Goal: Use online tool/utility: Utilize a website feature to perform a specific function

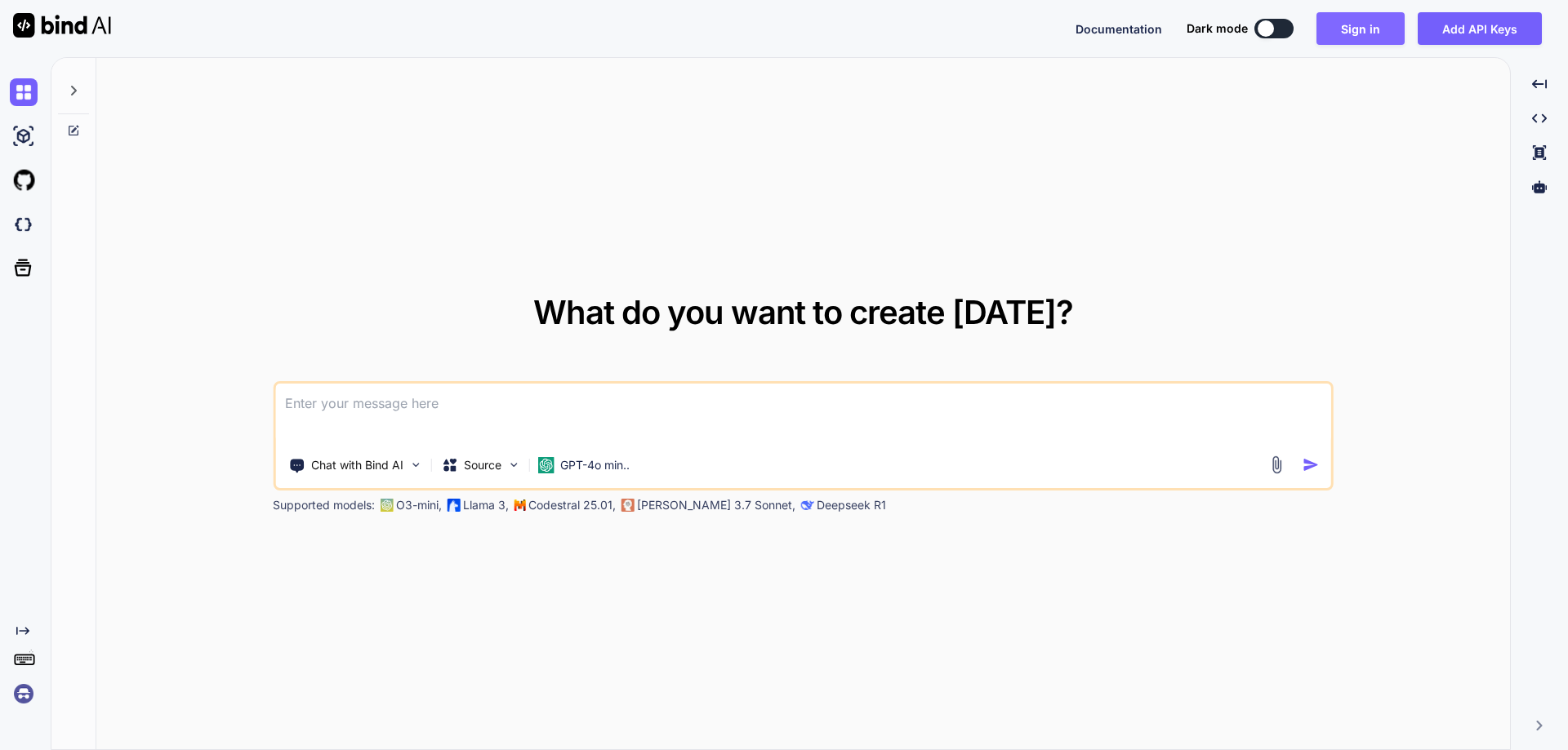
click at [1352, 31] on button "Sign in" at bounding box center [1360, 28] width 88 height 33
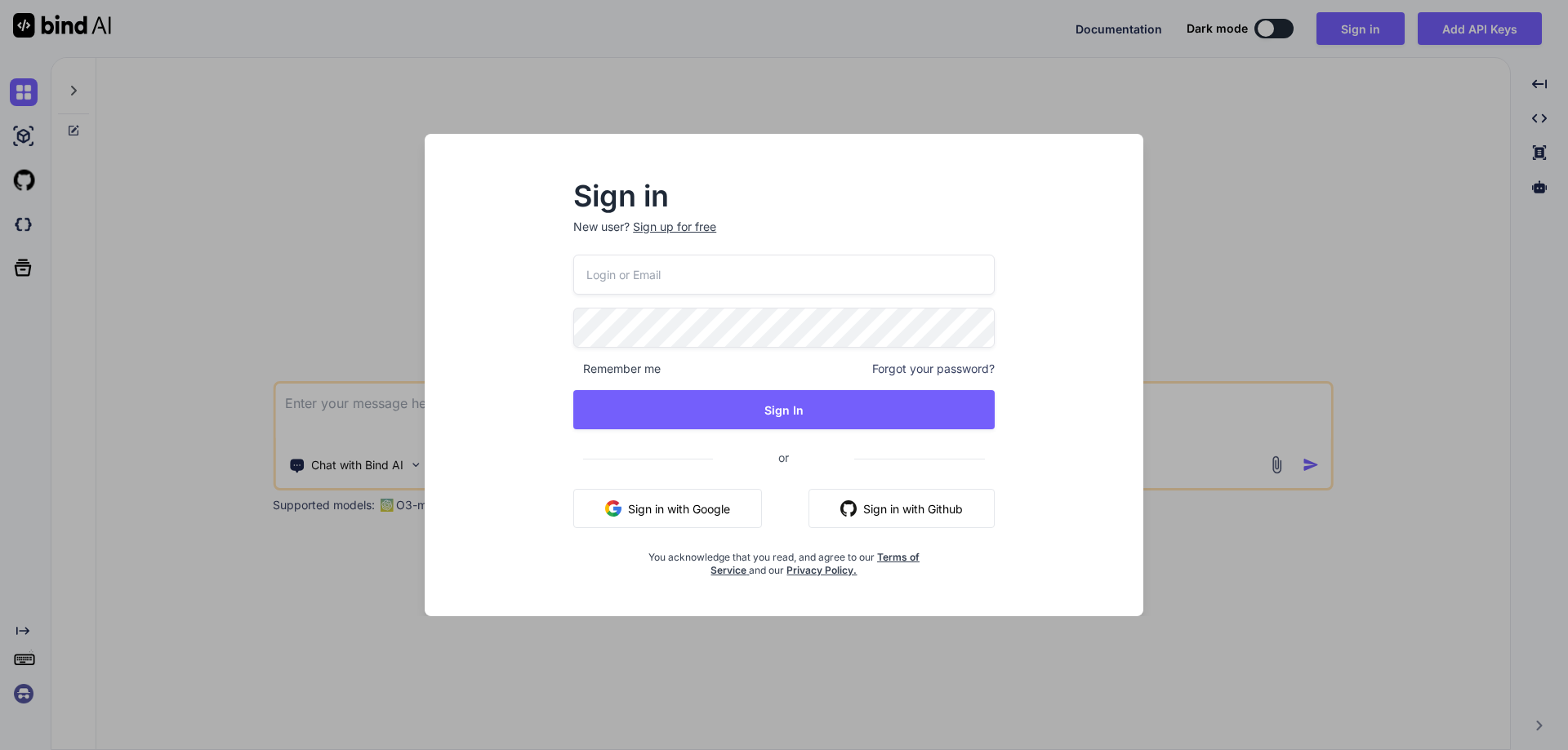
click at [665, 225] on div "Sign up for free" at bounding box center [675, 226] width 83 height 16
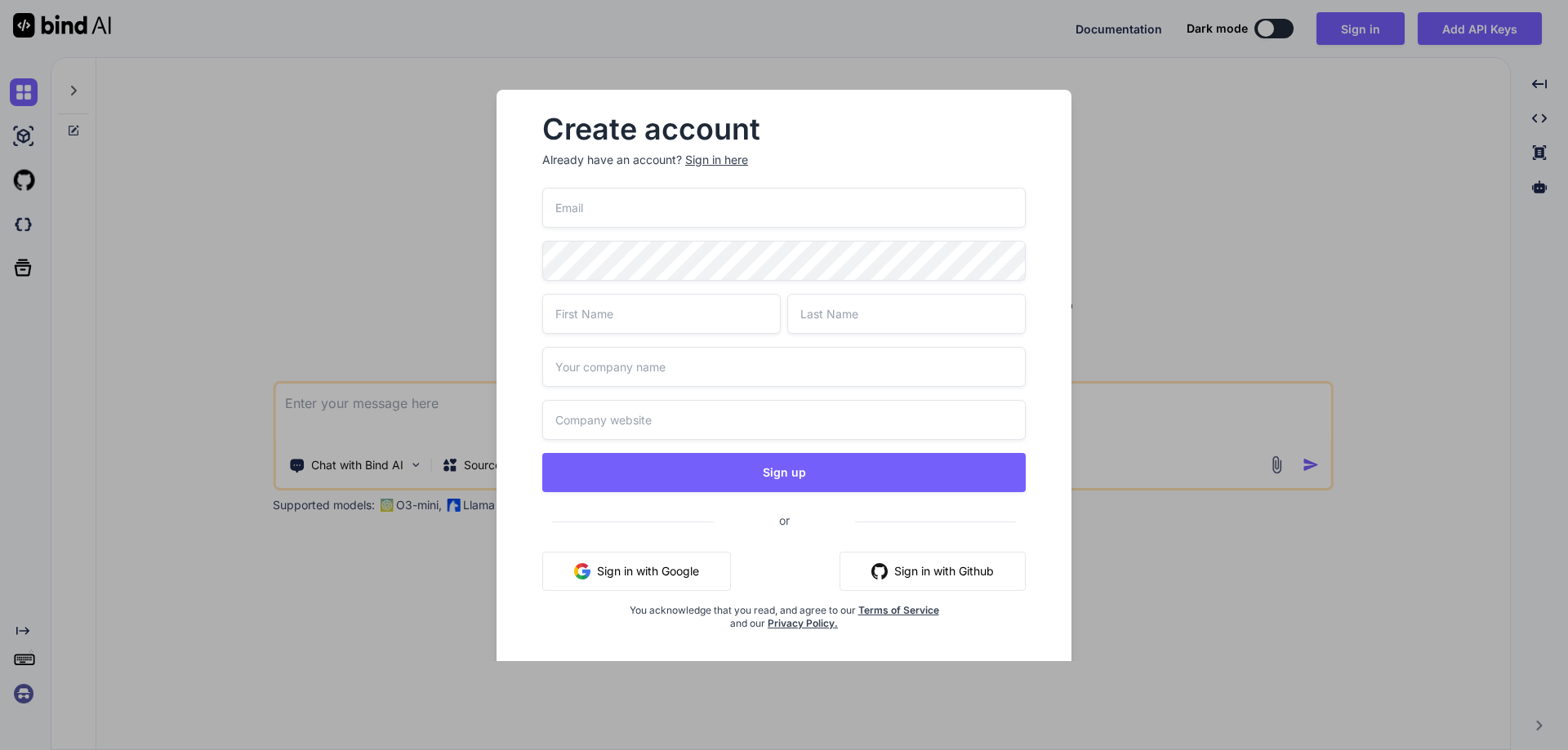
click at [669, 204] on input "email" at bounding box center [784, 208] width 483 height 40
paste input "[EMAIL_ADDRESS][DOMAIN_NAME]"
type input "[EMAIL_ADDRESS][DOMAIN_NAME]"
click at [623, 313] on input "text" at bounding box center [661, 314] width 238 height 40
type input "Chetu"
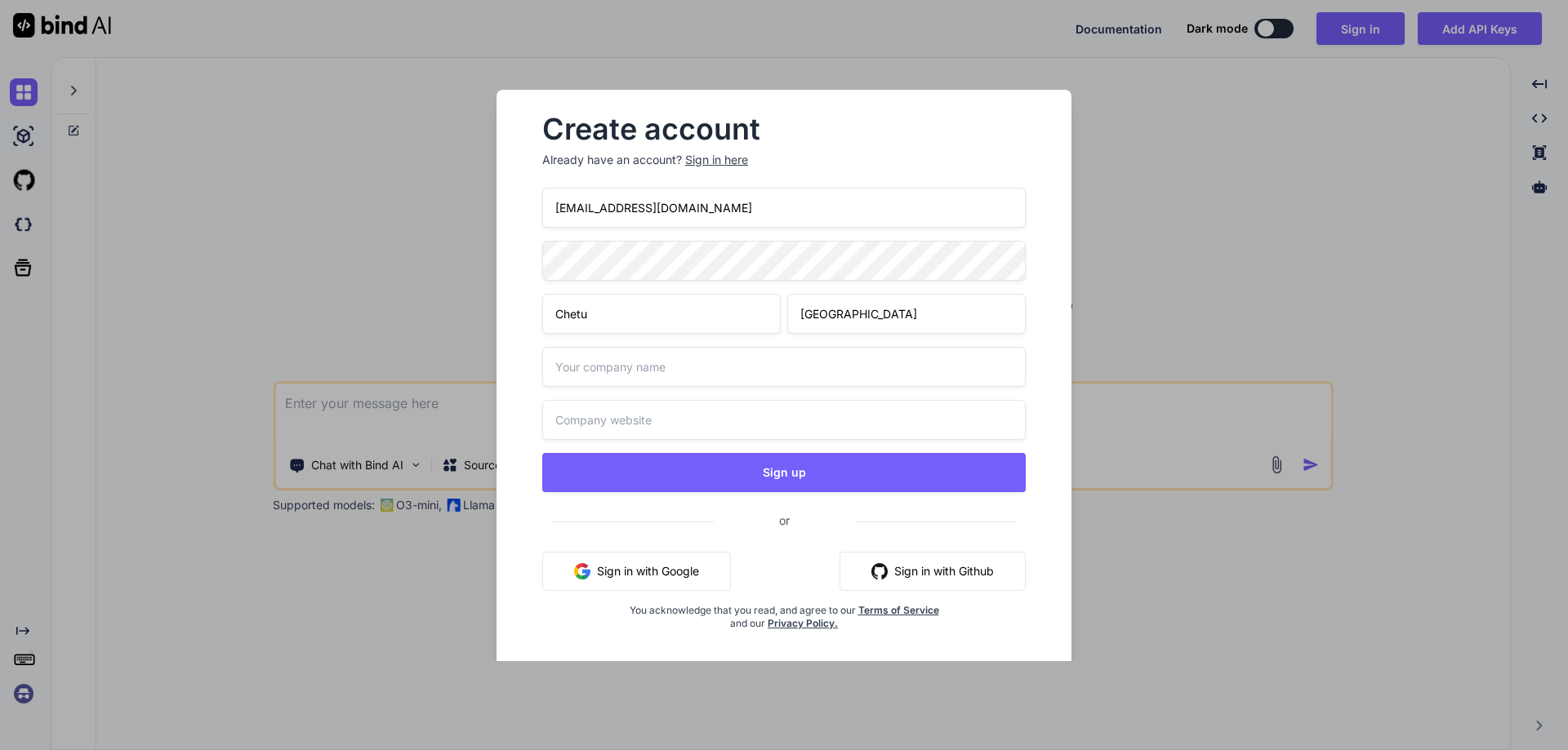
type input "[GEOGRAPHIC_DATA]"
type input "[DOMAIN_NAME]"
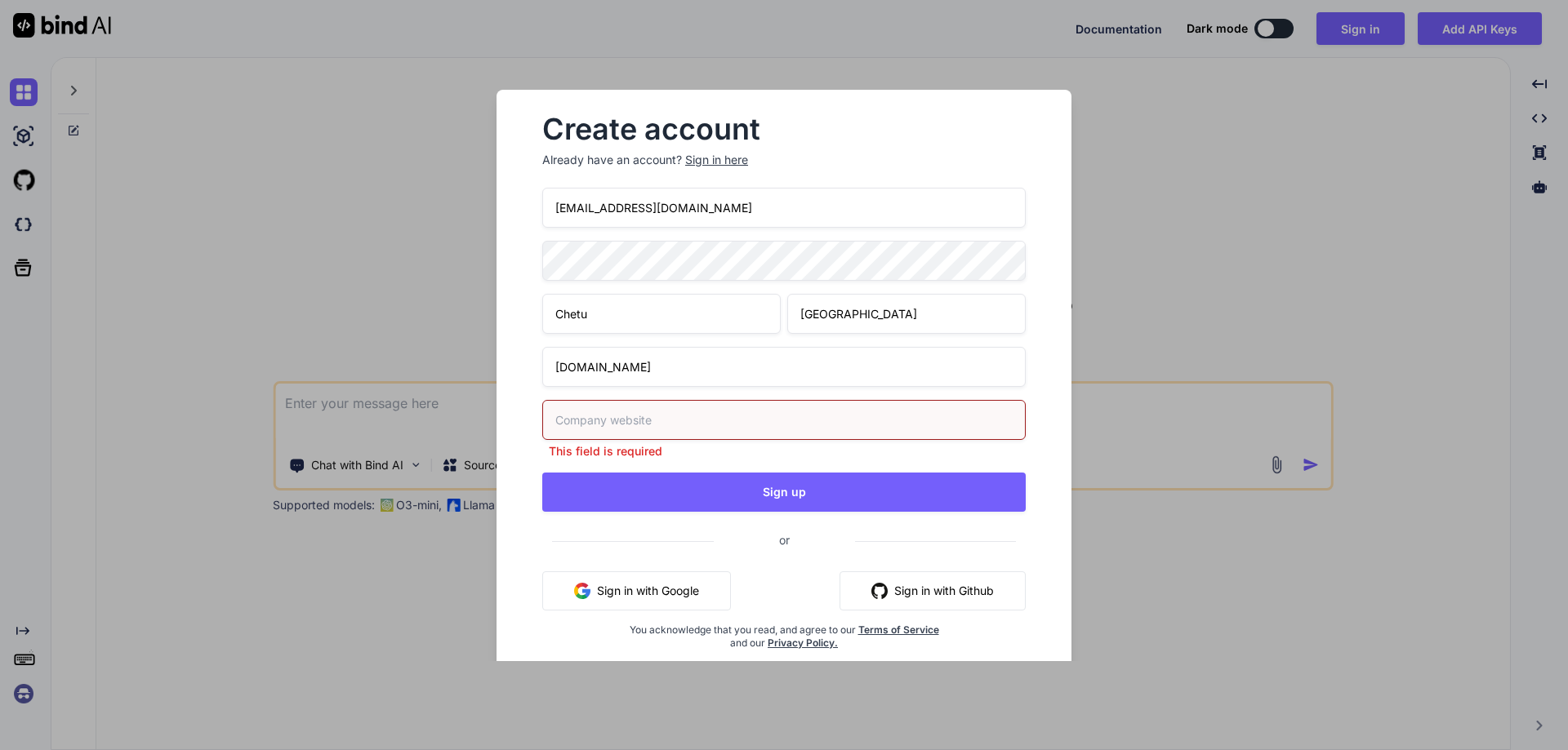
drag, startPoint x: 624, startPoint y: 366, endPoint x: 413, endPoint y: 353, distance: 211.4
click at [413, 353] on div "Create account Already have an account? Sign in here [EMAIL_ADDRESS][DOMAIN_NAM…" at bounding box center [784, 375] width 1568 height 750
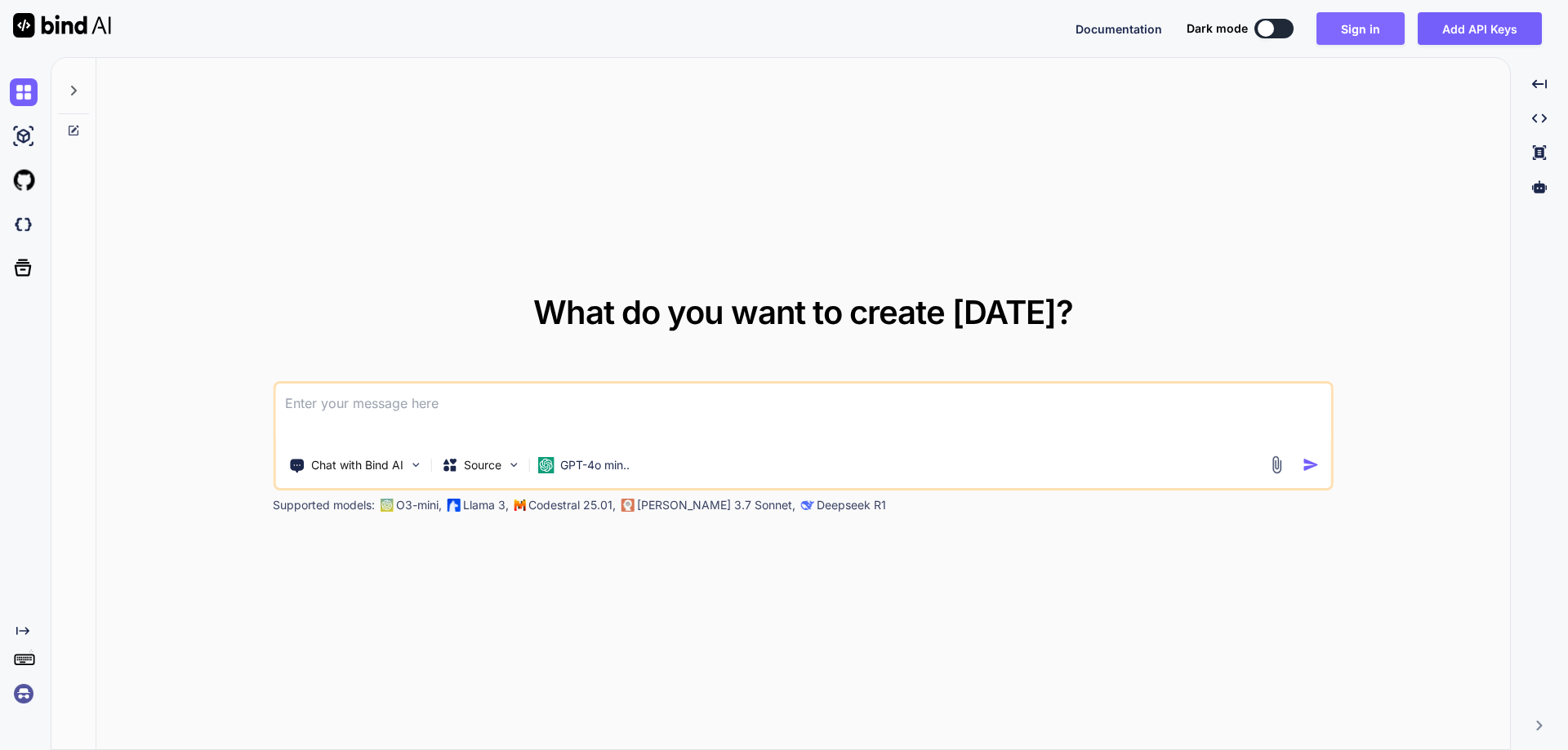
click at [1343, 35] on button "Sign in" at bounding box center [1360, 28] width 88 height 33
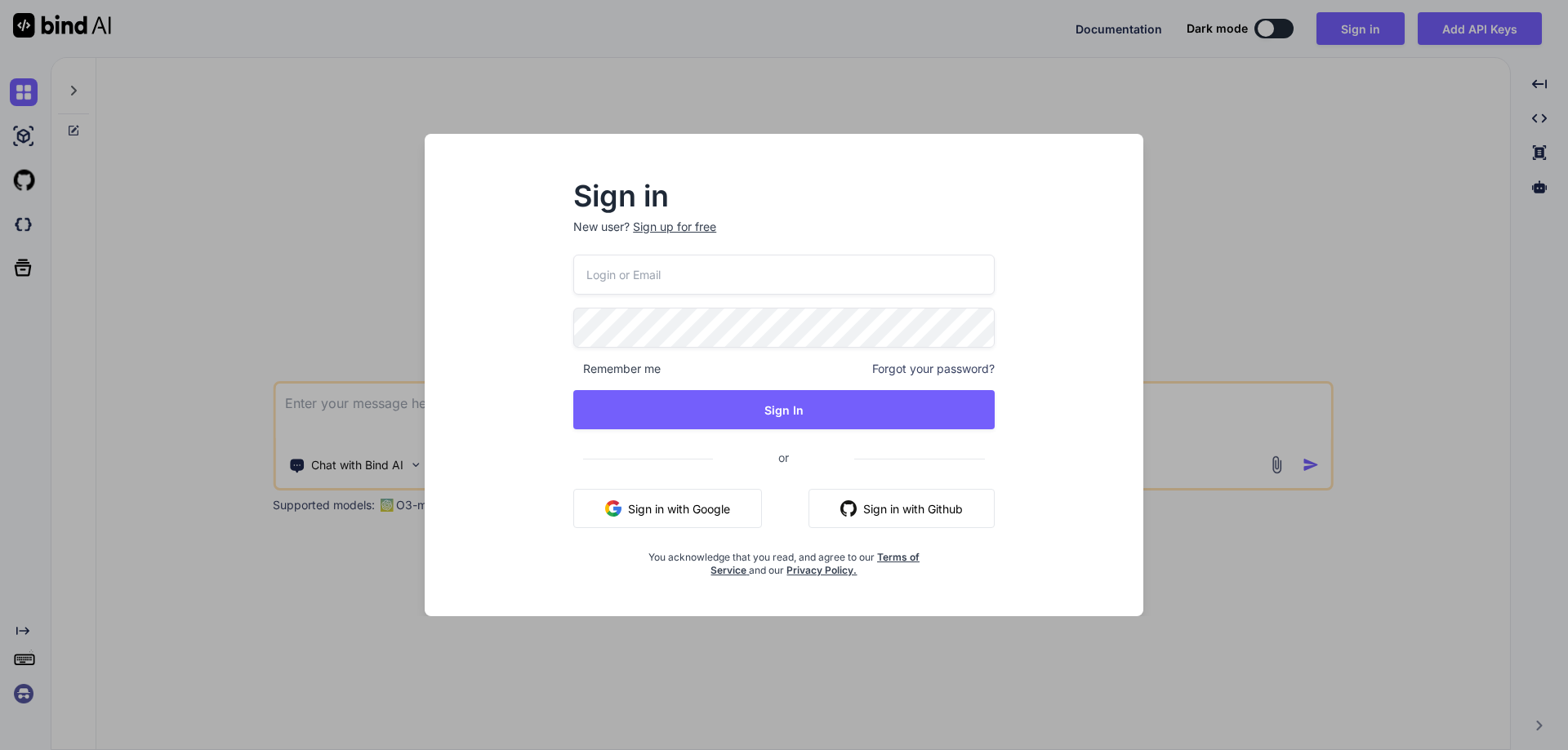
click at [677, 225] on div "Sign up for free" at bounding box center [675, 226] width 83 height 16
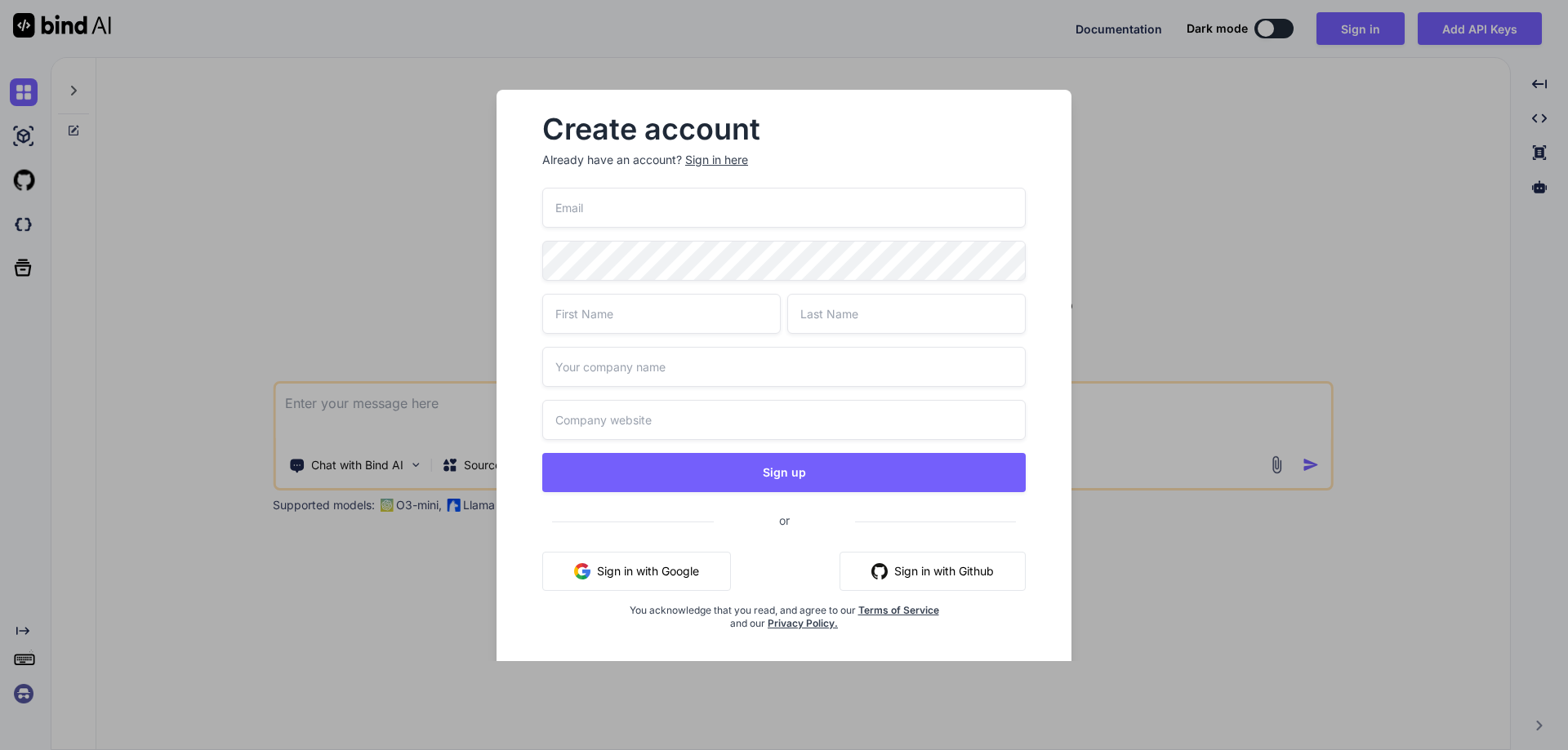
click at [663, 204] on input "email" at bounding box center [784, 208] width 483 height 40
paste input "[EMAIL_ADDRESS][DOMAIN_NAME]"
type input "[EMAIL_ADDRESS][DOMAIN_NAME]"
click at [625, 316] on input "text" at bounding box center [661, 314] width 238 height 40
type input "Chetu"
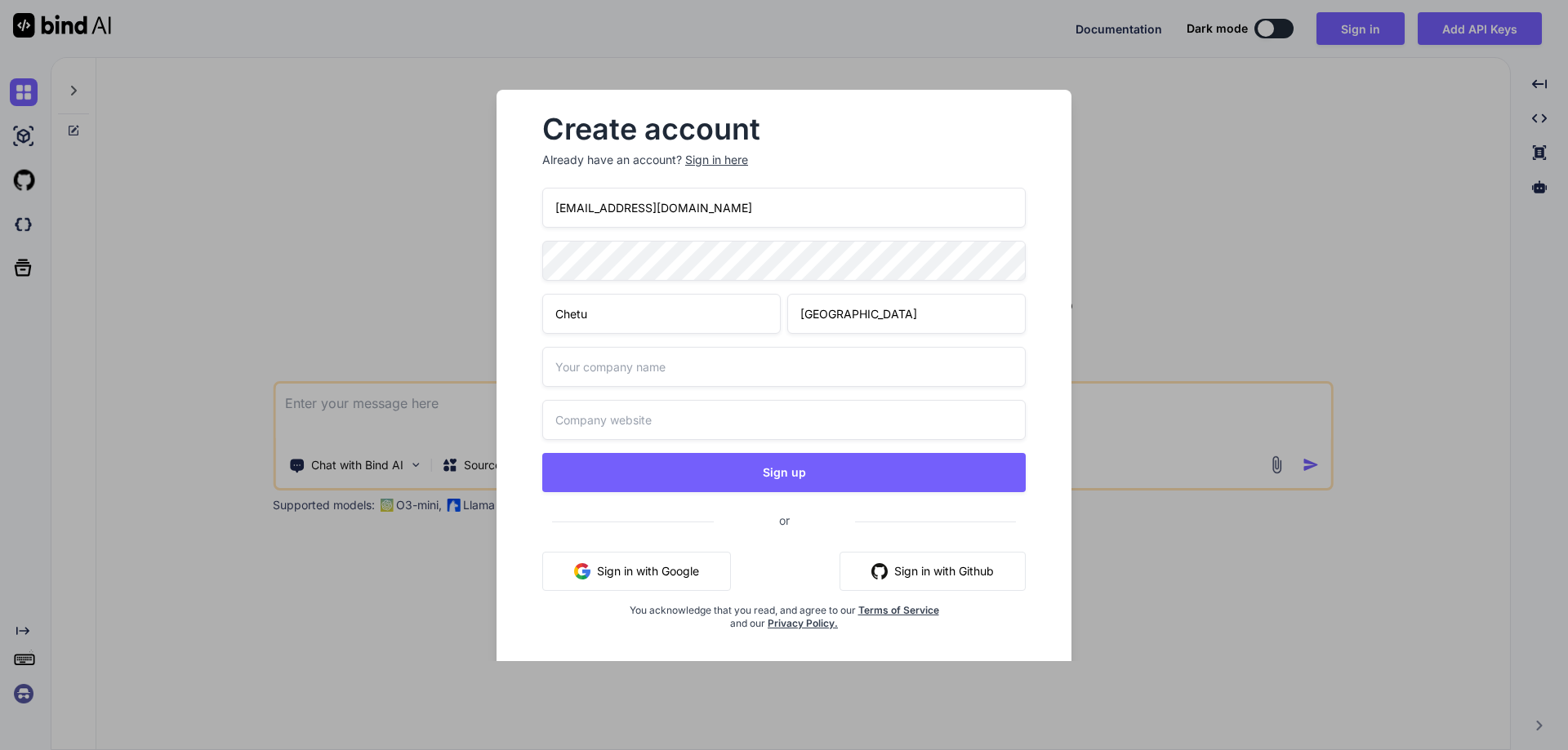
type input "[GEOGRAPHIC_DATA]"
type input "Chetu [GEOGRAPHIC_DATA]"
paste input "[EMAIL_ADDRESS][DOMAIN_NAME]"
type input "[EMAIL_ADDRESS][DOMAIN_NAME]"
drag, startPoint x: 746, startPoint y: 425, endPoint x: 338, endPoint y: 414, distance: 408.1
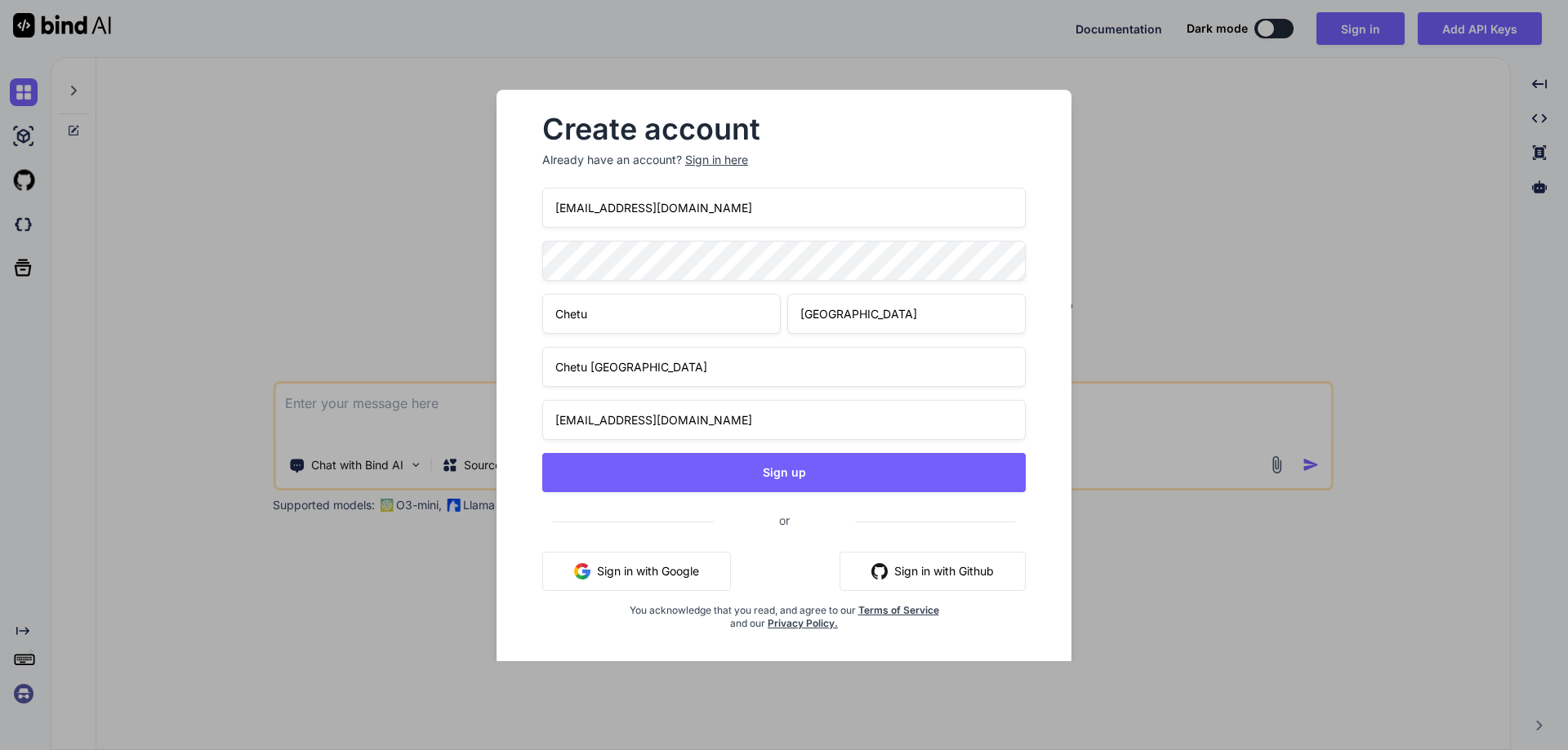
click at [338, 414] on div "Create account Already have an account? Sign in here [EMAIL_ADDRESS][DOMAIN_NAM…" at bounding box center [784, 375] width 1568 height 750
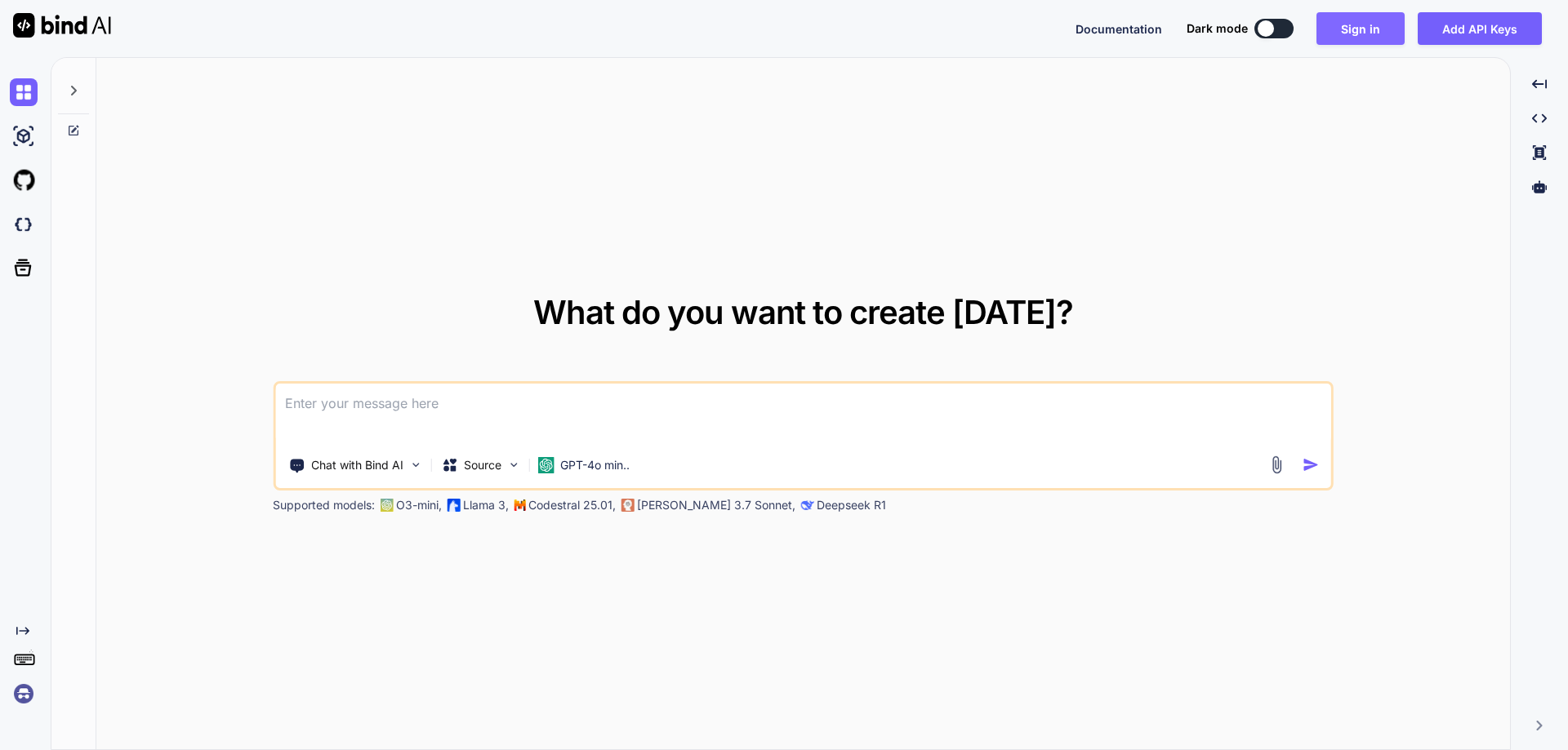
click at [1352, 29] on button "Sign in" at bounding box center [1360, 28] width 88 height 33
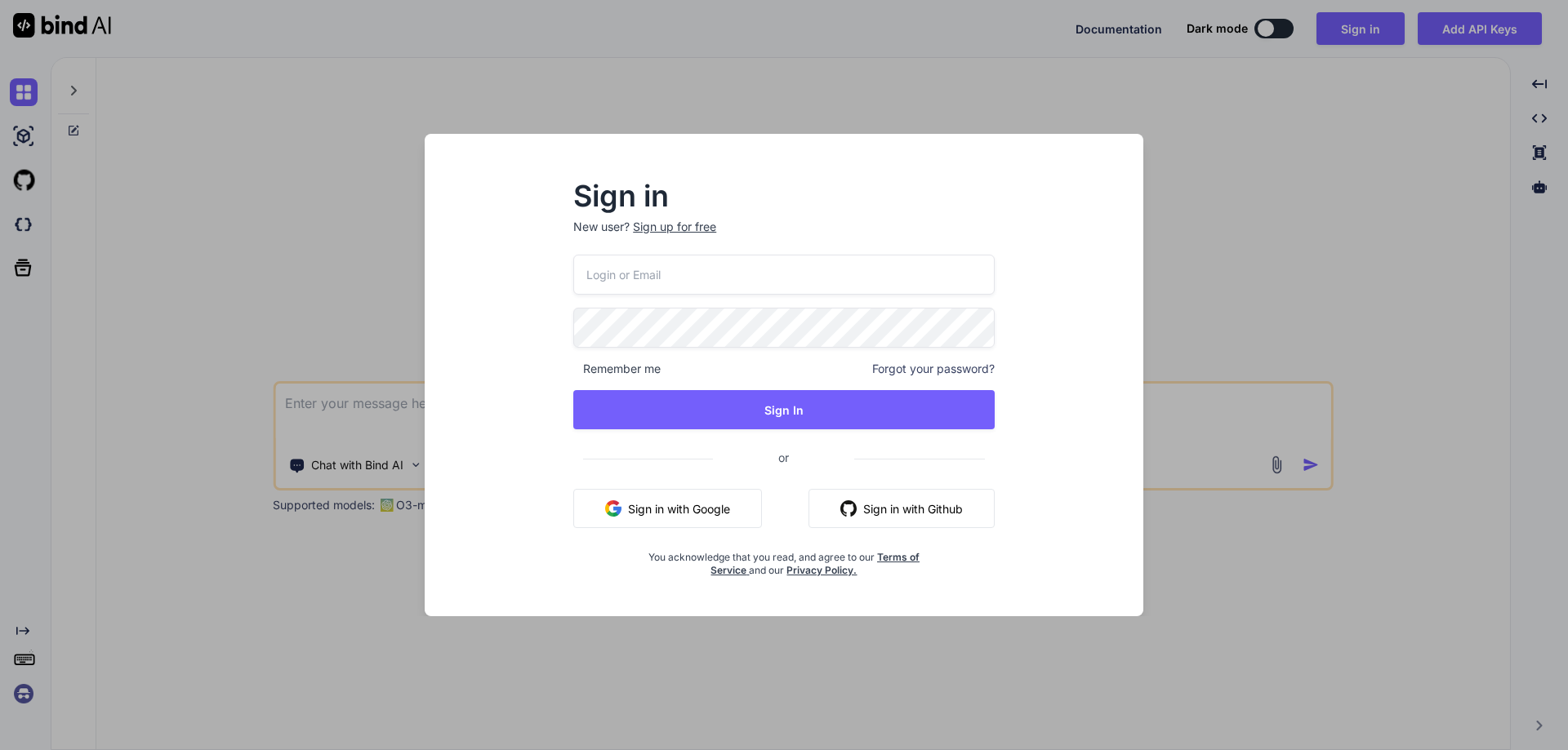
click at [697, 227] on div "Sign up for free" at bounding box center [675, 226] width 83 height 16
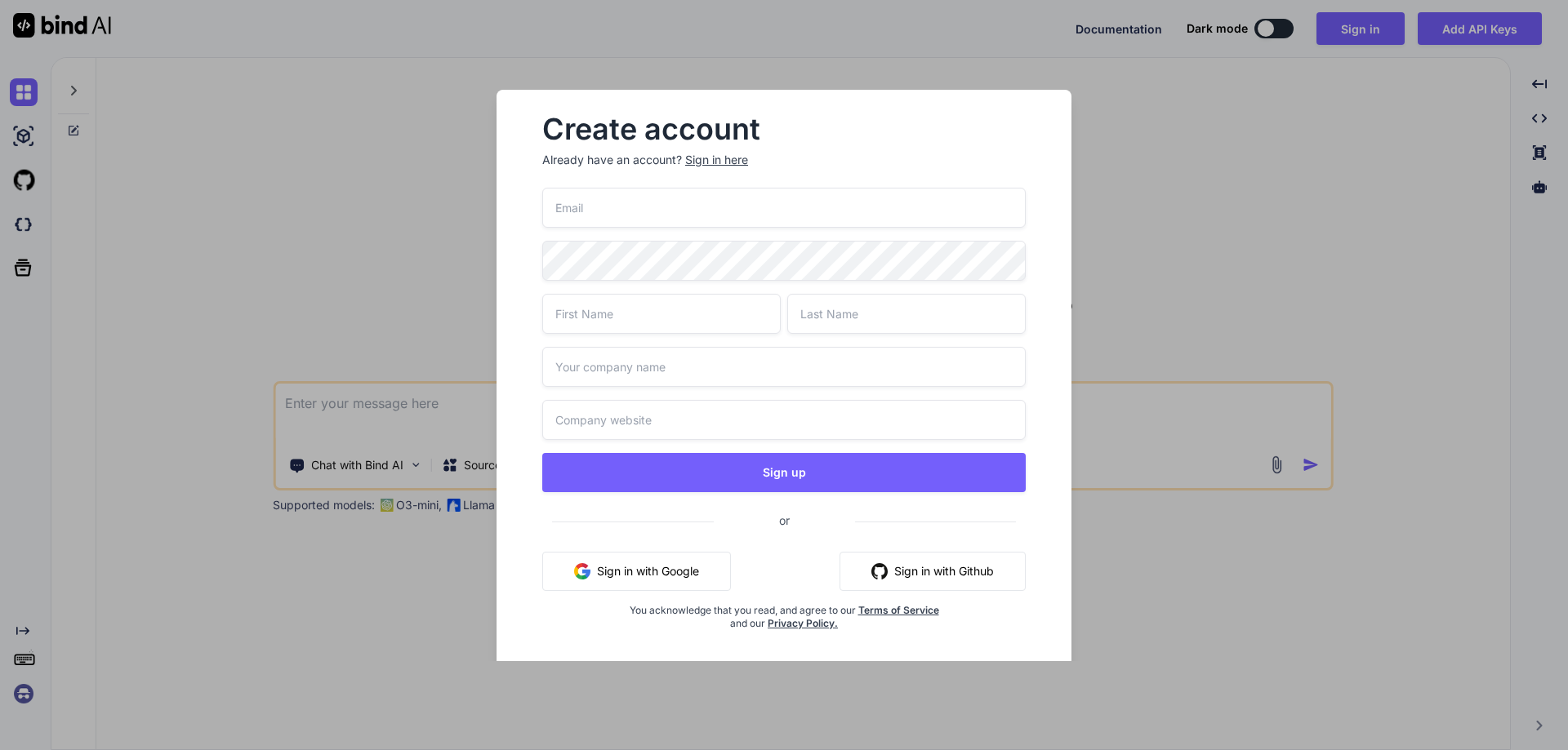
click at [676, 208] on input "email" at bounding box center [784, 208] width 483 height 40
paste input "[EMAIL_ADDRESS][DOMAIN_NAME]"
type input "[EMAIL_ADDRESS][DOMAIN_NAME]"
type input "Chetu"
type input "[GEOGRAPHIC_DATA]"
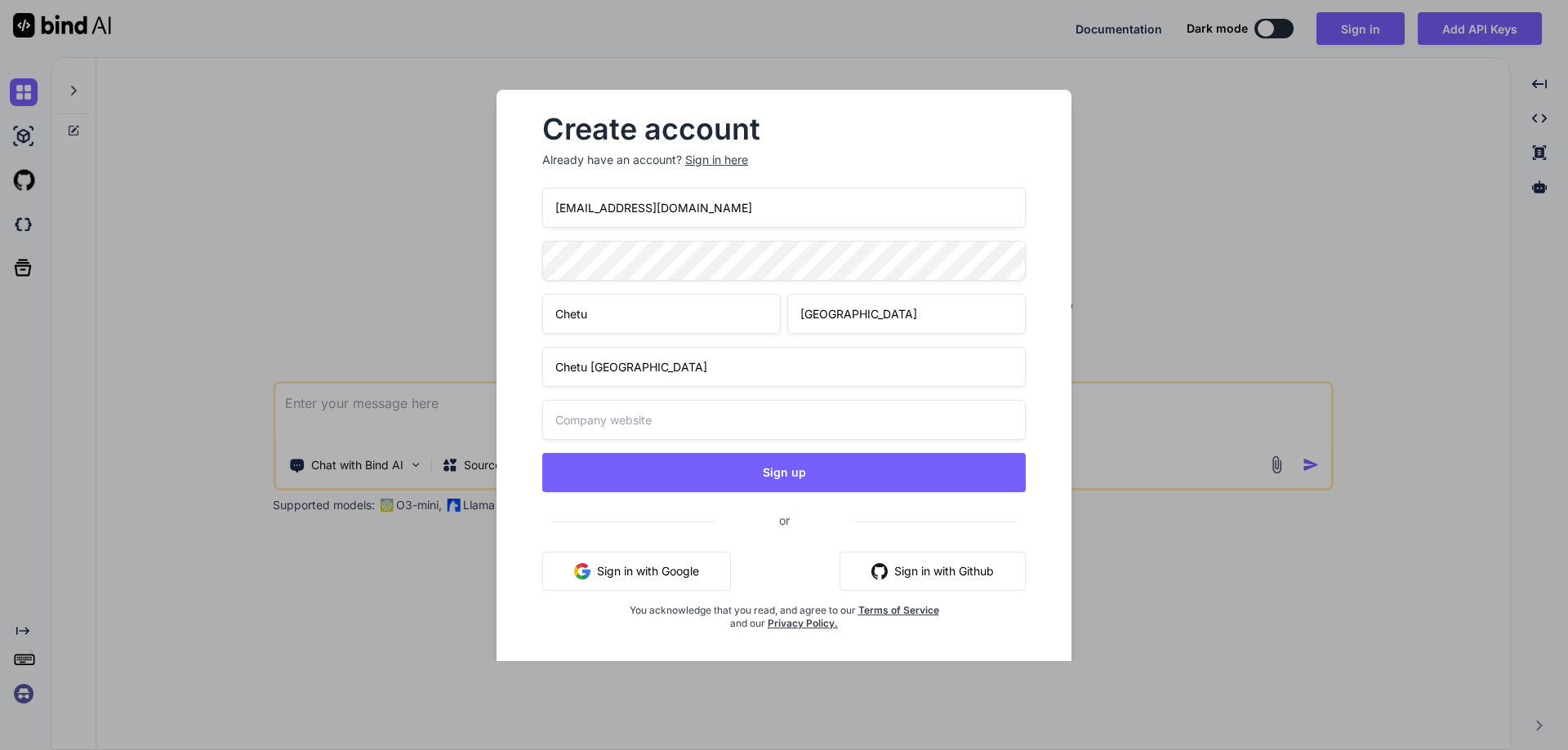
type input "Chetu [GEOGRAPHIC_DATA]"
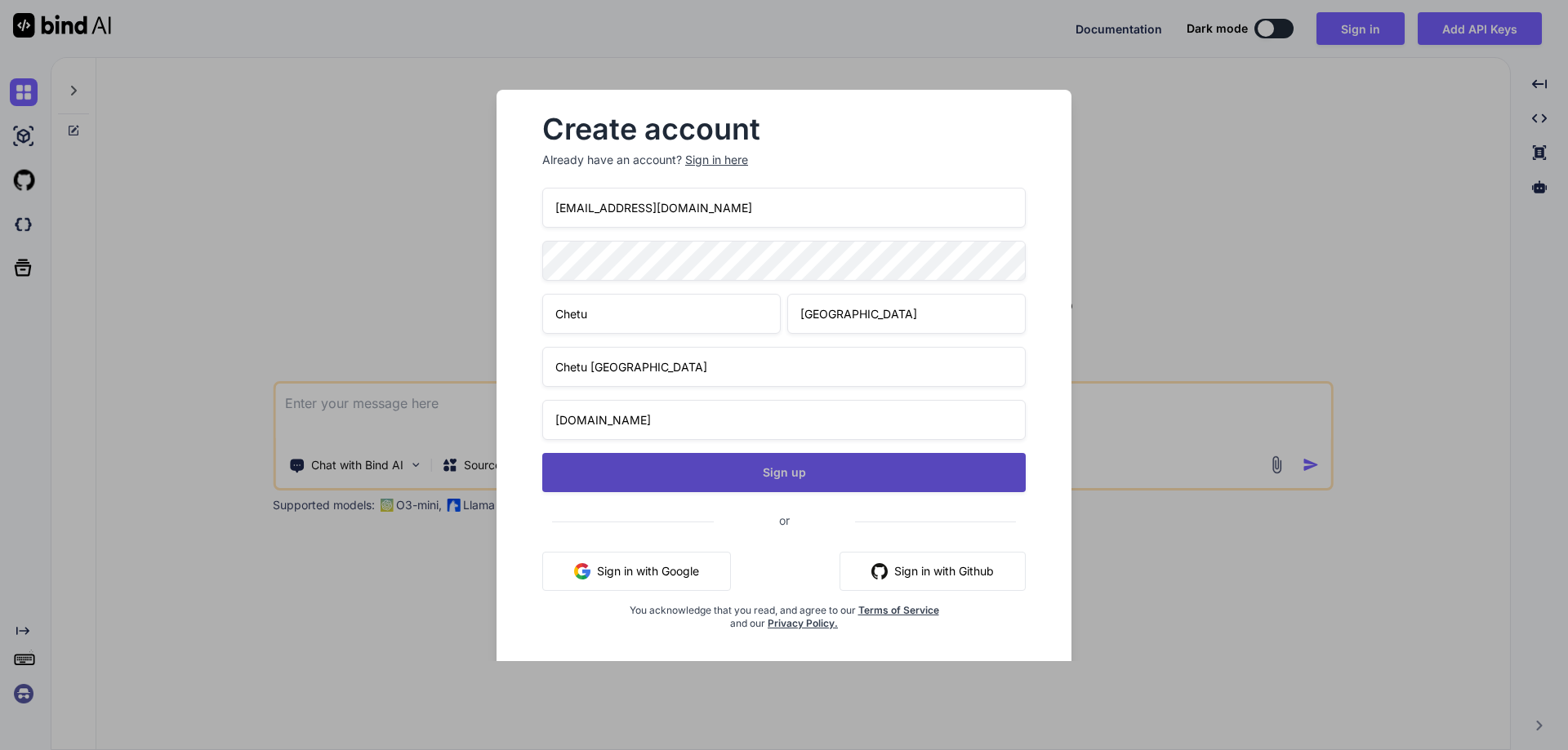
type input "[DOMAIN_NAME]"
click at [794, 475] on button "Sign up" at bounding box center [784, 473] width 483 height 39
type textarea "x"
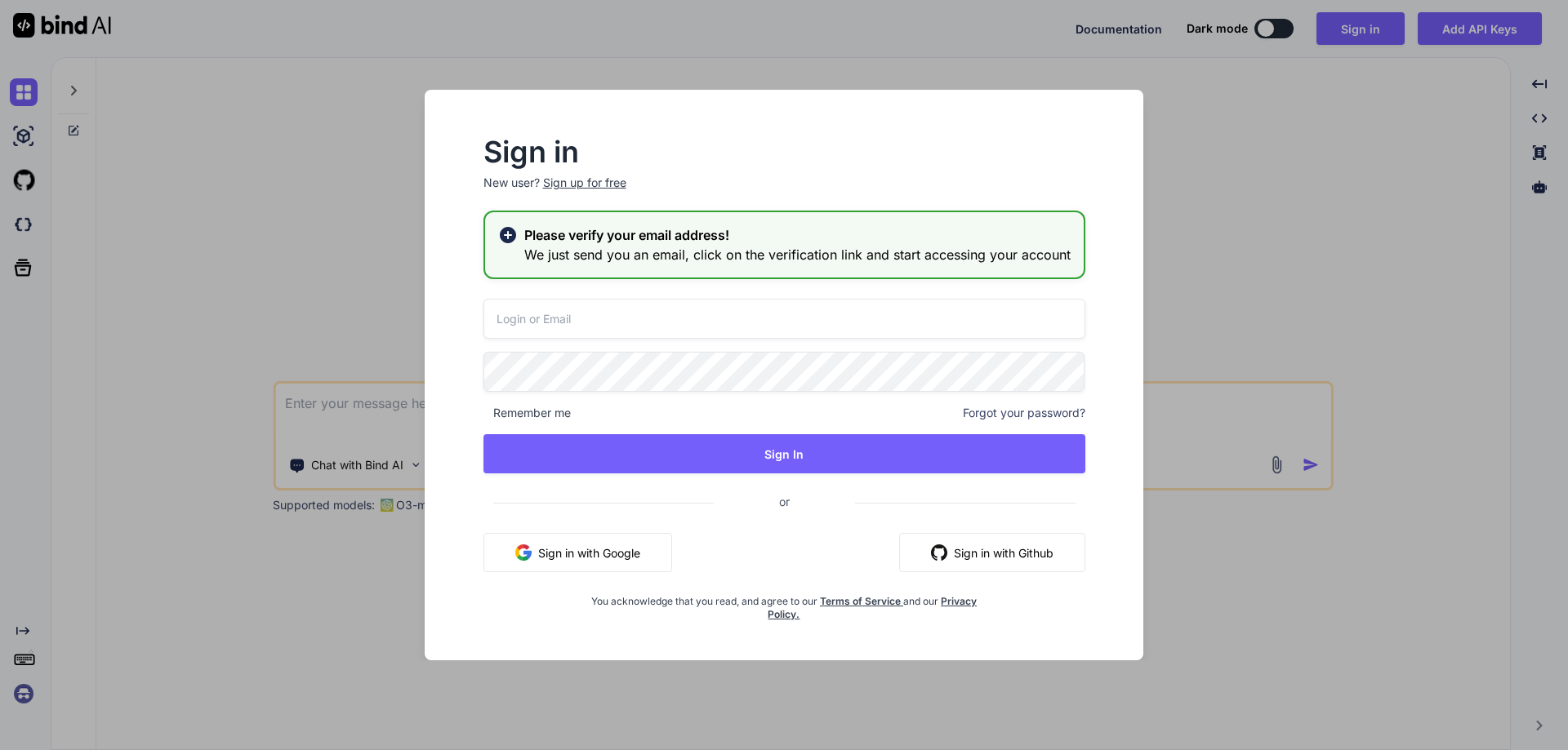
click at [569, 314] on input "email" at bounding box center [784, 319] width 602 height 40
paste input "[EMAIL_ADDRESS][DOMAIN_NAME]"
type input "[EMAIL_ADDRESS][DOMAIN_NAME]"
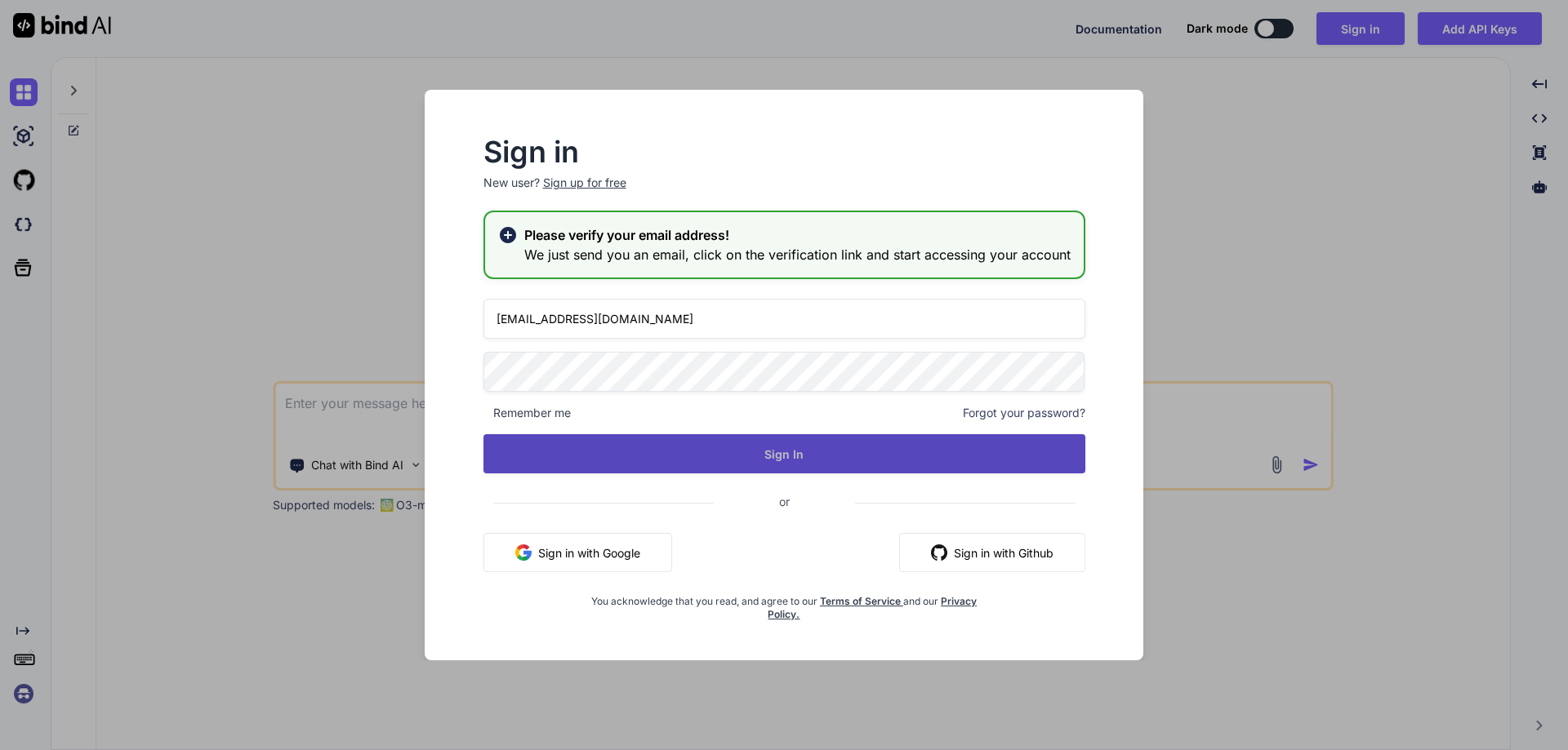
click at [731, 452] on button "Sign In" at bounding box center [784, 454] width 602 height 39
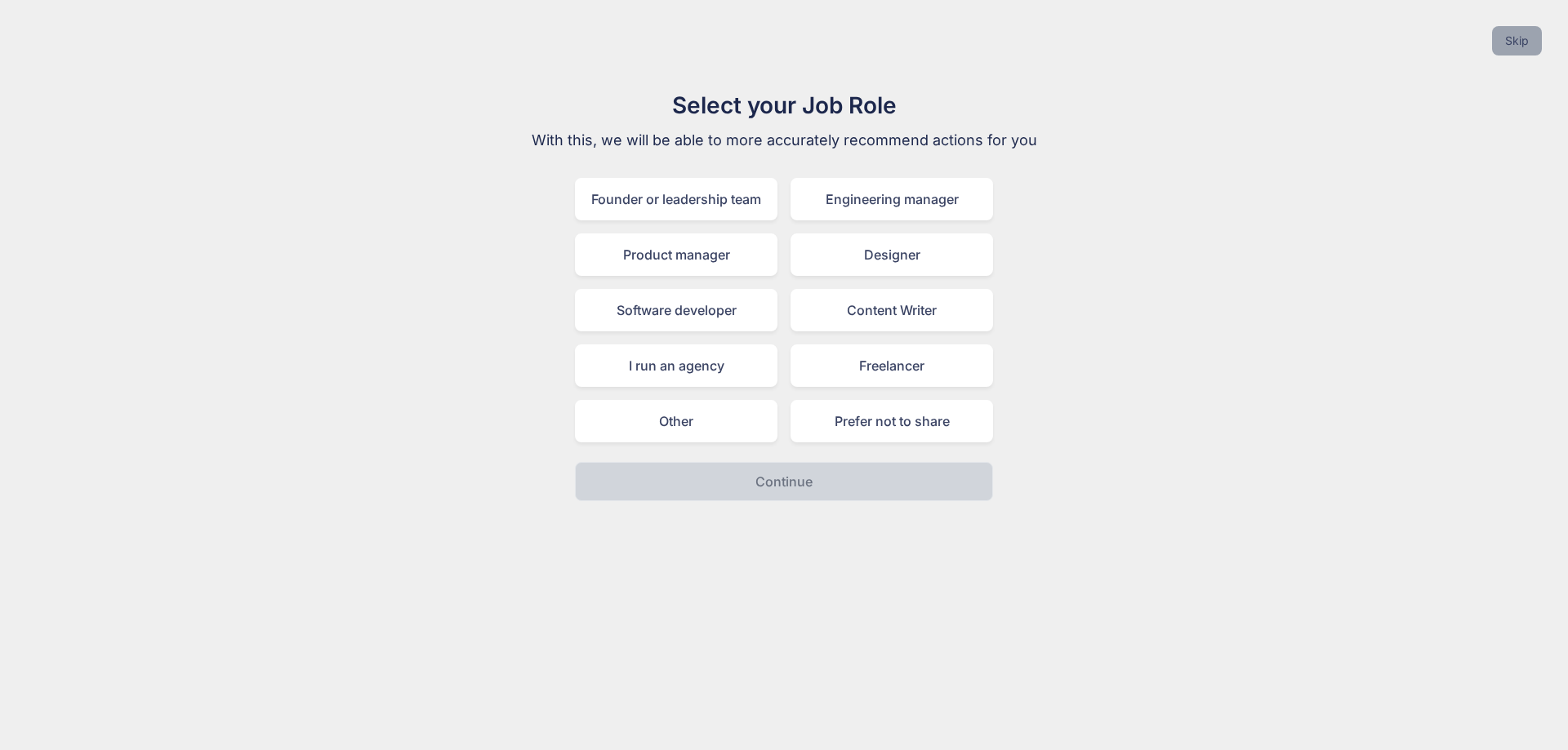
click at [1522, 44] on button "Skip" at bounding box center [1516, 41] width 50 height 30
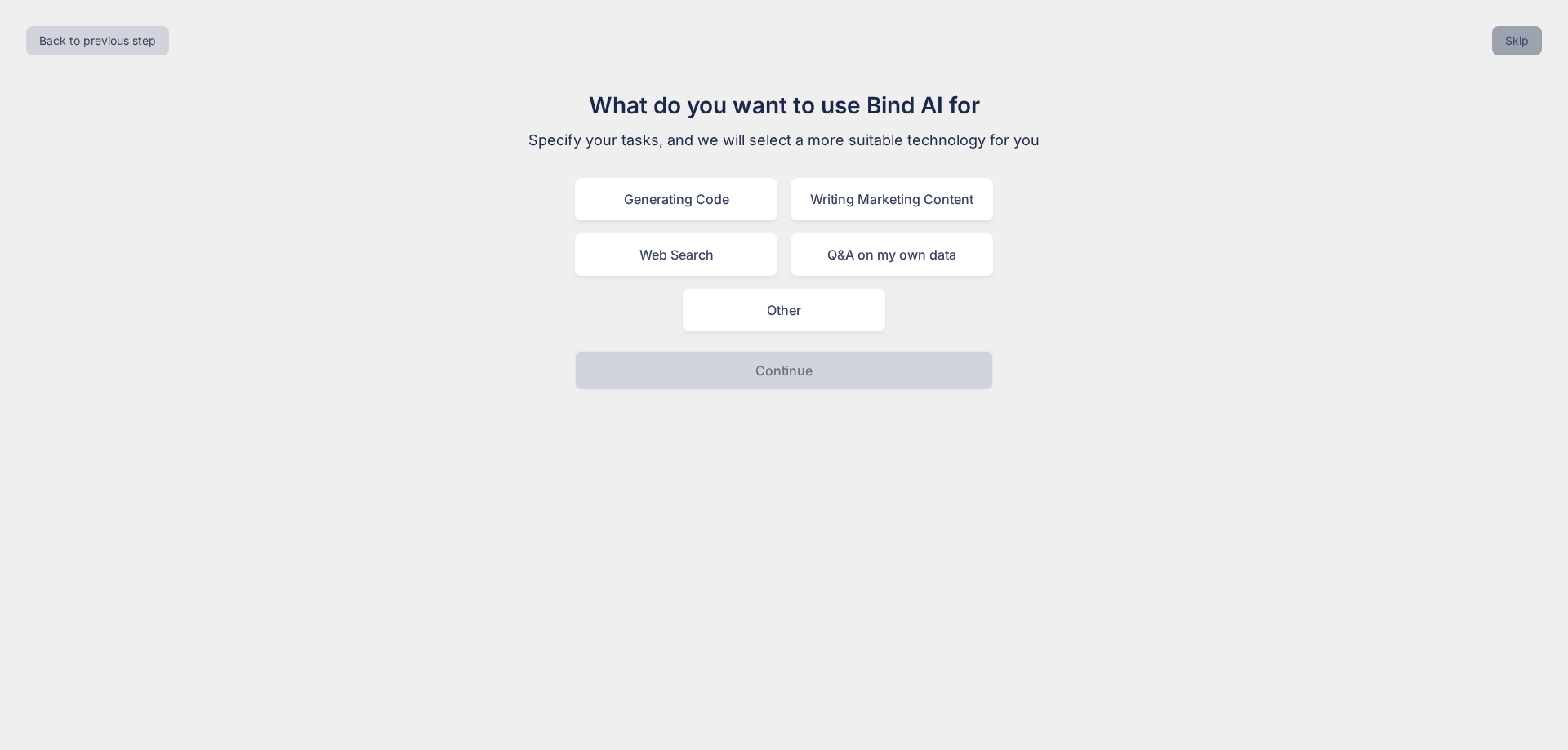
click at [1522, 44] on button "Skip" at bounding box center [1516, 41] width 50 height 30
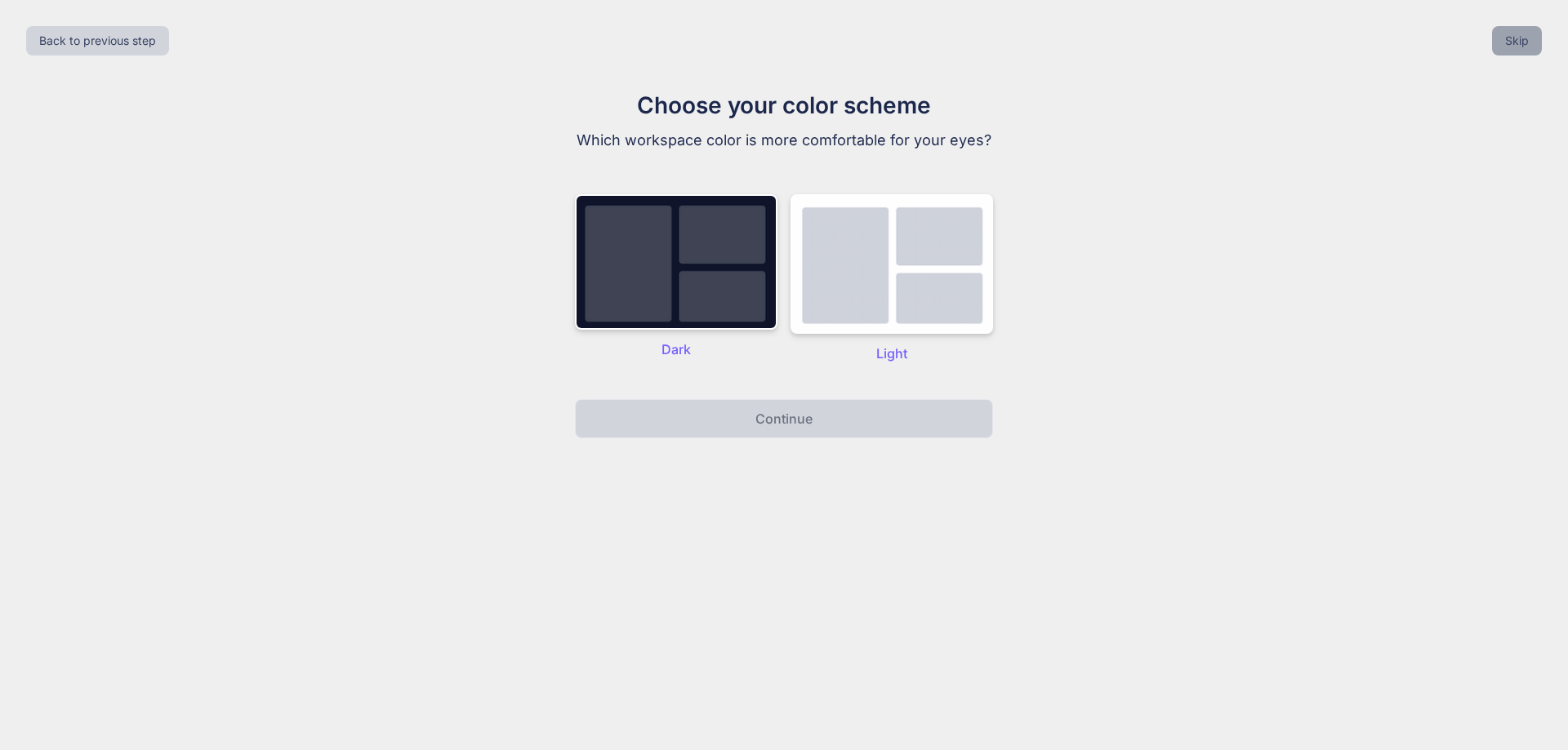
click at [1522, 44] on button "Skip" at bounding box center [1516, 41] width 50 height 30
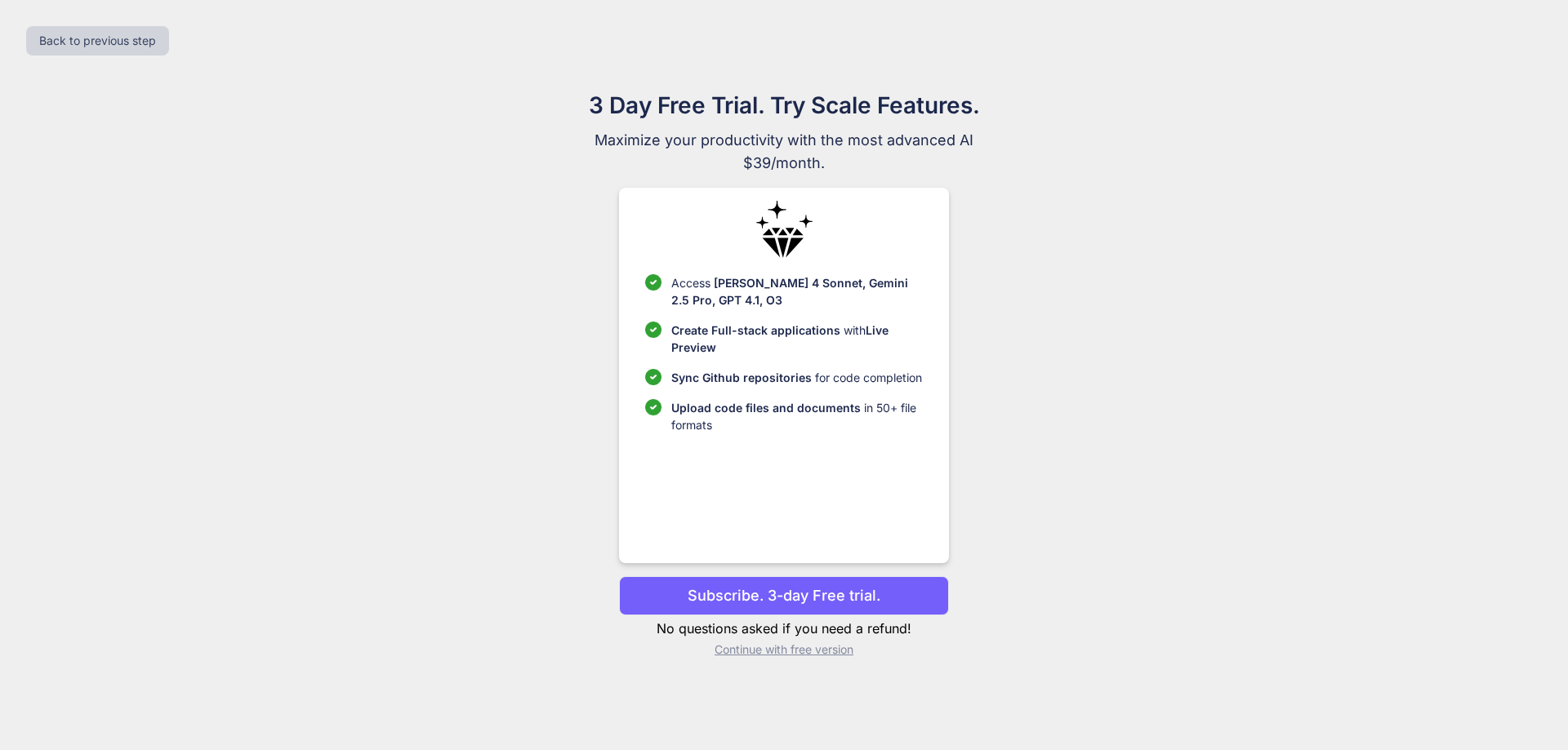
click at [768, 653] on p "Continue with free version" at bounding box center [783, 649] width 329 height 16
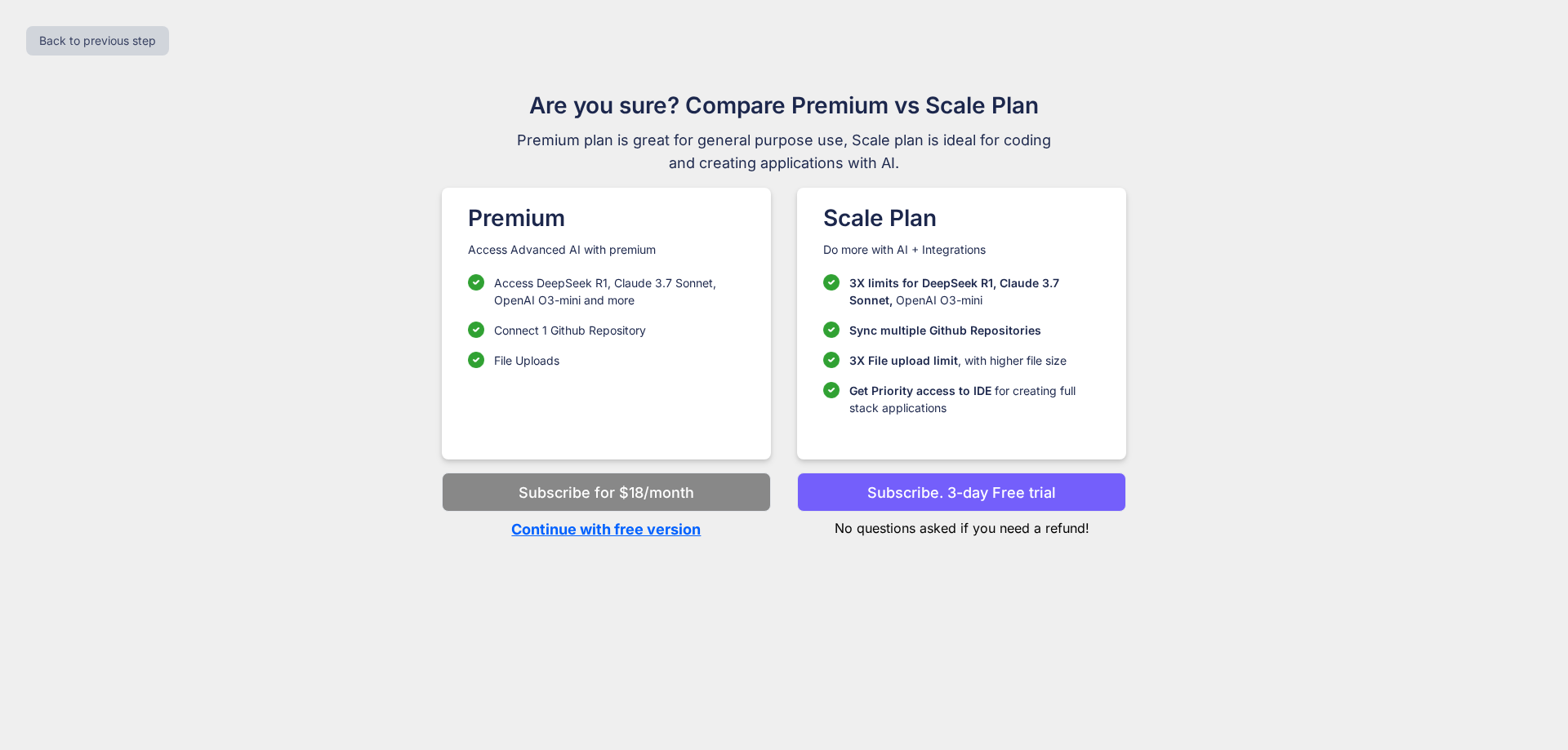
click at [596, 534] on p "Continue with free version" at bounding box center [606, 530] width 329 height 22
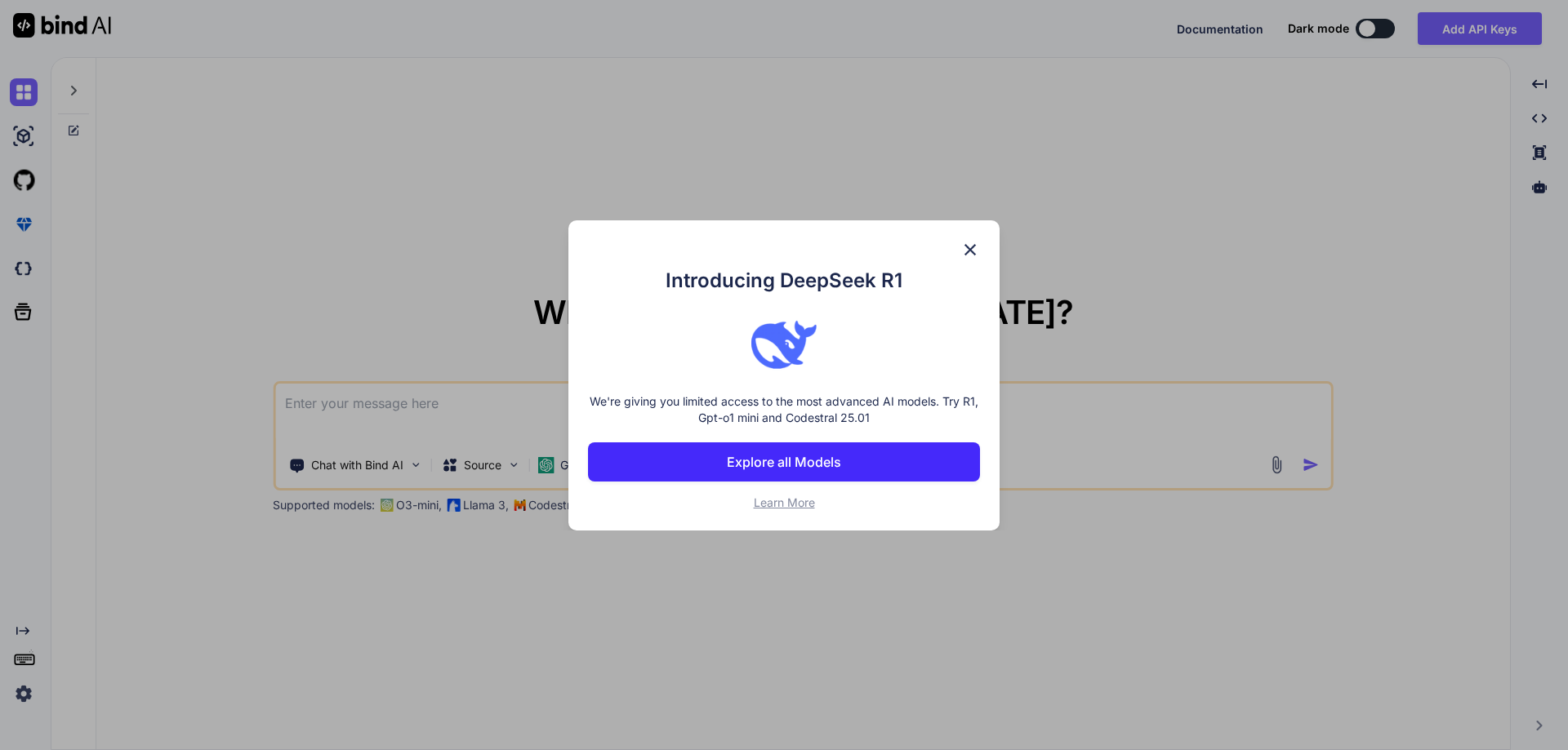
click at [971, 248] on img at bounding box center [970, 249] width 19 height 19
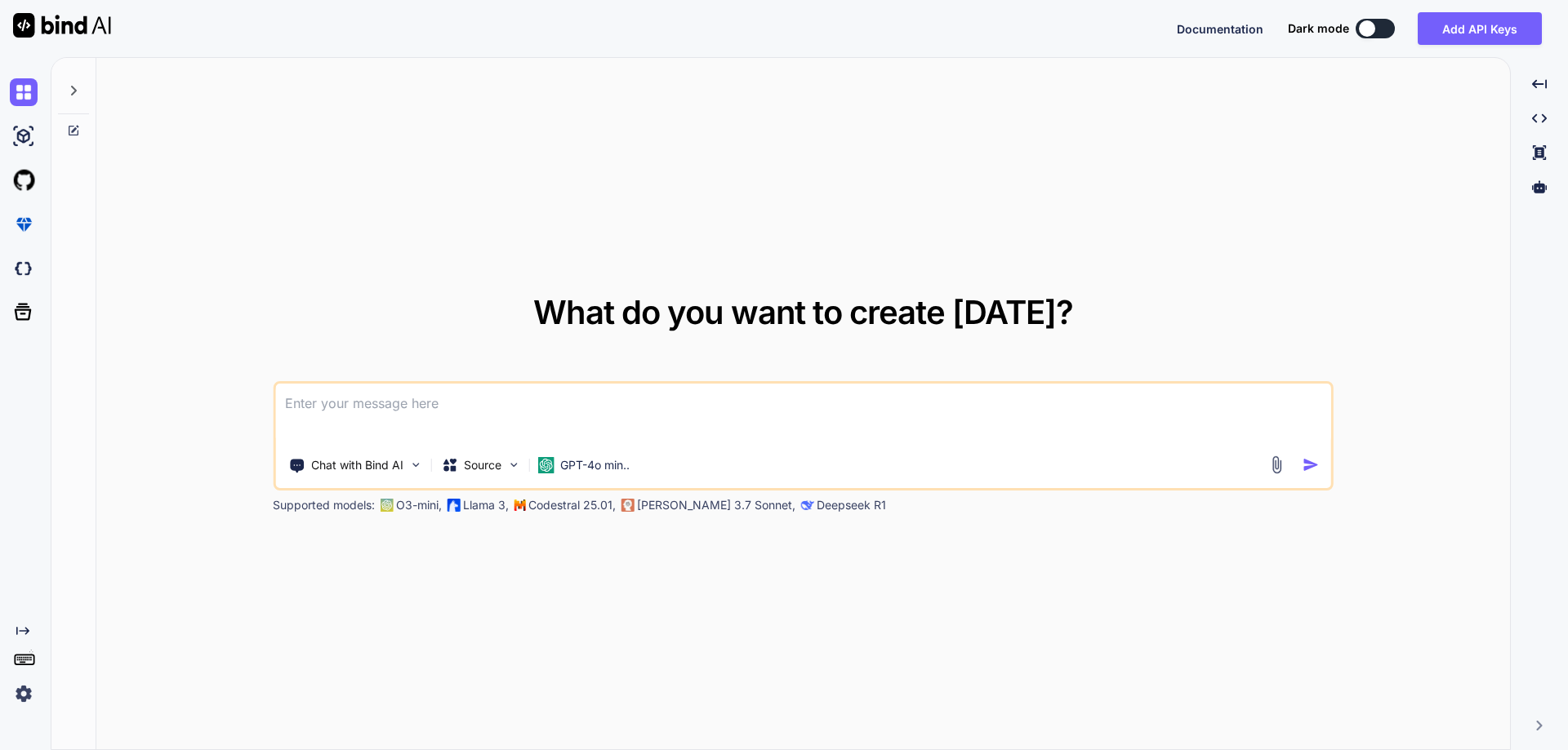
click at [436, 407] on textarea at bounding box center [803, 414] width 1056 height 60
type textarea "x"
type textarea "/"
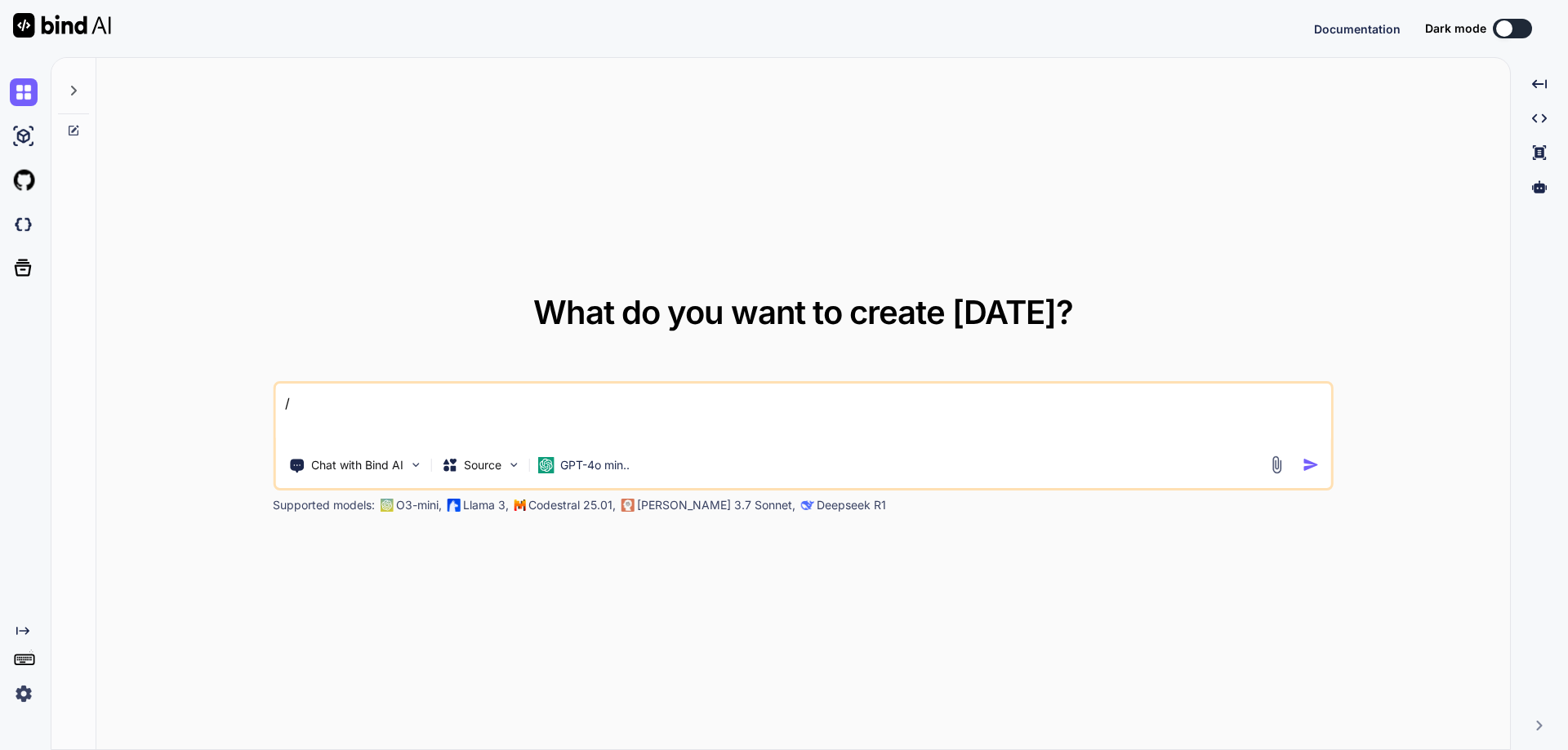
type textarea "x"
type textarea "//"
type textarea "x"
type textarea "//C"
type textarea "x"
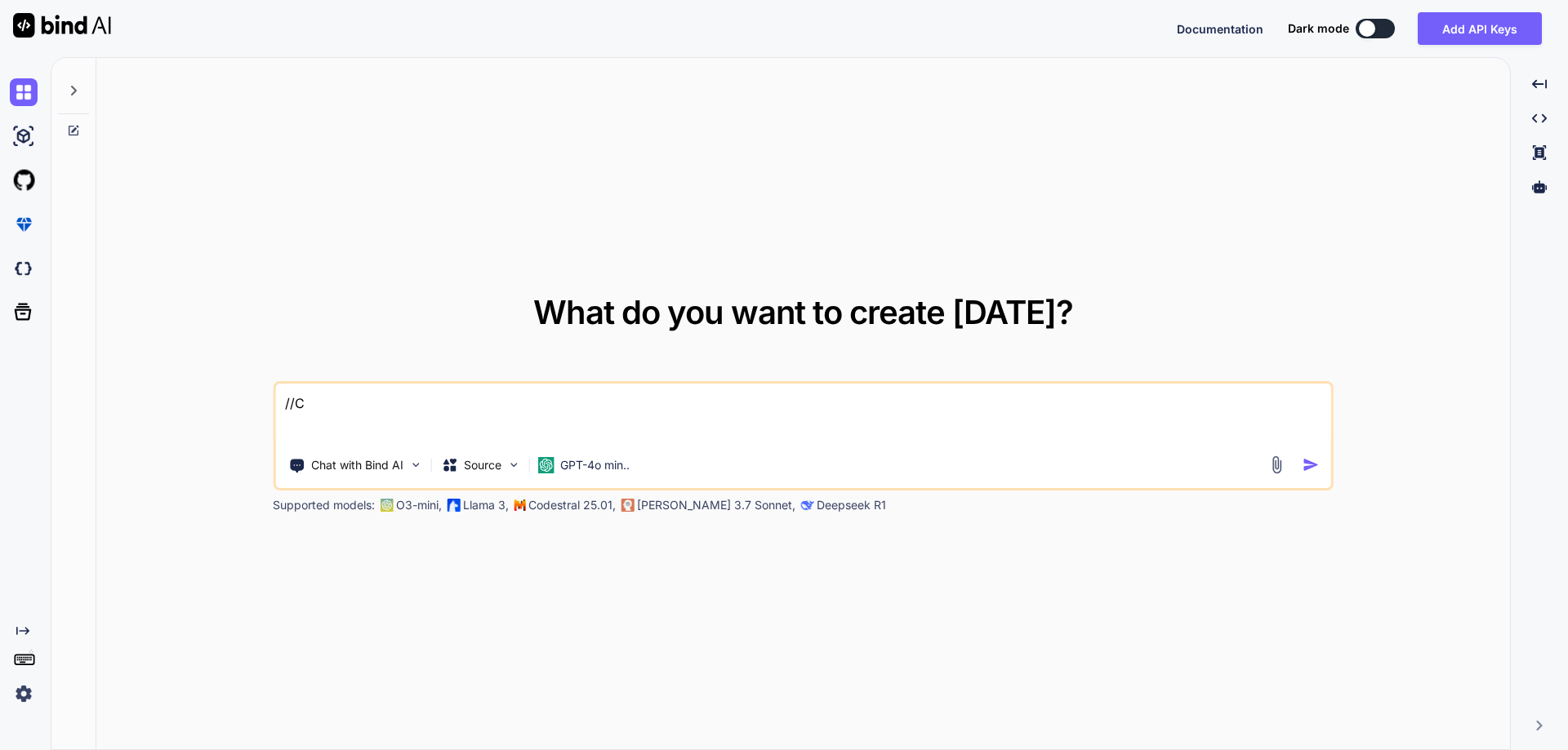
type textarea "//Co"
type textarea "x"
type textarea "//Con"
type textarea "x"
type textarea "//Conv"
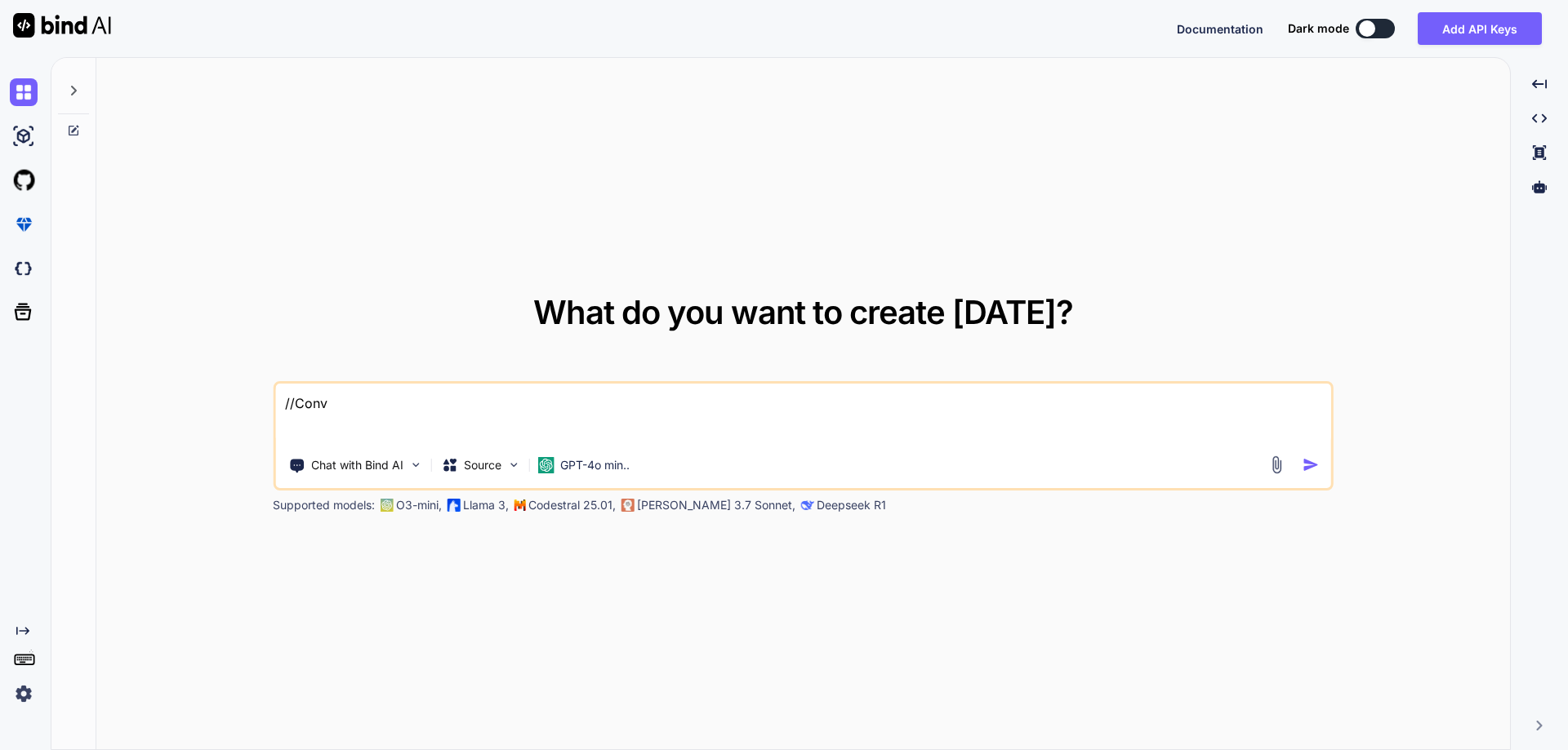
type textarea "x"
type textarea "//Conve"
type textarea "x"
type textarea "//Conver"
type textarea "x"
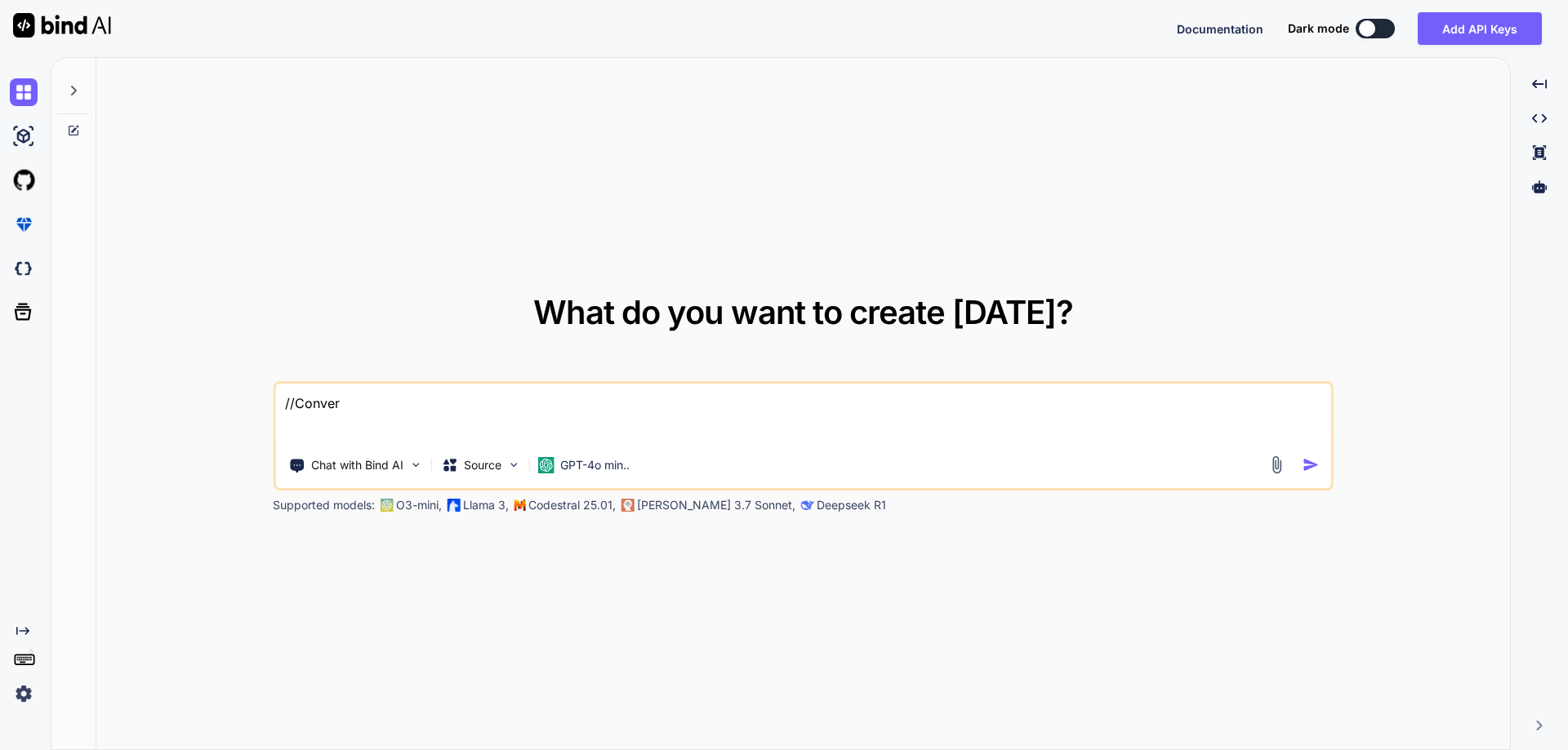
type textarea "//Convert"
type textarea "x"
type textarea "//Convert"
type textarea "x"
type textarea "//Convert t"
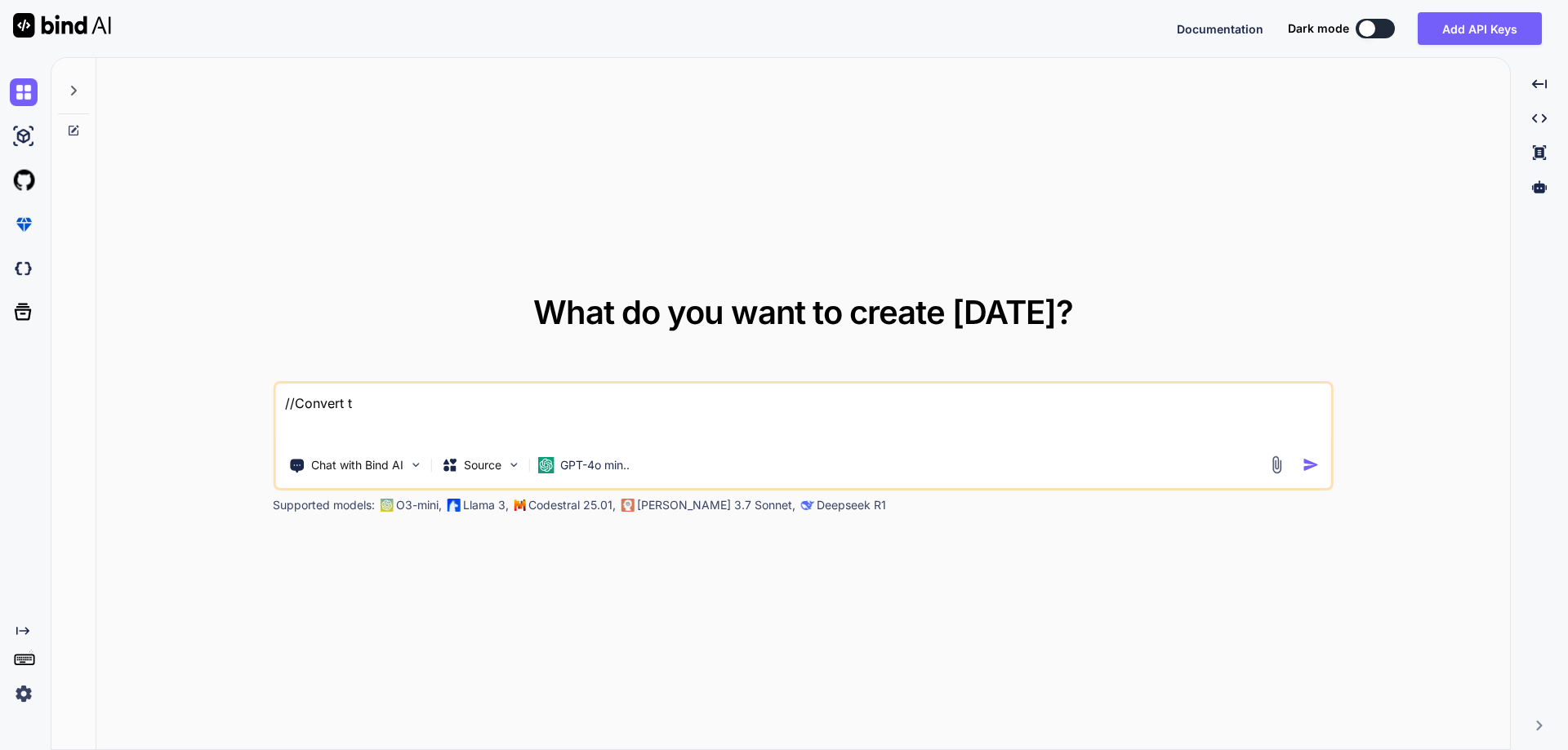
type textarea "x"
type textarea "//Convert th"
type textarea "x"
type textarea "//Convert the"
type textarea "x"
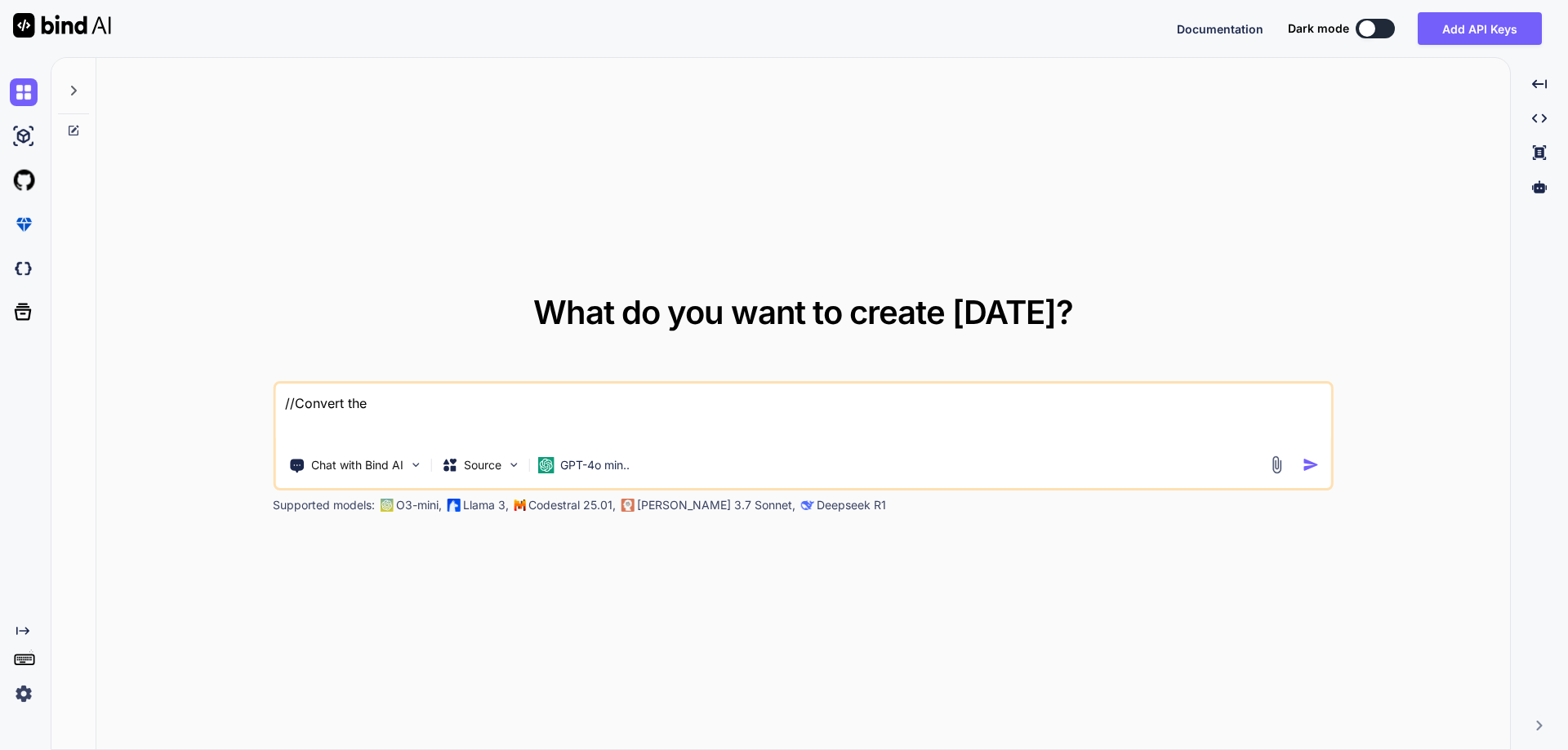
type textarea "//Convert the"
type textarea "x"
type textarea "//Convert the b"
type textarea "x"
type textarea "//Convert the be"
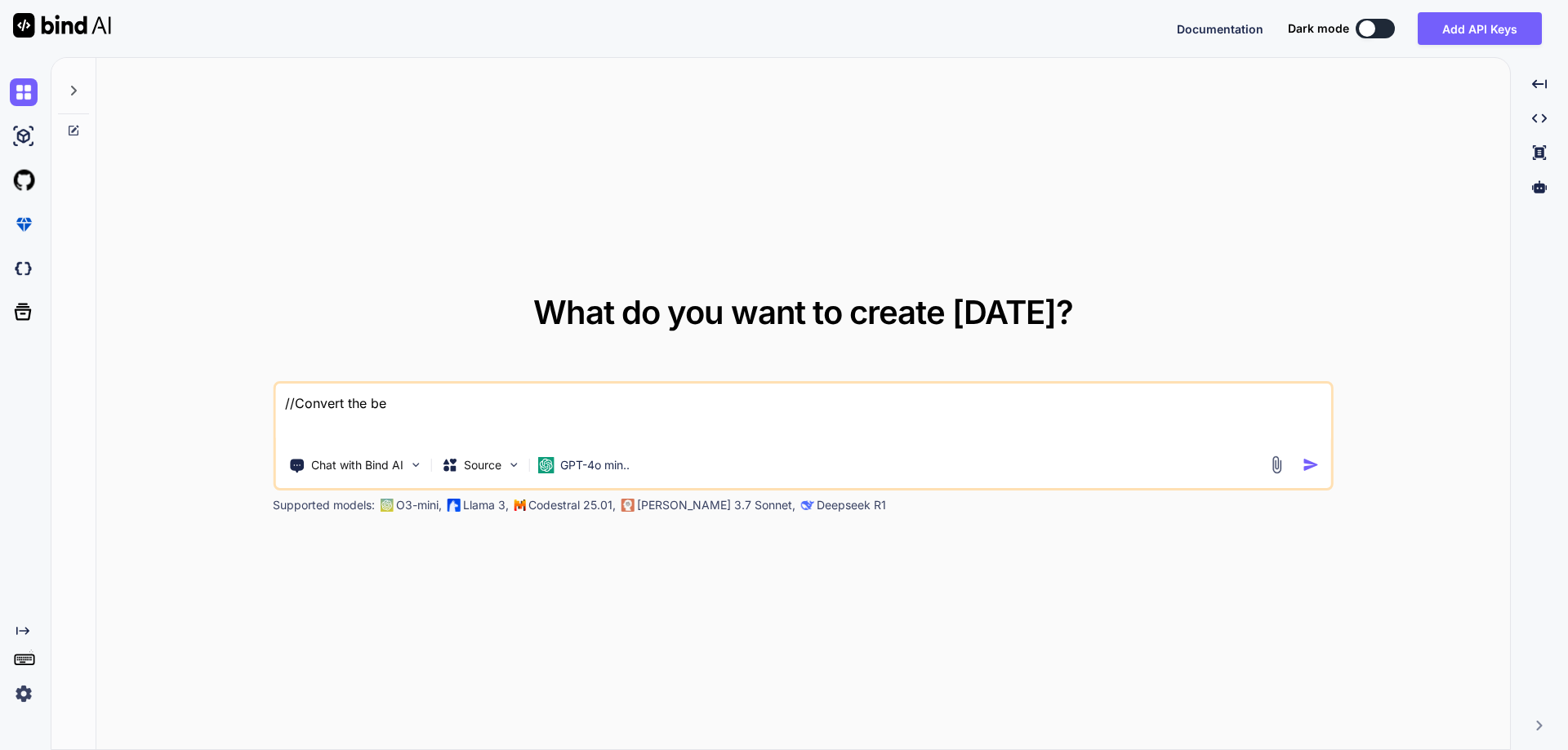
type textarea "x"
type textarea "//Convert the bel"
type textarea "x"
type textarea "//Convert the belo"
type textarea "x"
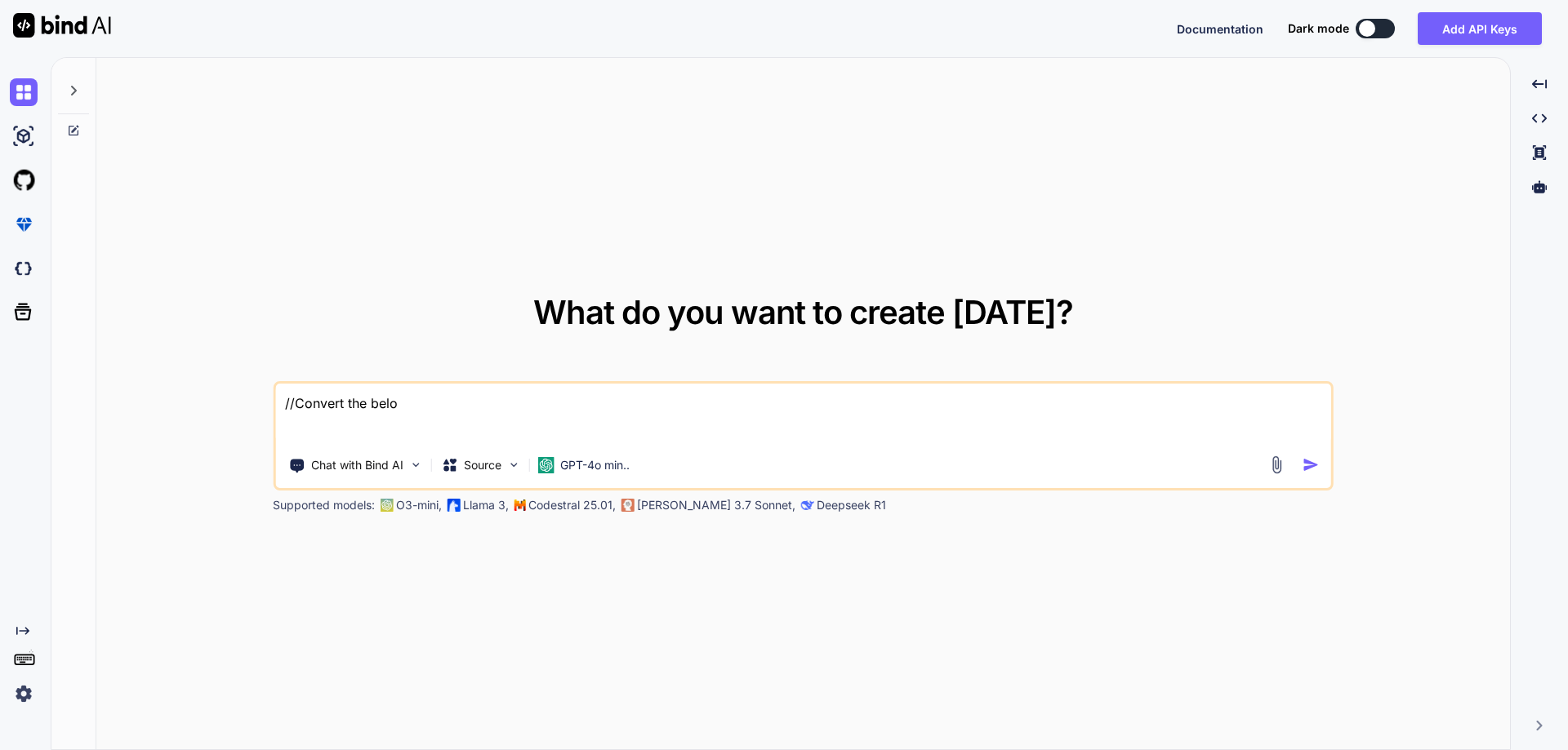
type textarea "//Convert the below"
type textarea "x"
type textarea "//Convert the below"
type textarea "x"
type textarea "//Convert the below f"
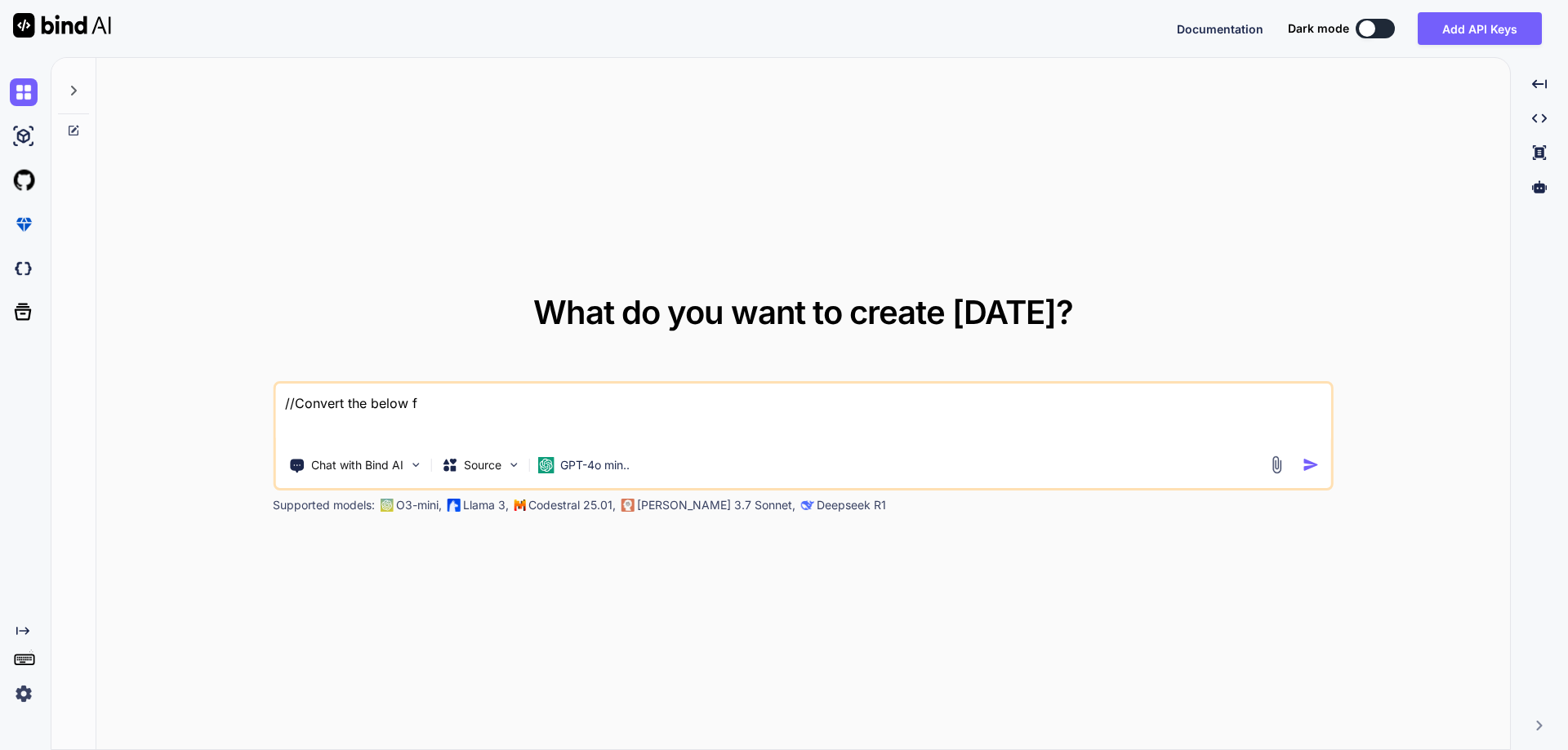
type textarea "x"
type textarea "//Convert the below fi"
type textarea "x"
type textarea "//Convert the below fir"
type textarea "x"
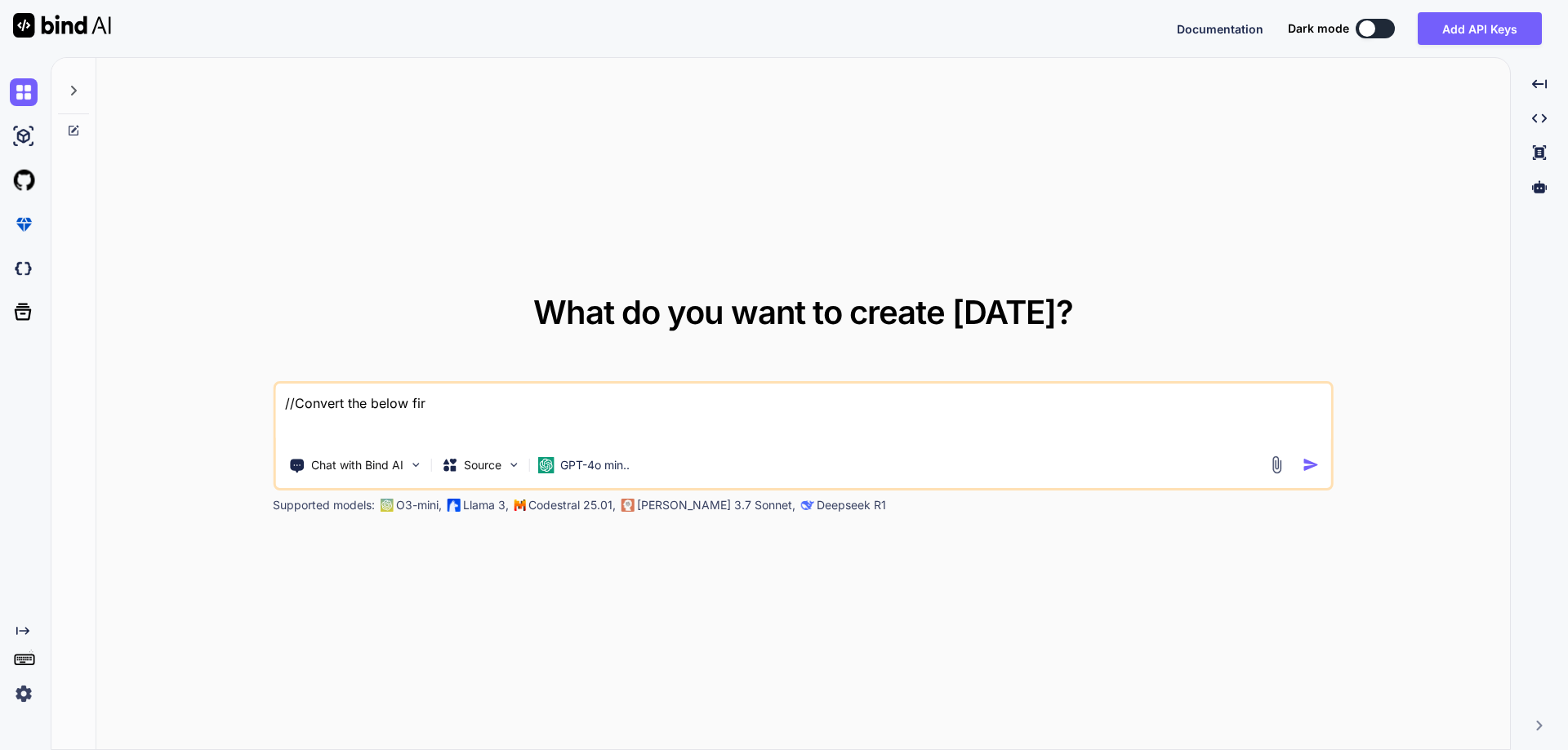
type textarea "//Convert the below fire"
type textarea "x"
type textarea "//Convert the below fireb"
type textarea "x"
type textarea "//Convert the below firebi"
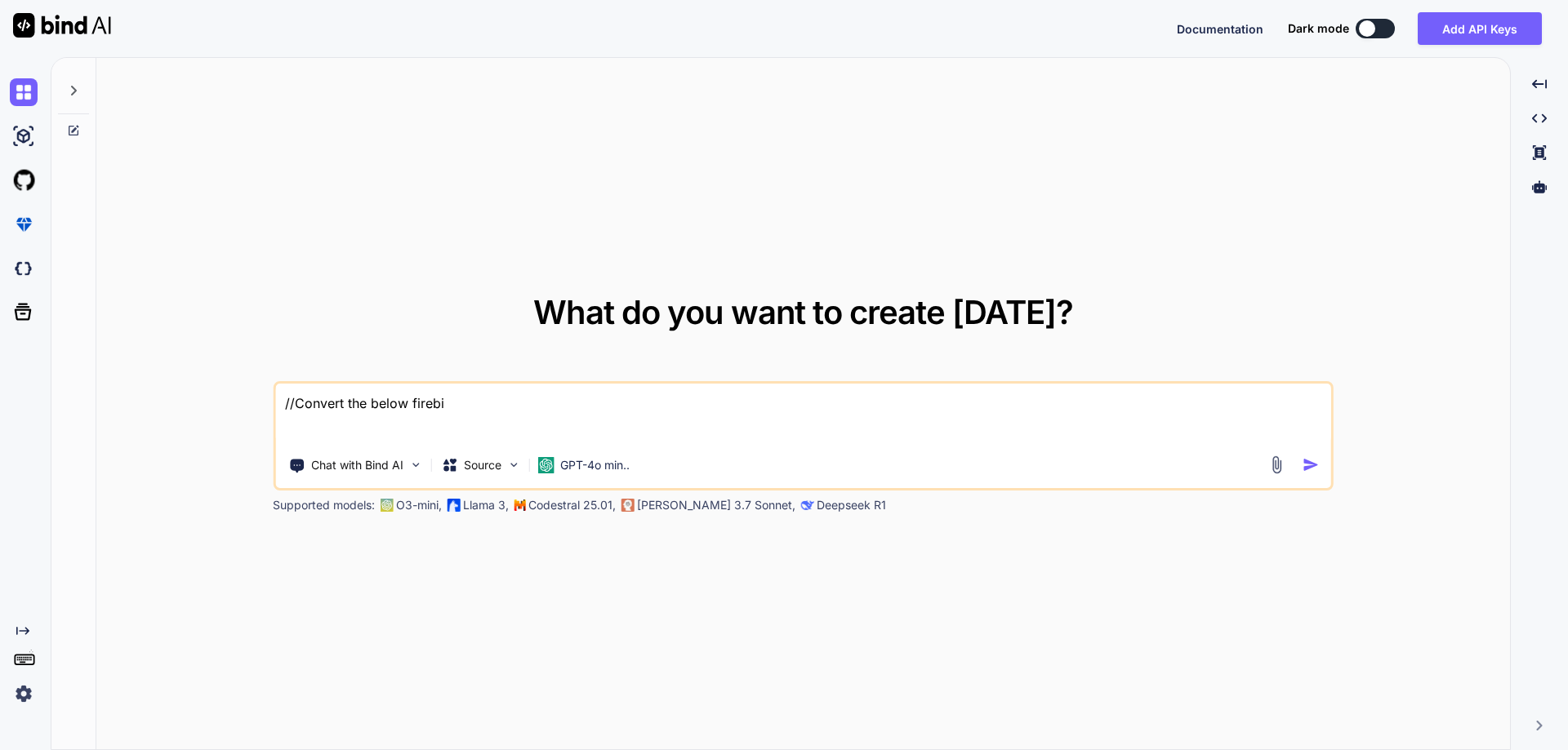
type textarea "x"
type textarea "//Convert the below firebir"
type textarea "x"
type textarea "//Convert the below firebird"
type textarea "x"
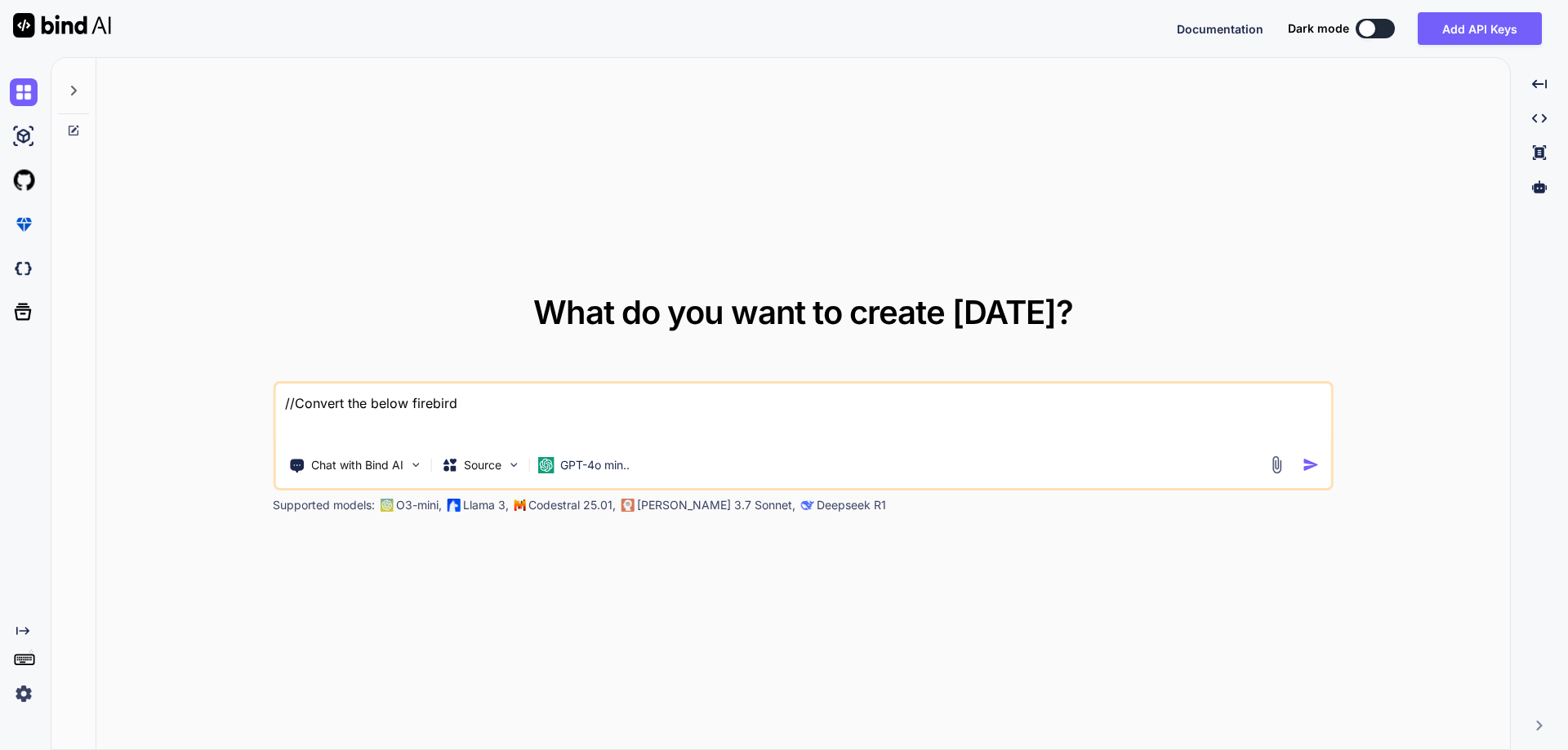
type textarea "//Convert the below firebird"
type textarea "x"
type textarea "//Convert the below firebird s"
type textarea "x"
type textarea "//Convert the below firebird st"
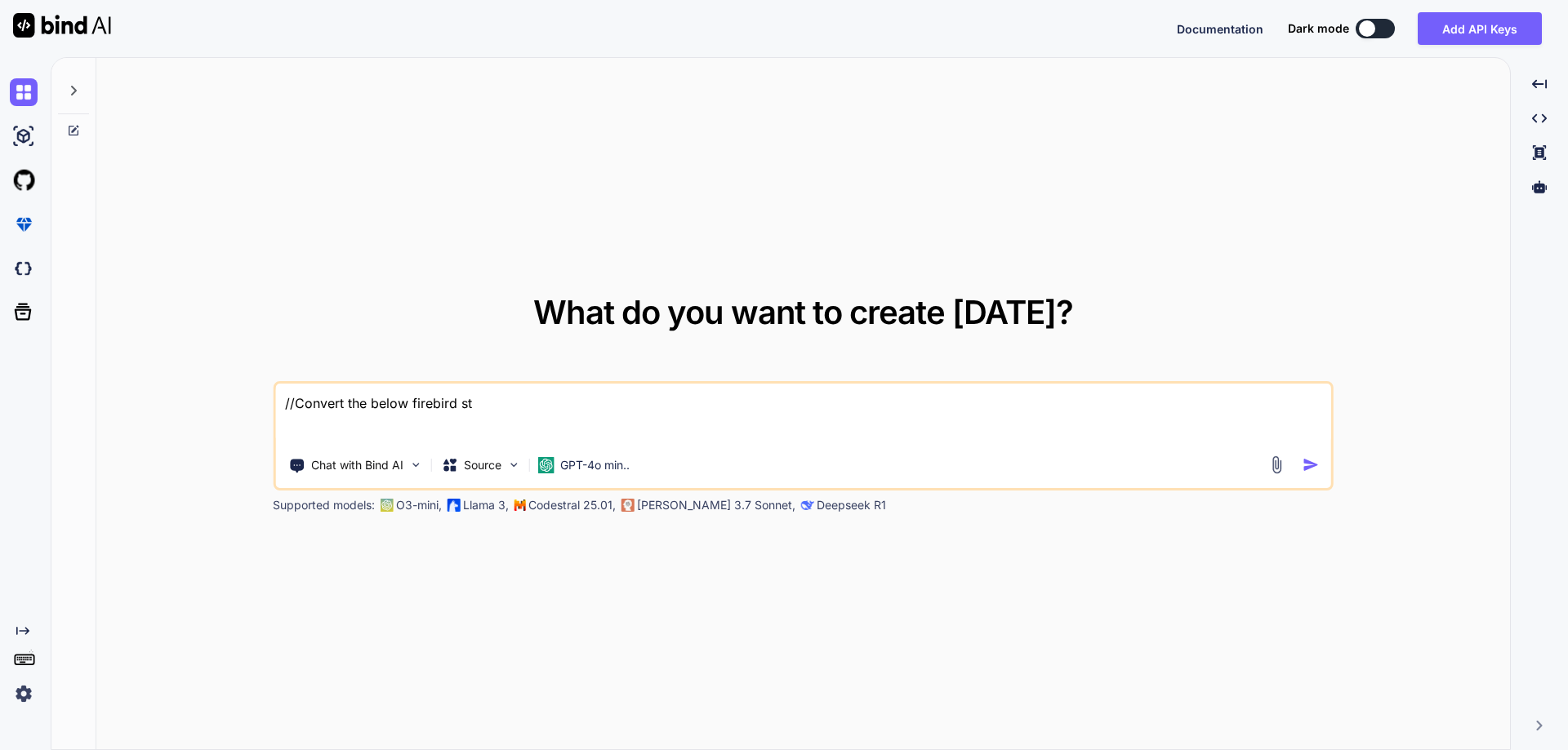
type textarea "x"
type textarea "//Convert the below firebird sto"
type textarea "x"
type textarea "//Convert the below firebird stor"
type textarea "x"
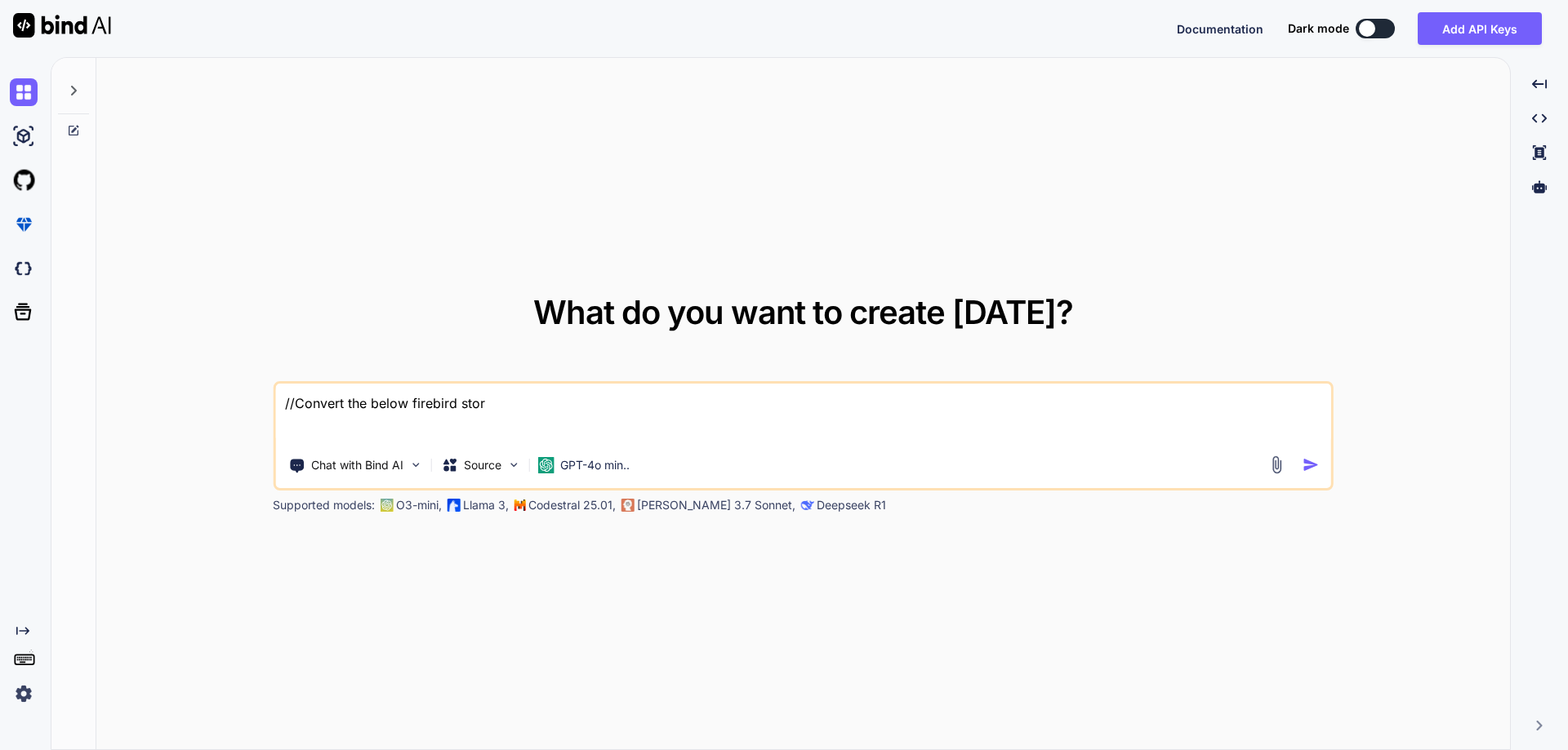
type textarea "//Convert the below firebird store"
type textarea "x"
type textarea "//Convert the below firebird stored"
type textarea "x"
type textarea "//Convert the below firebird stored"
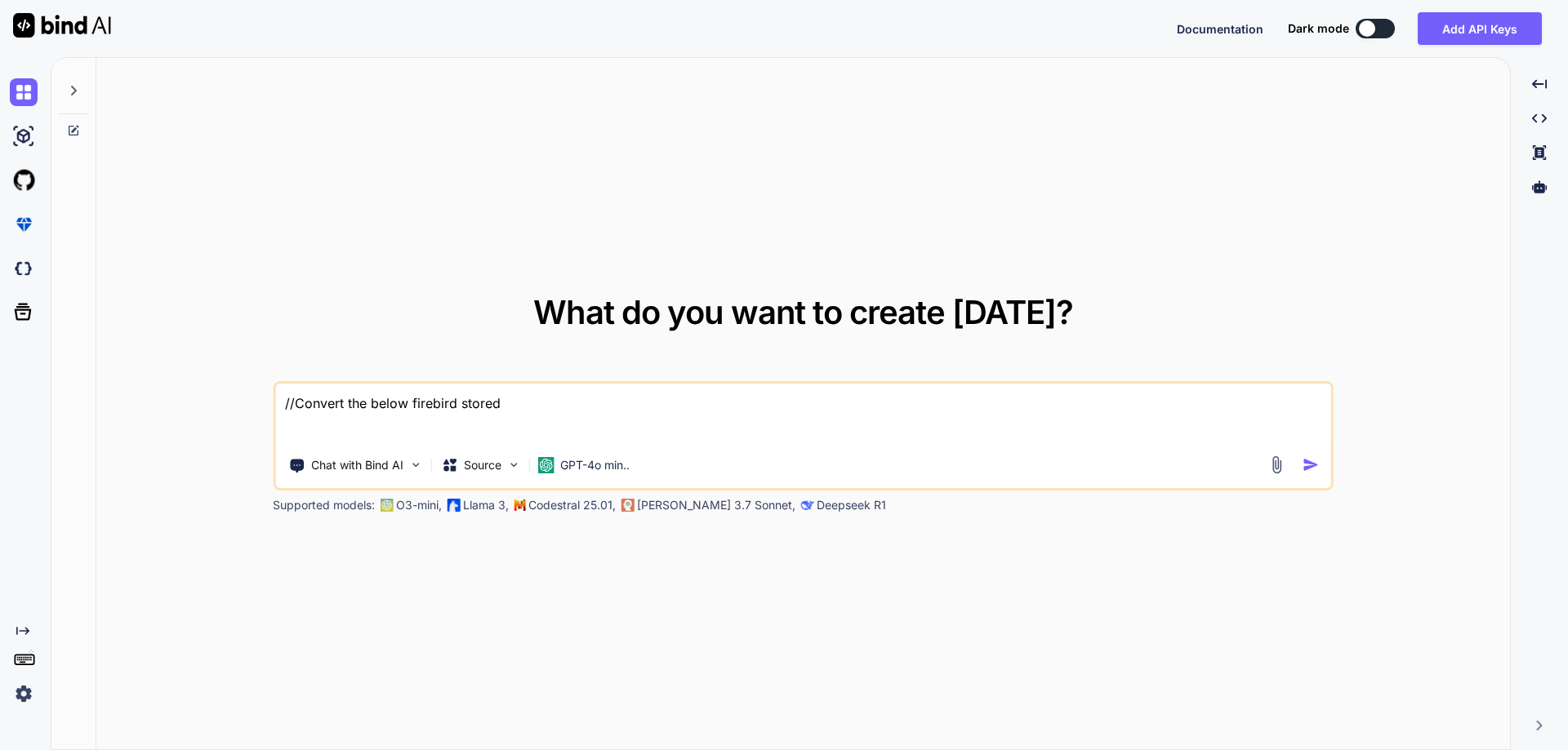
type textarea "x"
type textarea "//Convert the below firebird stored p"
type textarea "x"
type textarea "//Convert the below firebird stored pr"
type textarea "x"
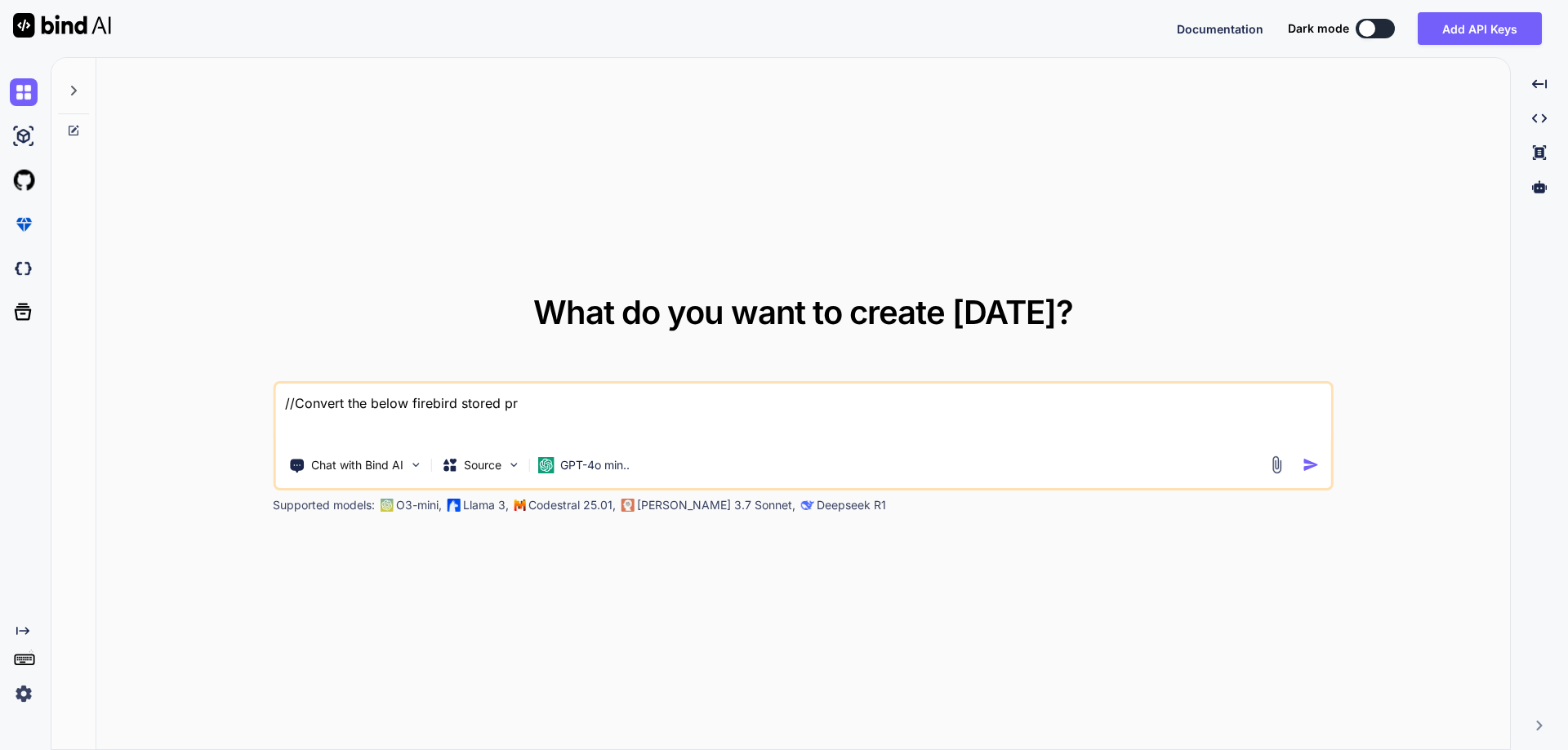
type textarea "//Convert the below firebird stored pro"
type textarea "x"
type textarea "//Convert the below firebird stored proc"
type textarea "x"
type textarea "//Convert the below firebird stored proce"
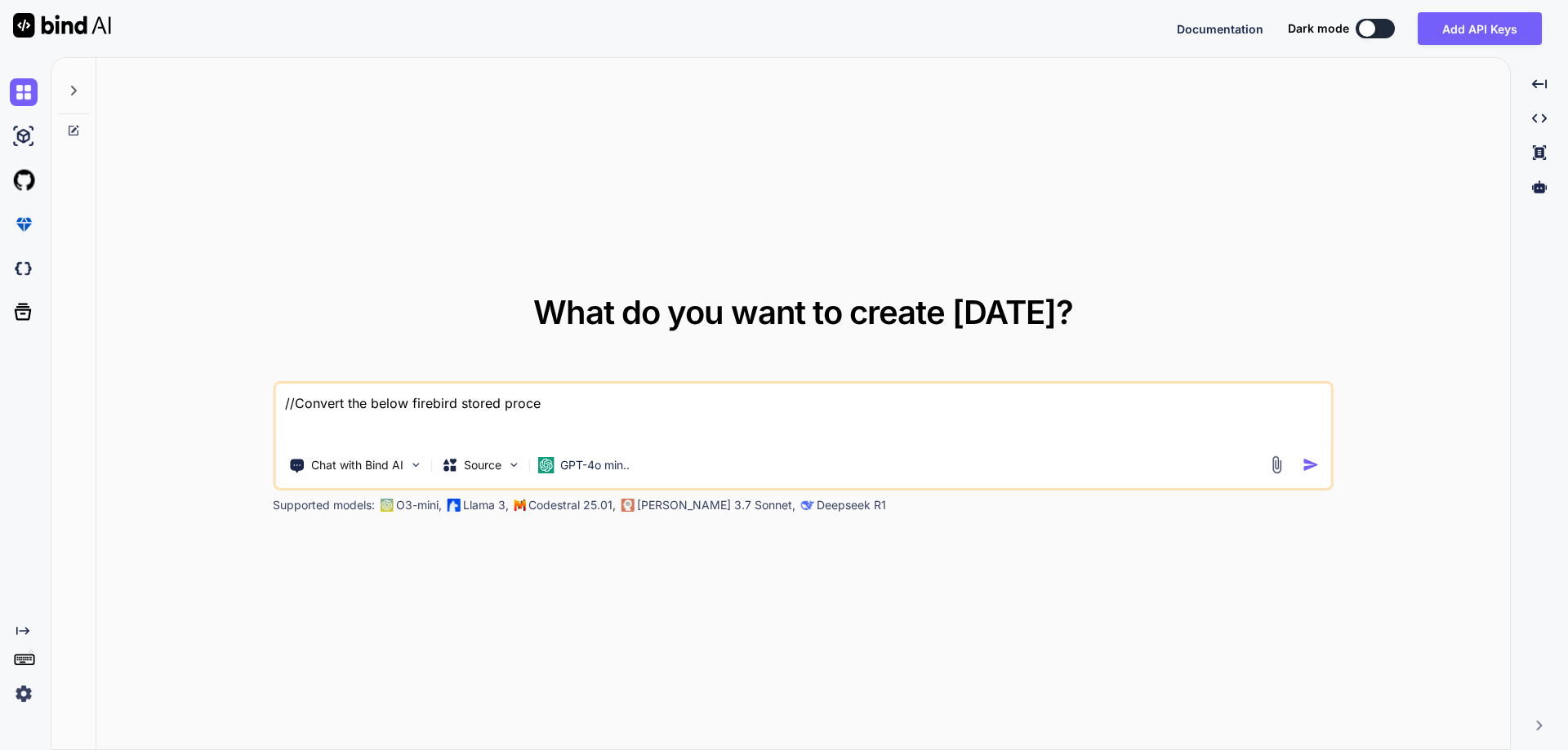
type textarea "x"
type textarea "//Convert the below firebird stored proced"
type textarea "x"
type textarea "//Convert the below firebird stored procedu"
type textarea "x"
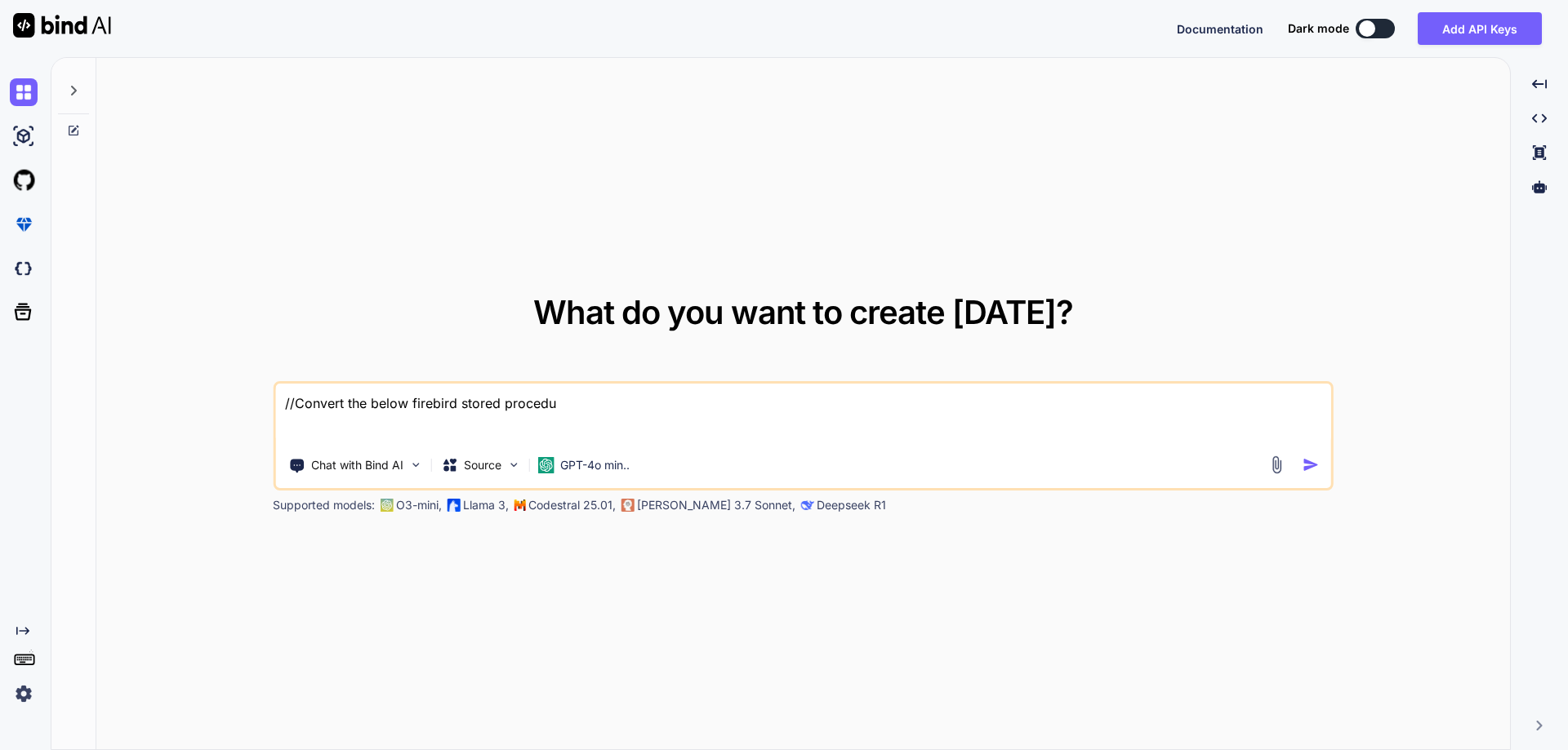
type textarea "//Convert the below firebird stored procedur"
type textarea "x"
type textarea "//Convert the below firebird stored procedure"
type textarea "x"
type textarea "//Convert the below firebird stored procedure"
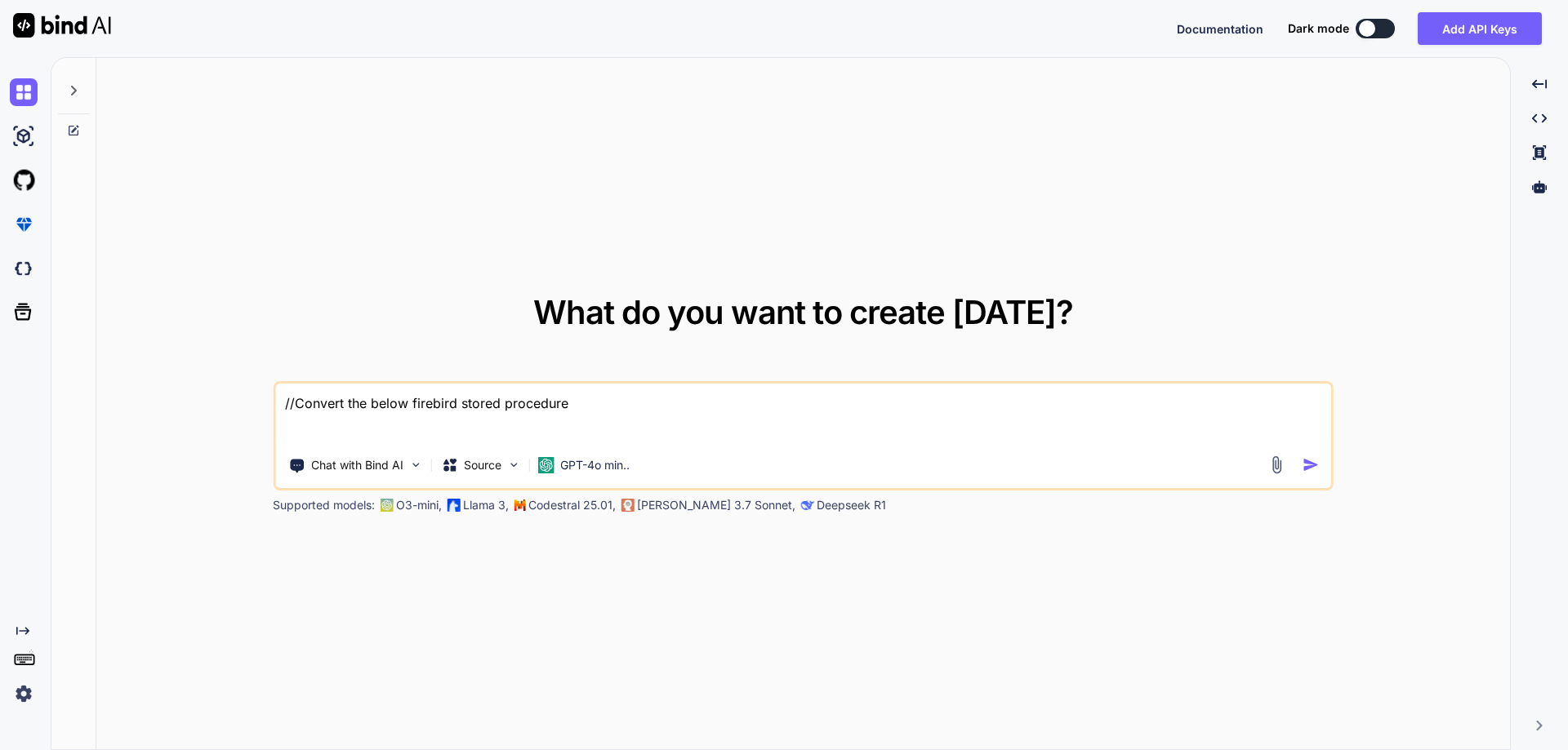
type textarea "x"
type textarea "//Convert the below firebird stored procedure i"
type textarea "x"
type textarea "//Convert the below firebird stored procedure in"
type textarea "x"
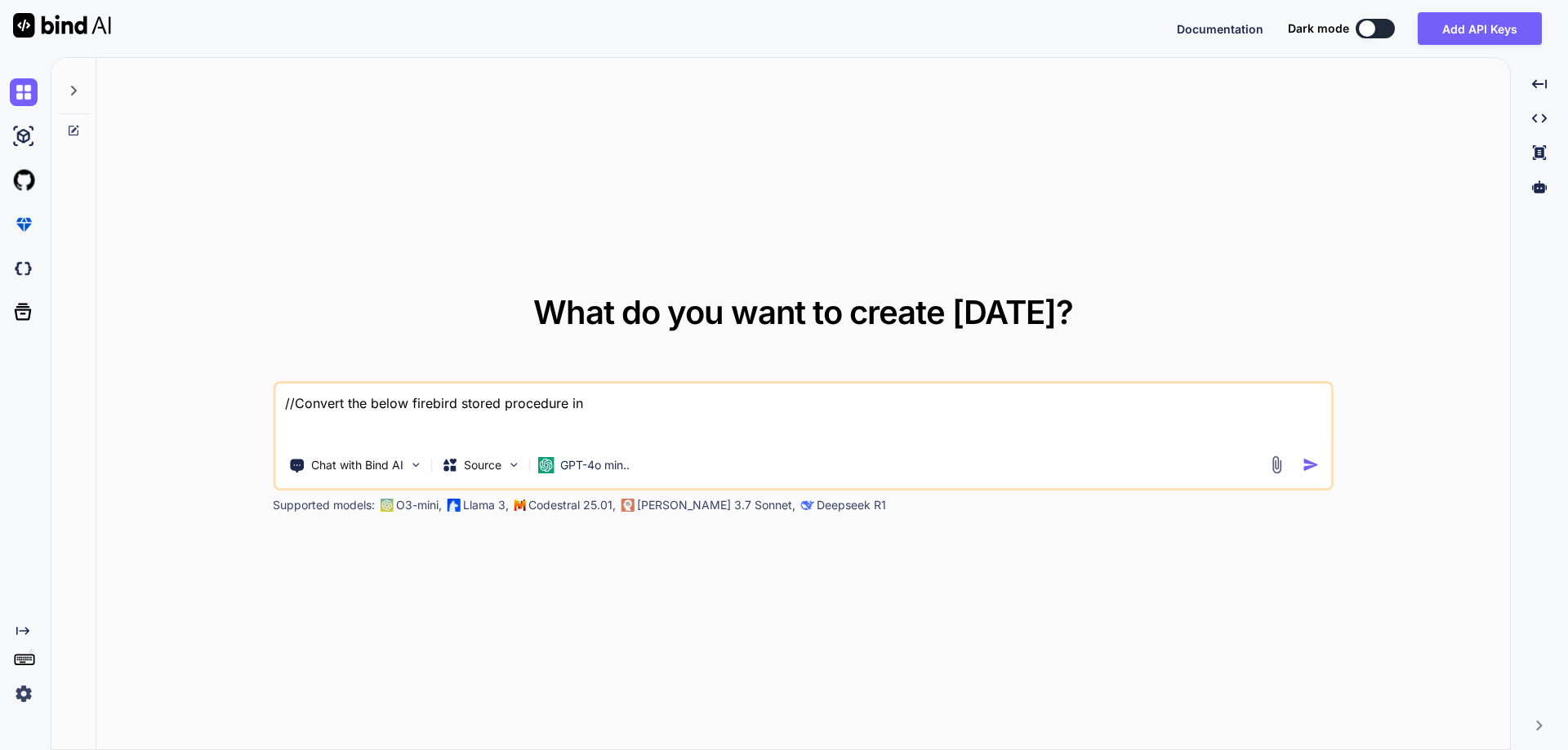
type textarea "//Convert the below firebird stored procedure int"
type textarea "x"
type textarea "//Convert the below firebird stored procedure into"
type textarea "x"
type textarea "//Convert the below firebird stored procedure into"
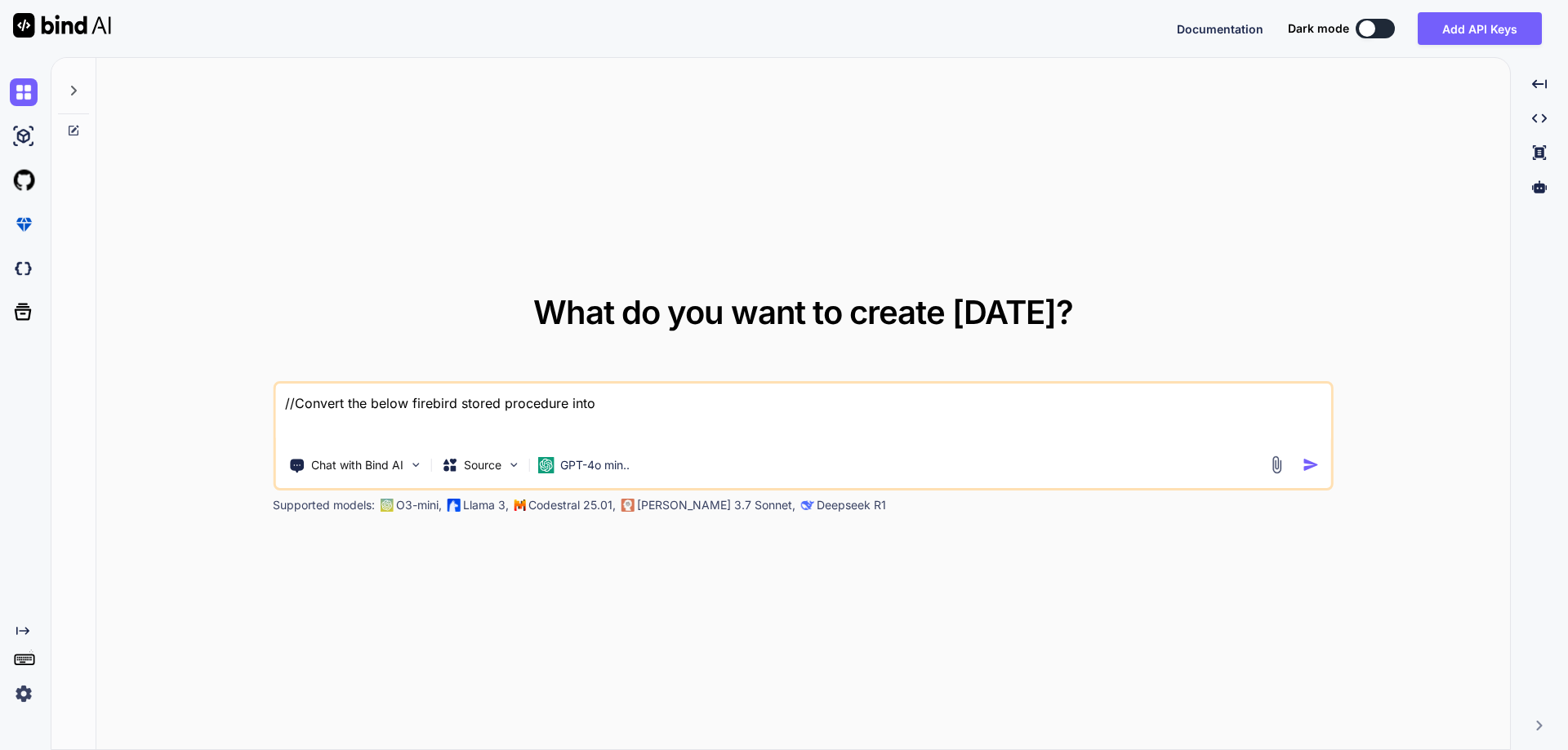
type textarea "x"
type textarea "//Convert the below firebird stored procedure into s"
type textarea "x"
type textarea "//Convert the below firebird stored procedure into sq"
type textarea "x"
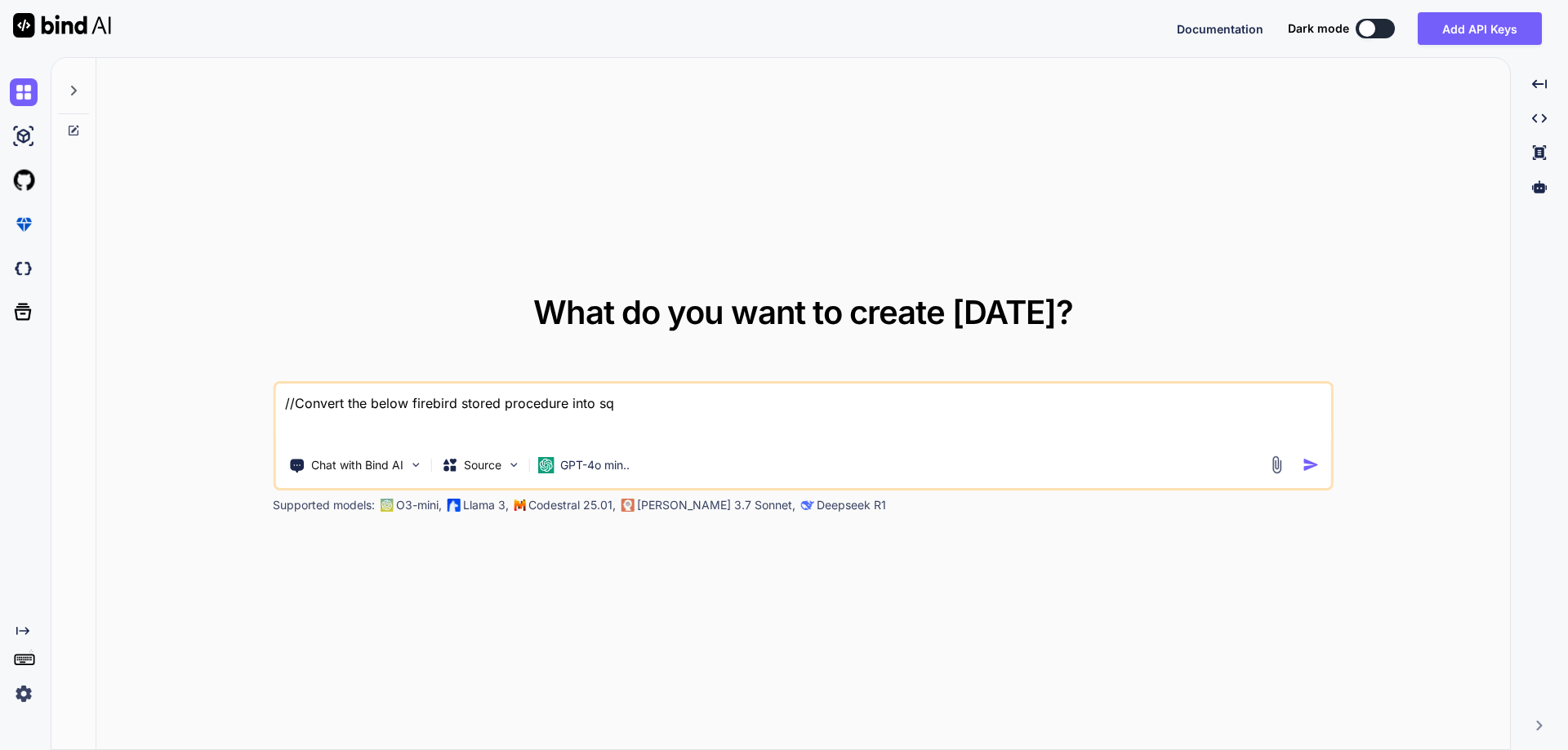
type textarea "//Convert the below firebird stored procedure into sql"
type textarea "x"
type textarea "//Convert the below firebird stored procedure into sql s"
type textarea "x"
type textarea "//Convert the below firebird stored procedure into sql se"
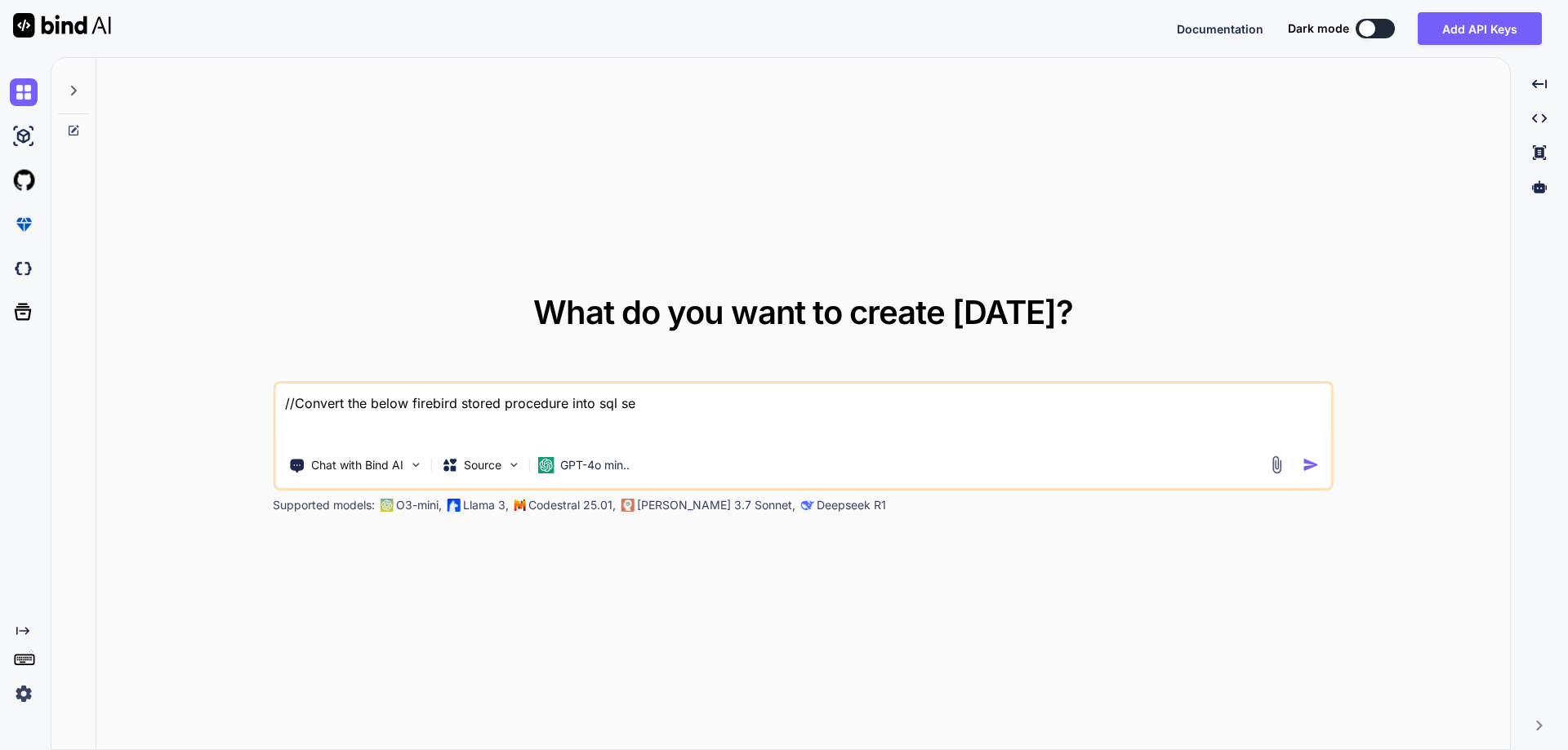
type textarea "x"
type textarea "//Convert the below firebird stored procedure into sql ser"
type textarea "x"
type textarea "//Convert the below firebird stored procedure into sql serv"
type textarea "x"
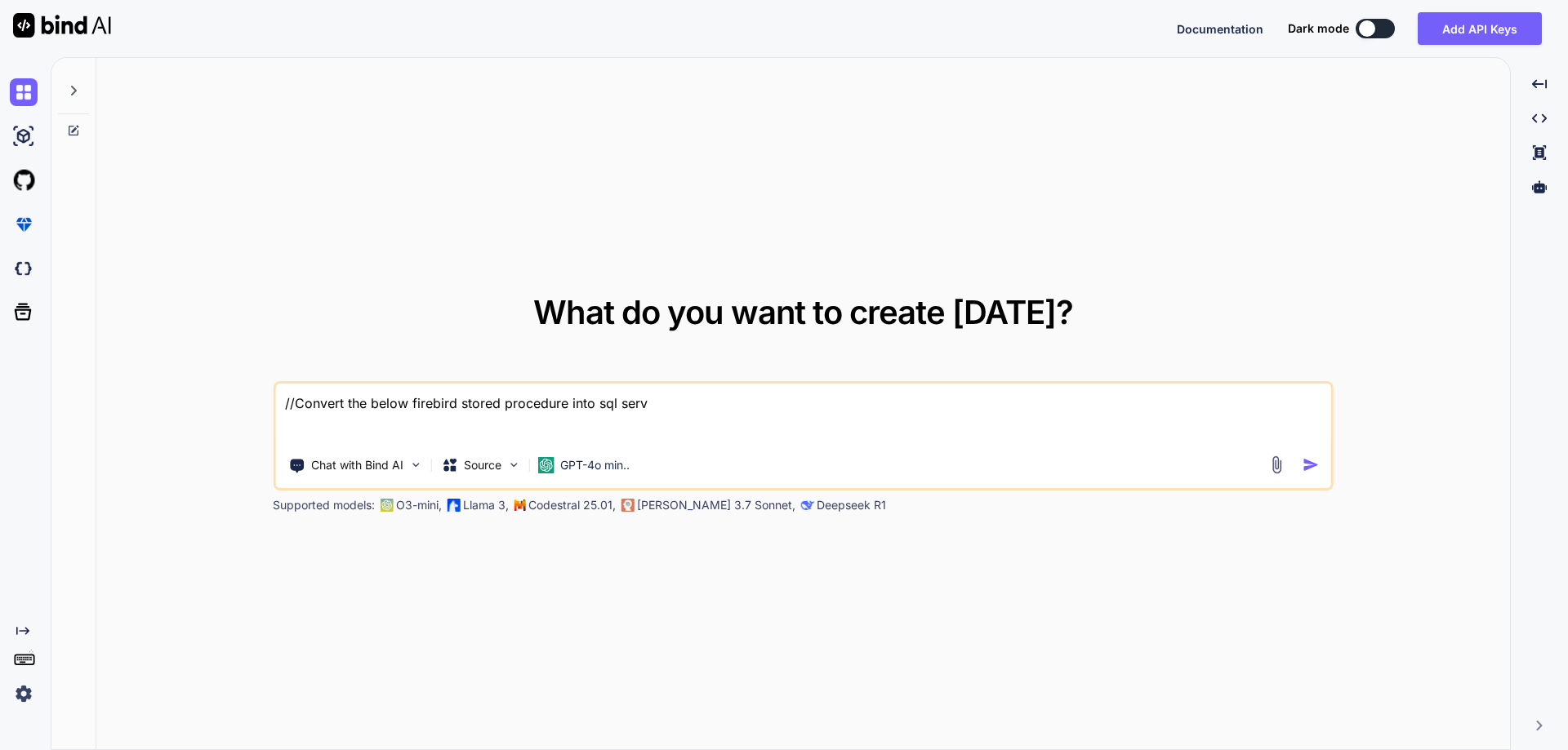
type textarea "//Convert the below firebird stored procedure into sql serve"
type textarea "x"
type textarea "//Convert the below firebird stored procedure into sql server"
type textarea "x"
type textarea "//Convert the below firebird stored procedure into sql server"
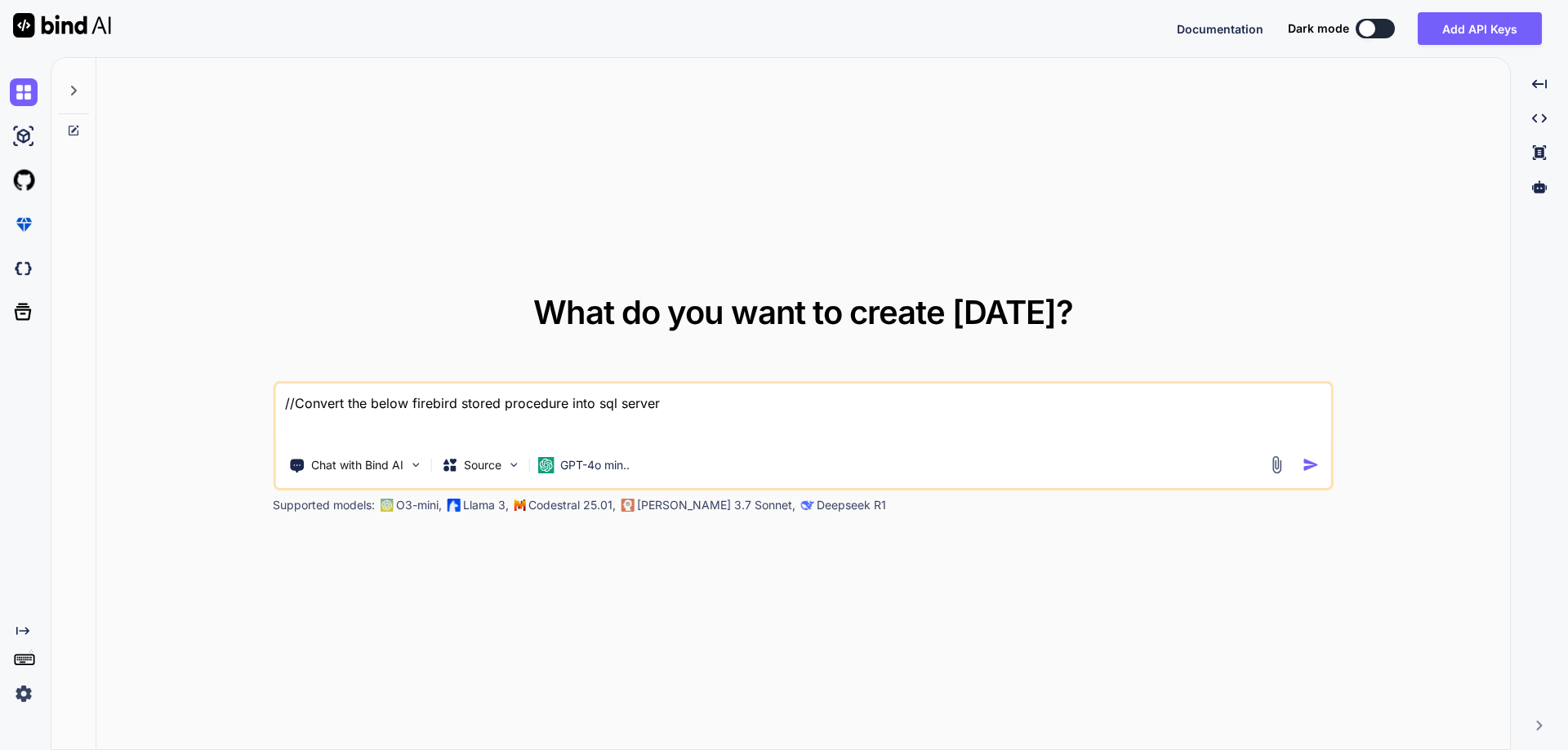
type textarea "x"
type textarea "//Convert the below firebird stored procedure into sql server s"
type textarea "x"
type textarea "//Convert the below firebird stored procedure into sql server st"
type textarea "x"
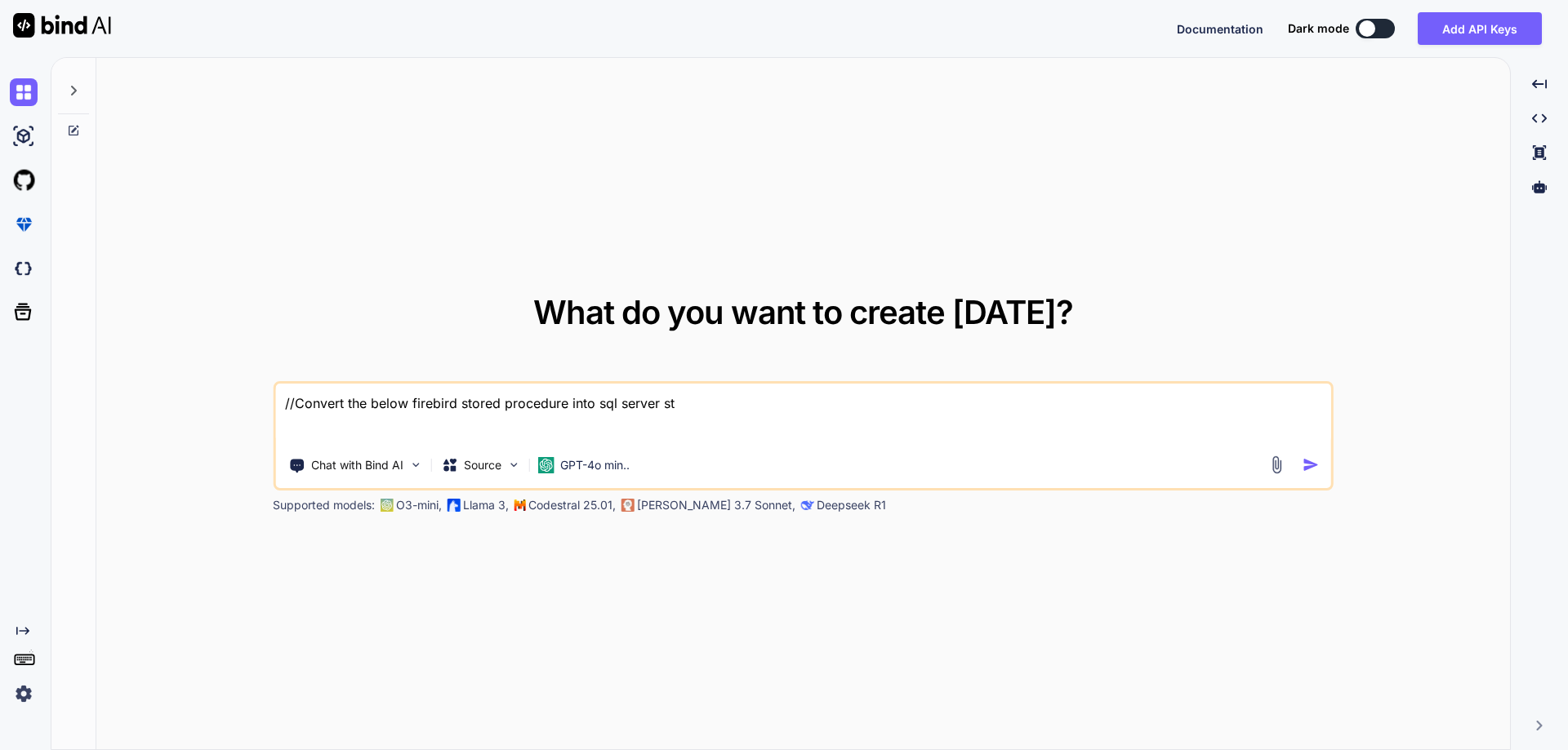
type textarea "//Convert the below firebird stored procedure into sql server sto"
type textarea "x"
type textarea "//Convert the below firebird stored procedure into sql server stor"
type textarea "x"
type textarea "//Convert the below firebird stored procedure into sql server store"
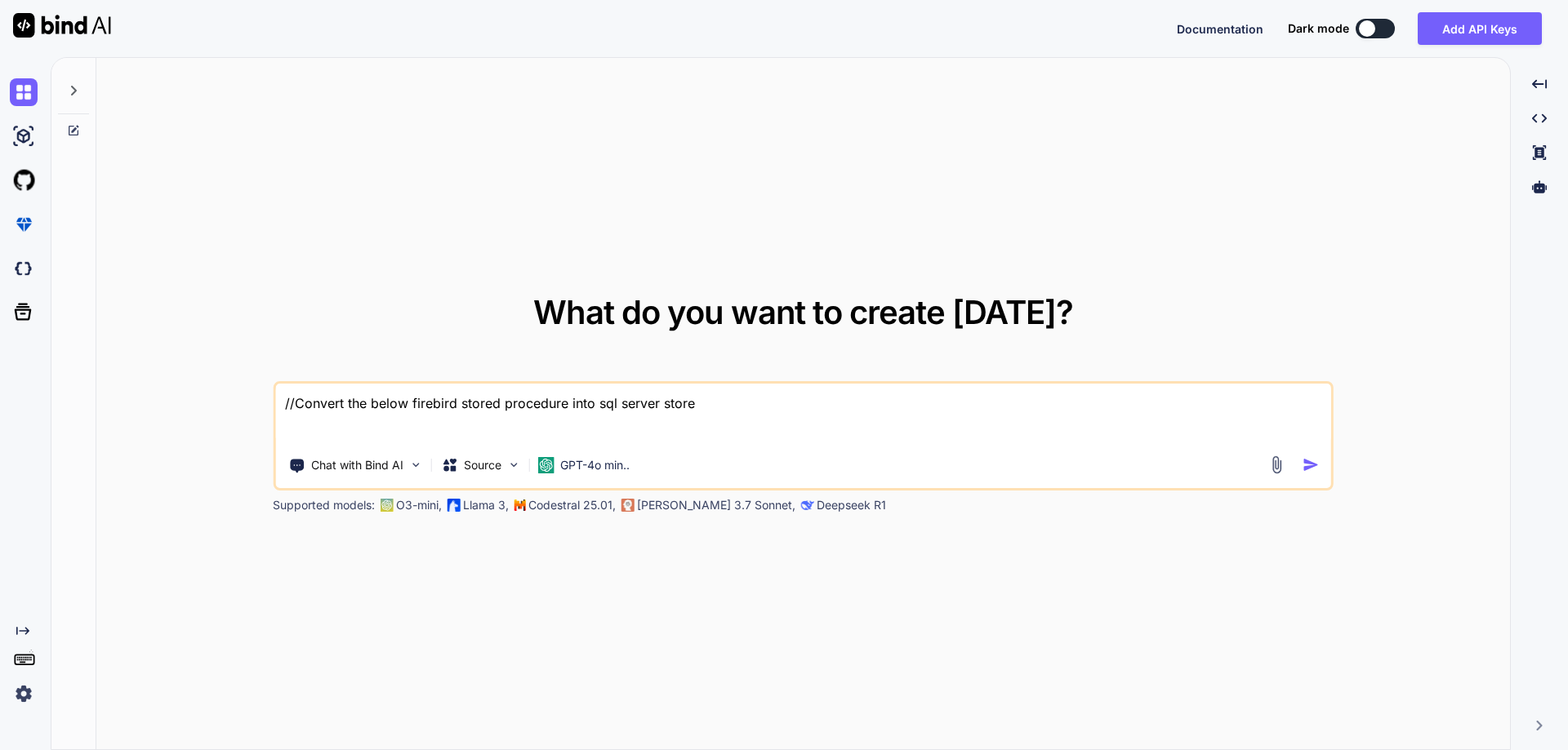
type textarea "x"
type textarea "//Convert the below firebird stored procedure into sql server stored"
type textarea "x"
type textarea "//Convert the below firebird stored procedure into sql server stored"
type textarea "x"
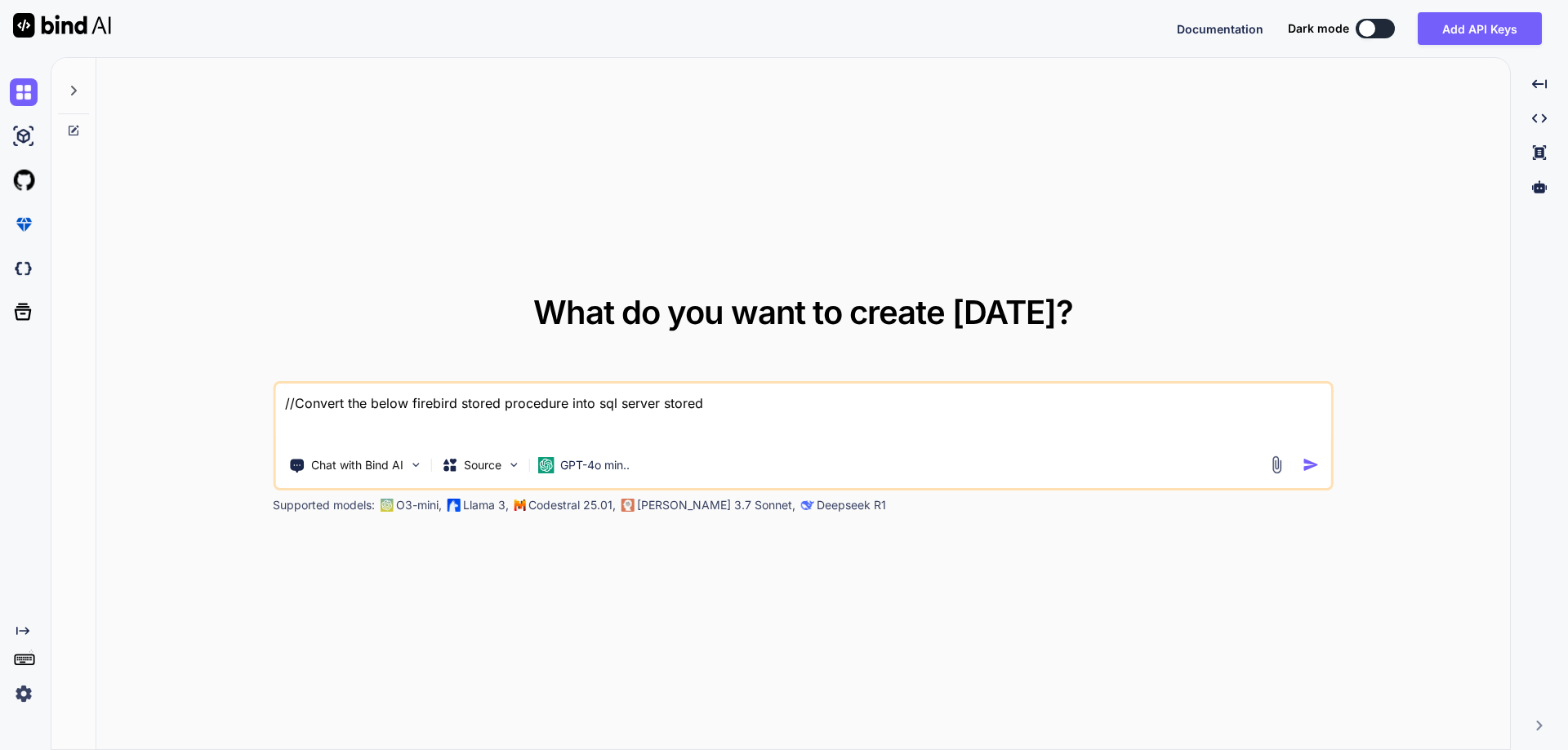
type textarea "//Convert the below firebird stored procedure into sql server stored p"
type textarea "x"
type textarea "//Convert the below firebird stored procedure into sql server stored pr"
type textarea "x"
type textarea "//Convert the below firebird stored procedure into sql server stored pro"
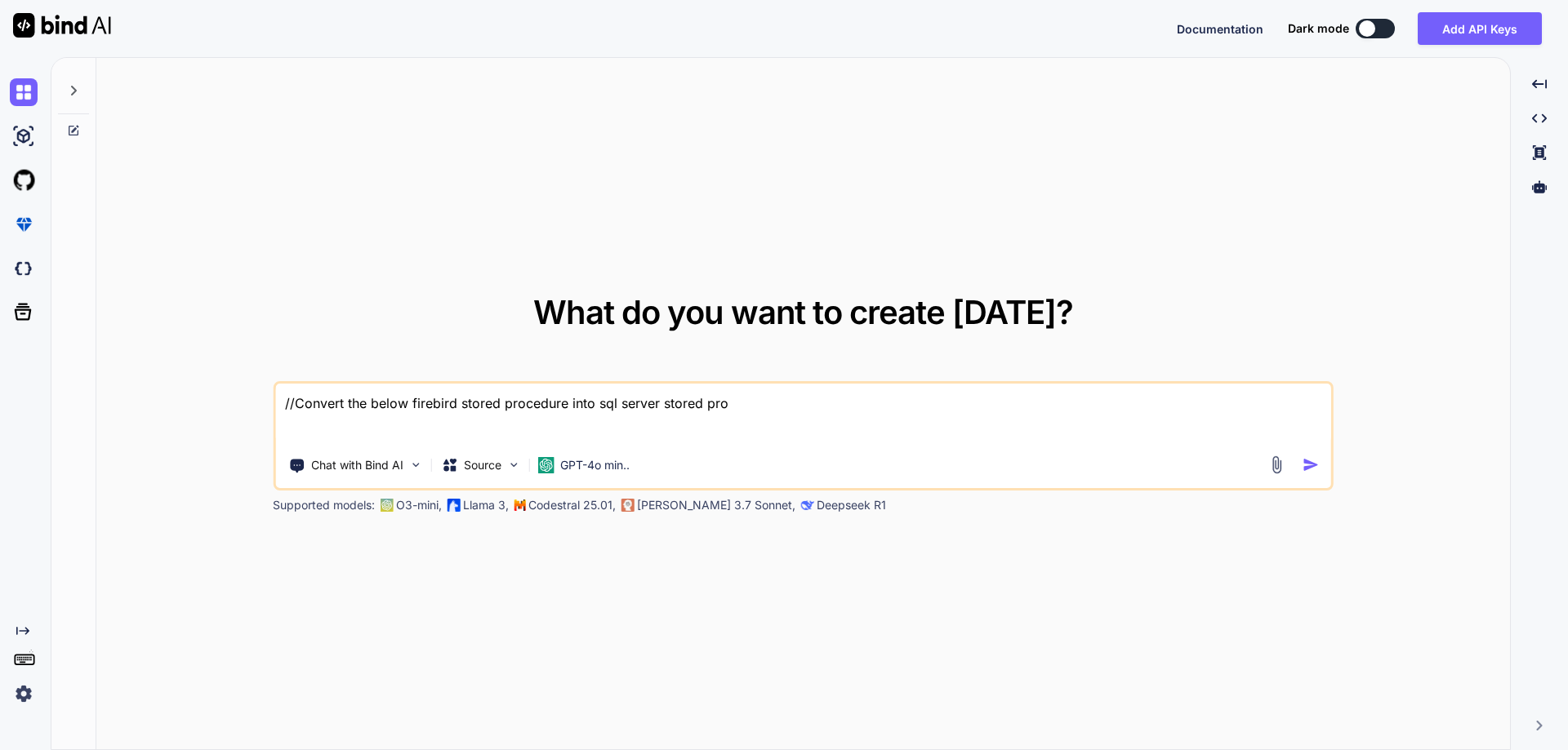
type textarea "x"
type textarea "//Convert the below firebird stored procedure into sql server stored proc"
type textarea "x"
type textarea "//Convert the below firebird stored procedure into sql server stored proce"
type textarea "x"
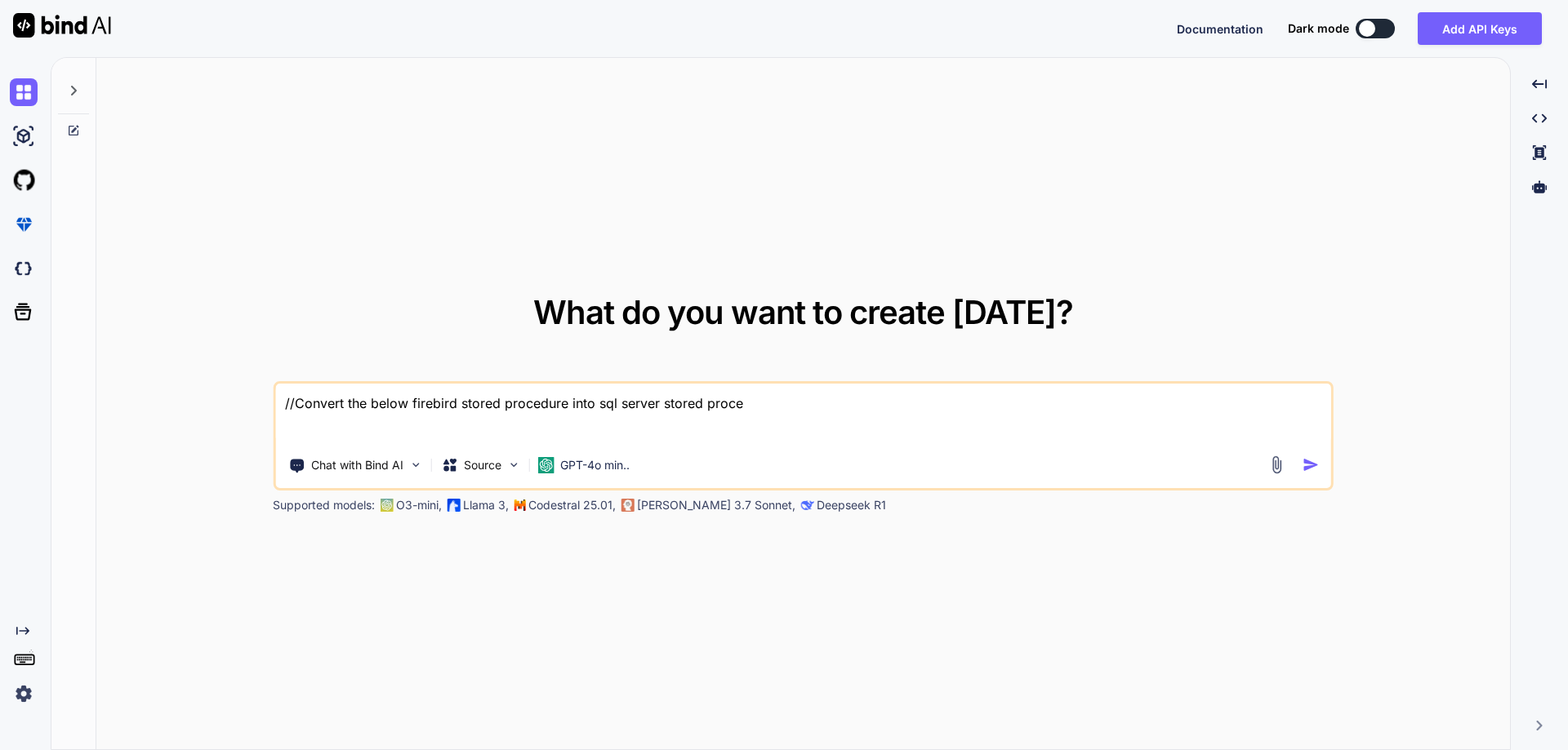
type textarea "//Convert the below firebird stored procedure into sql server stored proced"
type textarea "x"
type textarea "//Convert the below firebird stored procedure into sql server stored procedu"
type textarea "x"
type textarea "//Convert the below firebird stored procedure into sql server stored procedur"
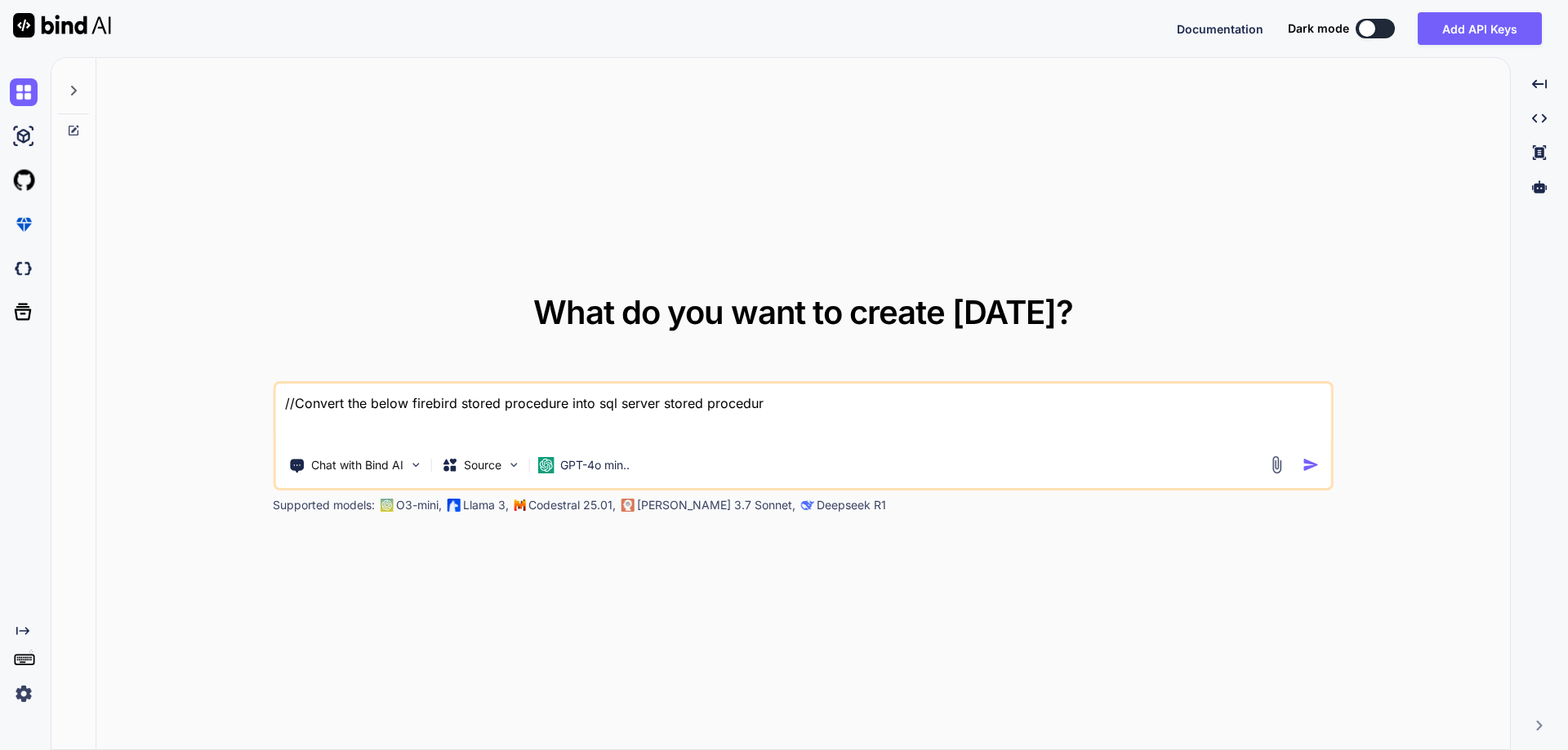
type textarea "x"
type textarea "//Convert the below firebird stored procedure into sql server stored procedure"
type textarea "x"
type textarea "//Convert the below firebird stored procedure into sql server stored procedure"
type textarea "x"
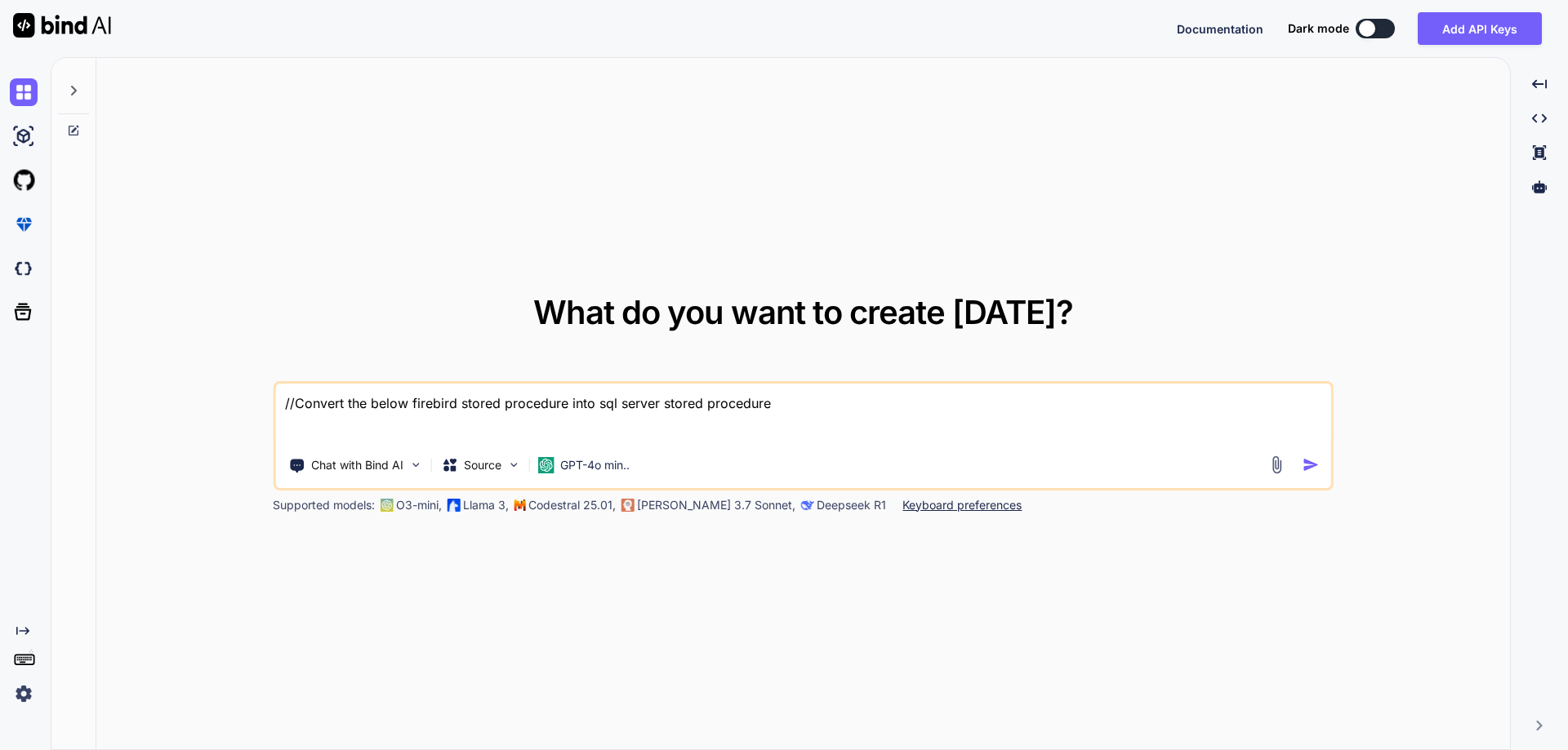
type textarea "//Convert the below firebird stored procedure into sql server stored procedure"
click at [364, 425] on textarea "//Convert the below firebird stored procedure into sql server stored procedure" at bounding box center [803, 414] width 1056 height 60
paste textarea "CREATE OR ALTER PROCEDURE RECOSTEA_PERIODO_IN (V_FECHA_INI DATE, V_FECHA_FIN DA…"
type textarea "x"
type textarea "//Convert the below firebird stored procedure into sql server stored procedure …"
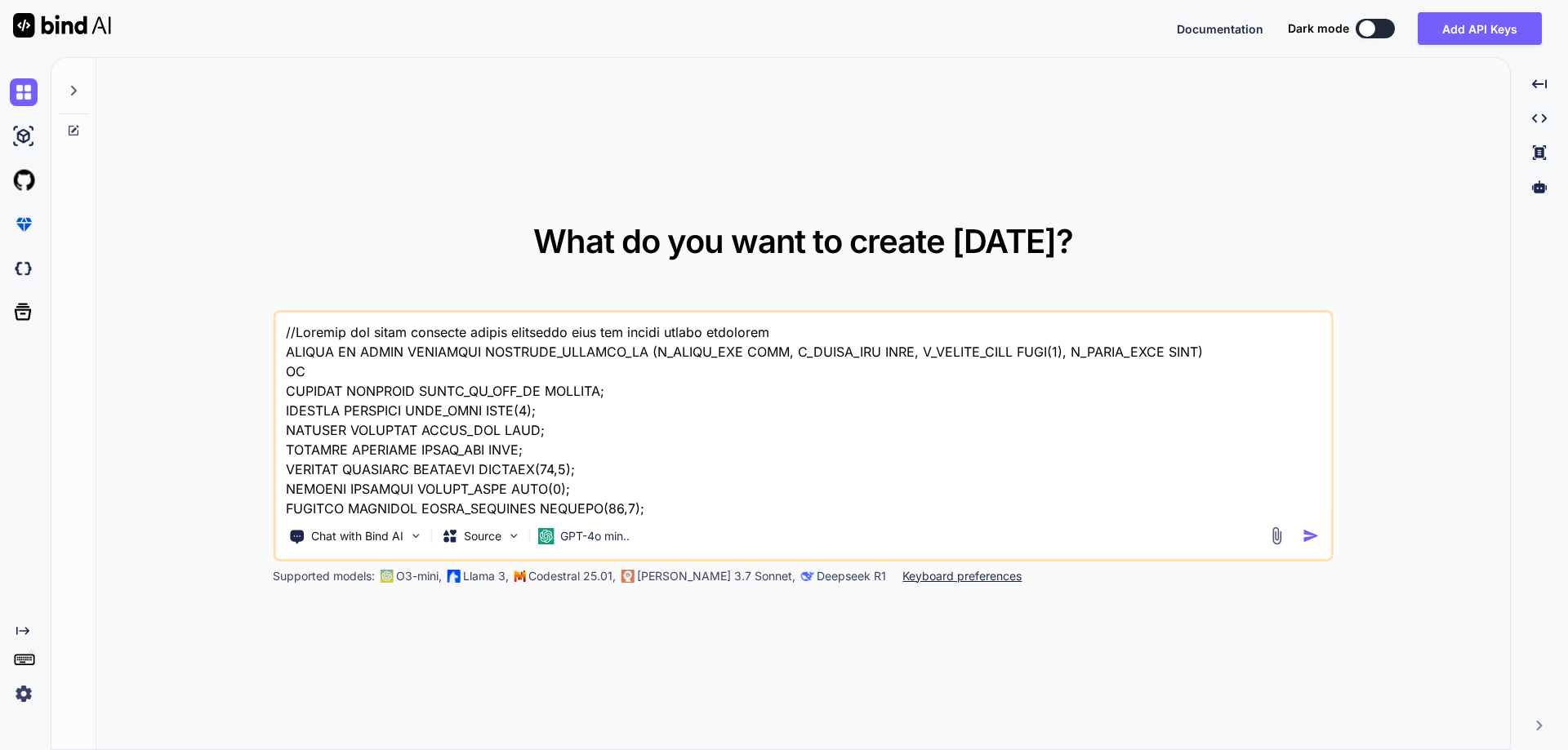
scroll to position [3882, 0]
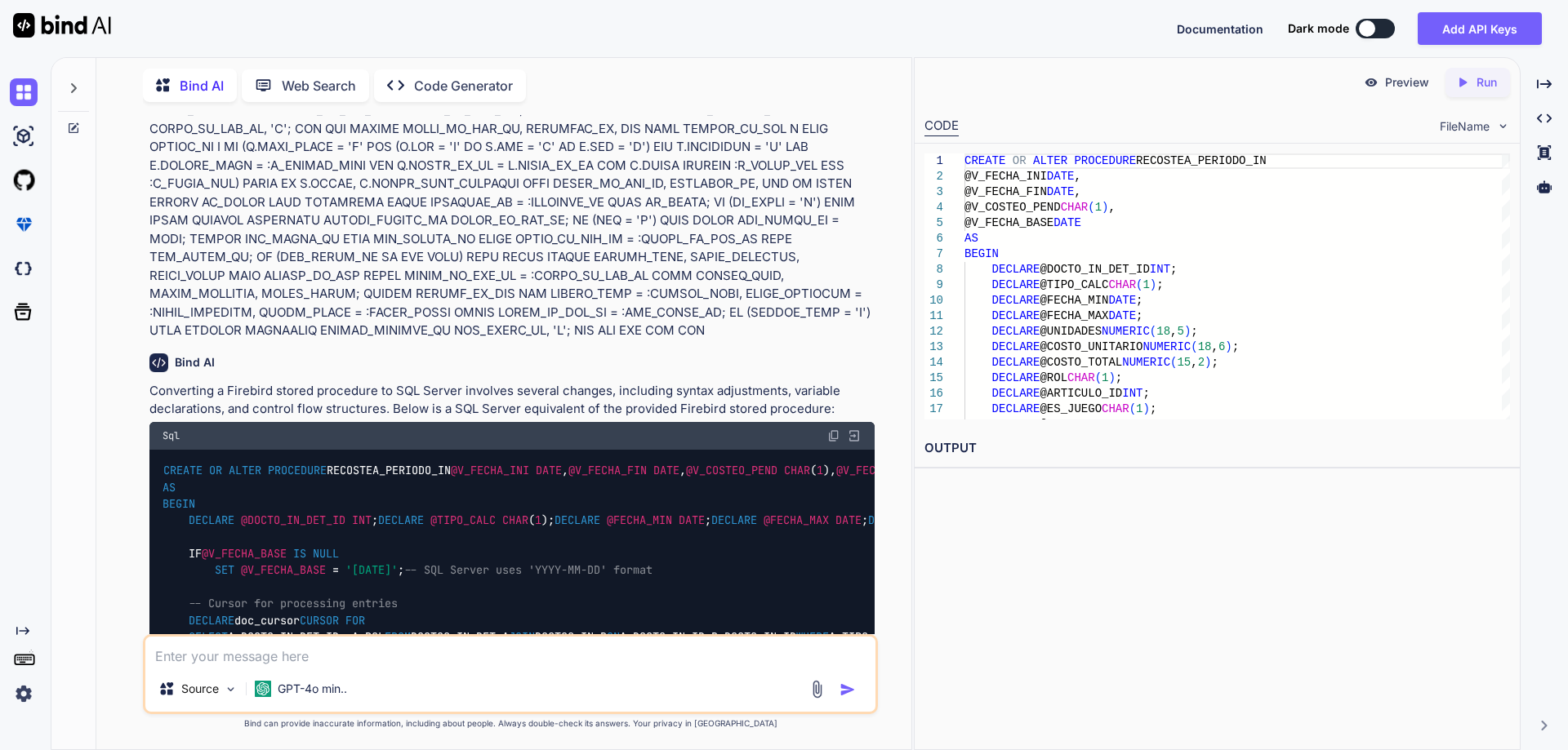
scroll to position [1158, 0]
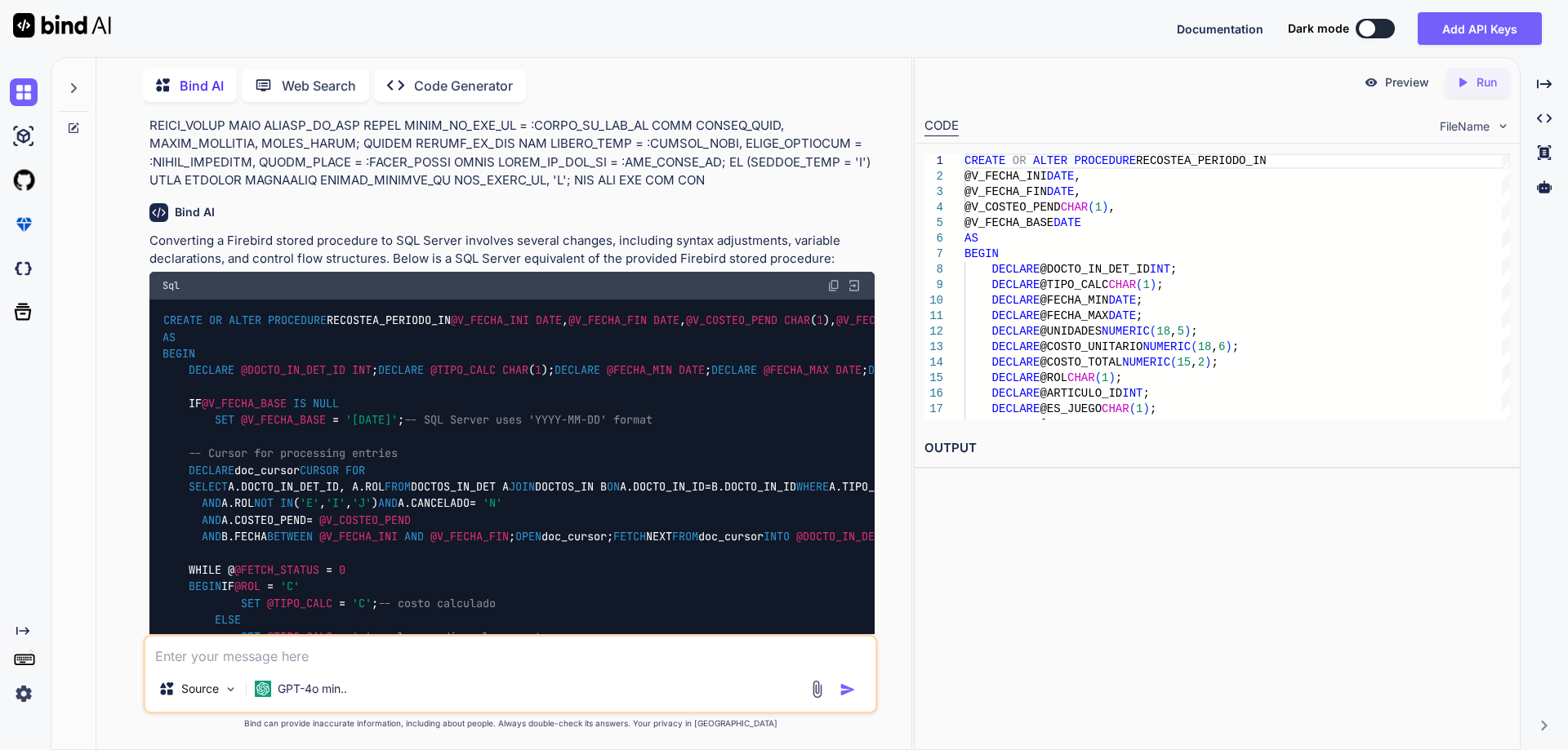
click at [831, 286] on img at bounding box center [833, 286] width 13 height 13
click at [488, 654] on textarea at bounding box center [509, 651] width 730 height 30
type textarea "x"
type textarea "/"
type textarea "x"
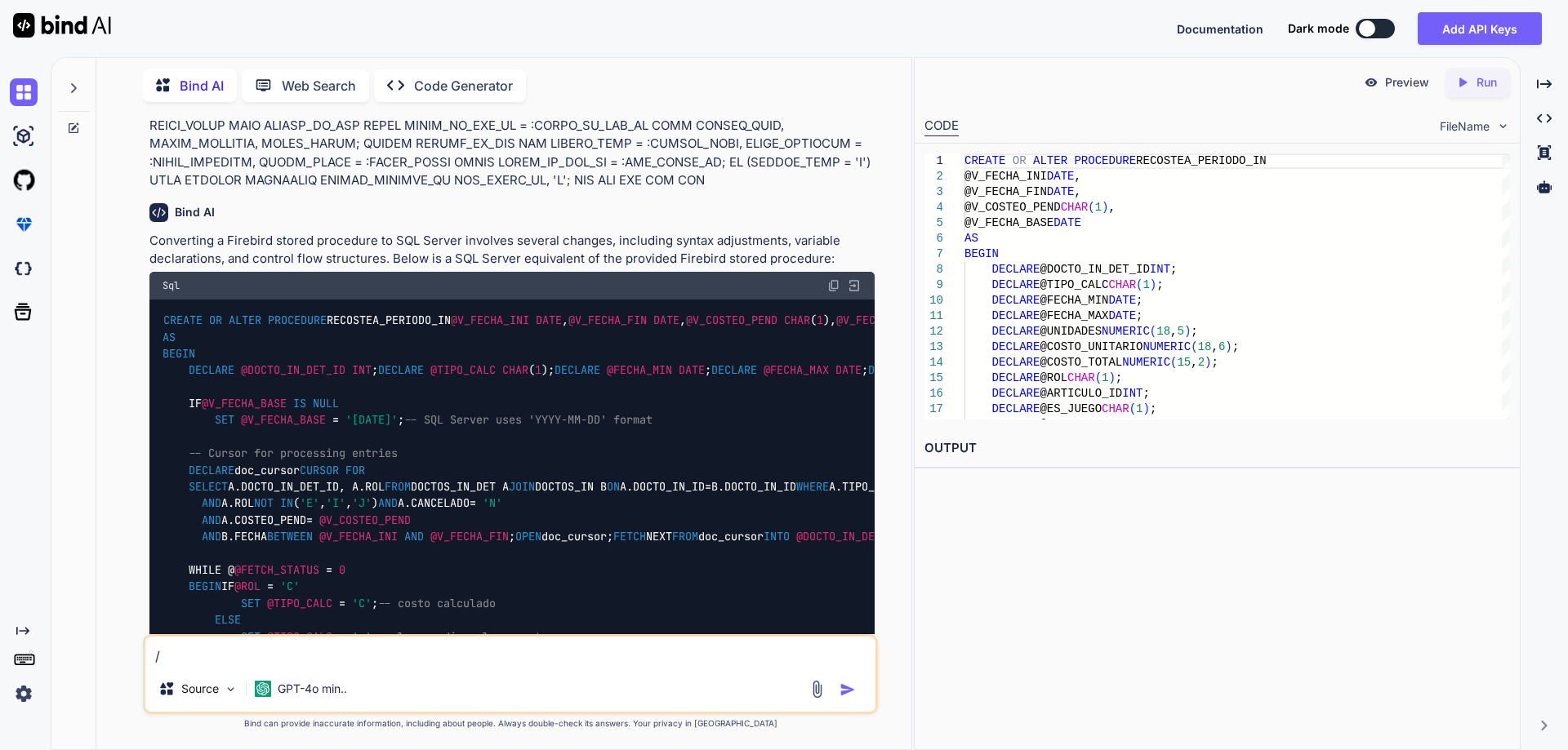
type textarea "//"
type textarea "x"
type textarea "//C"
type textarea "x"
type textarea "//Co"
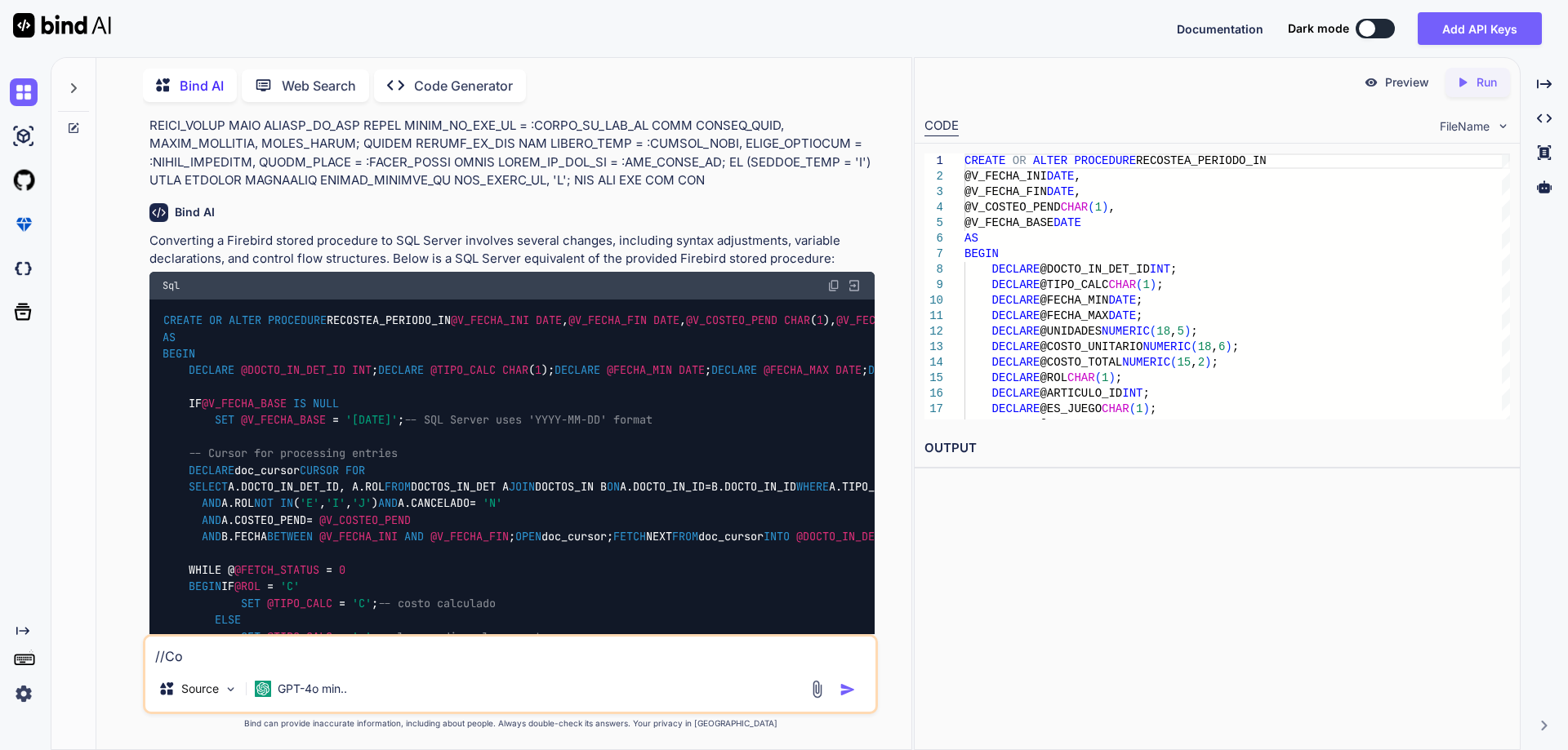
type textarea "x"
type textarea "//Con"
type textarea "x"
type textarea "//Conv"
type textarea "x"
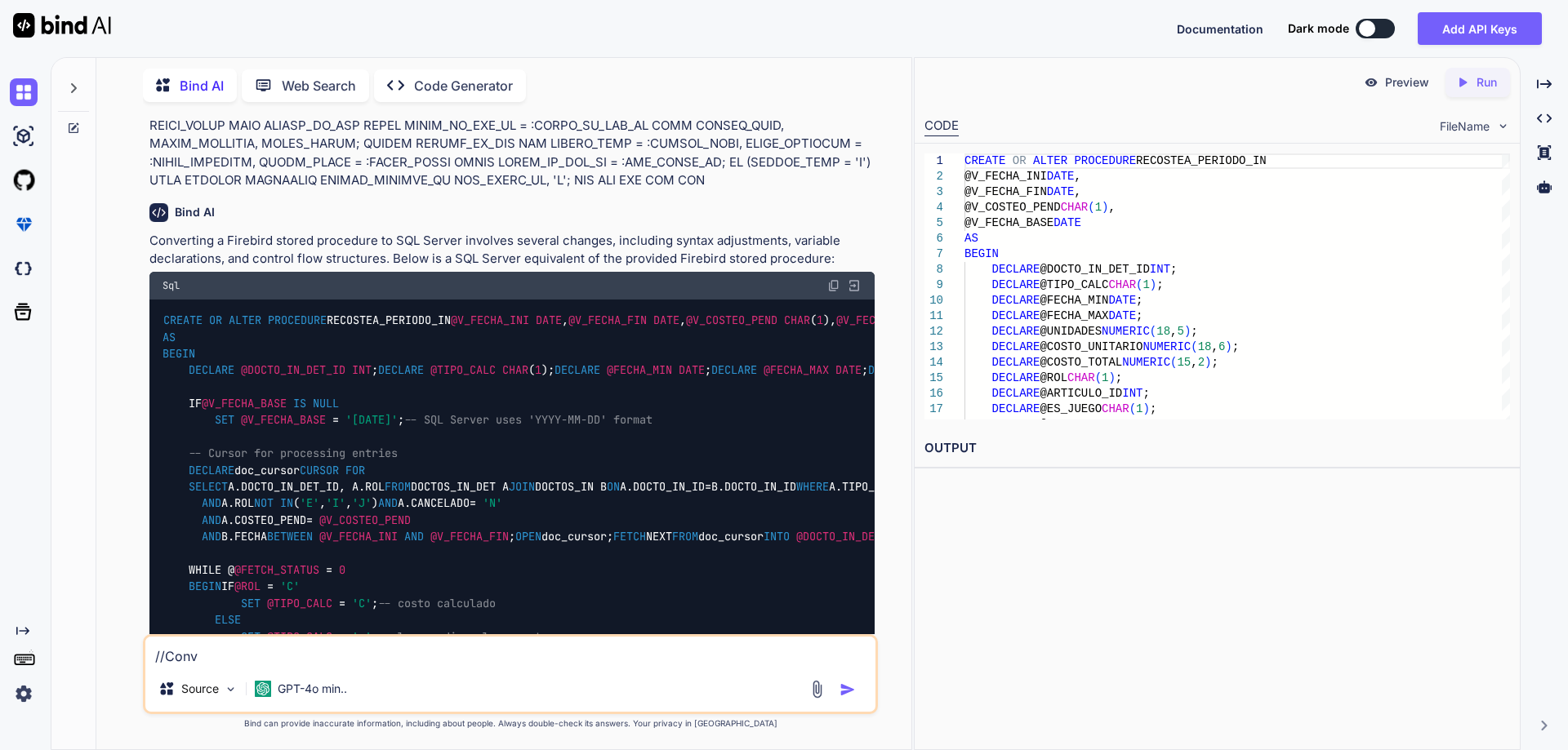
type textarea "//Conve"
type textarea "x"
type textarea "//Conver"
type textarea "x"
type textarea "//Convert"
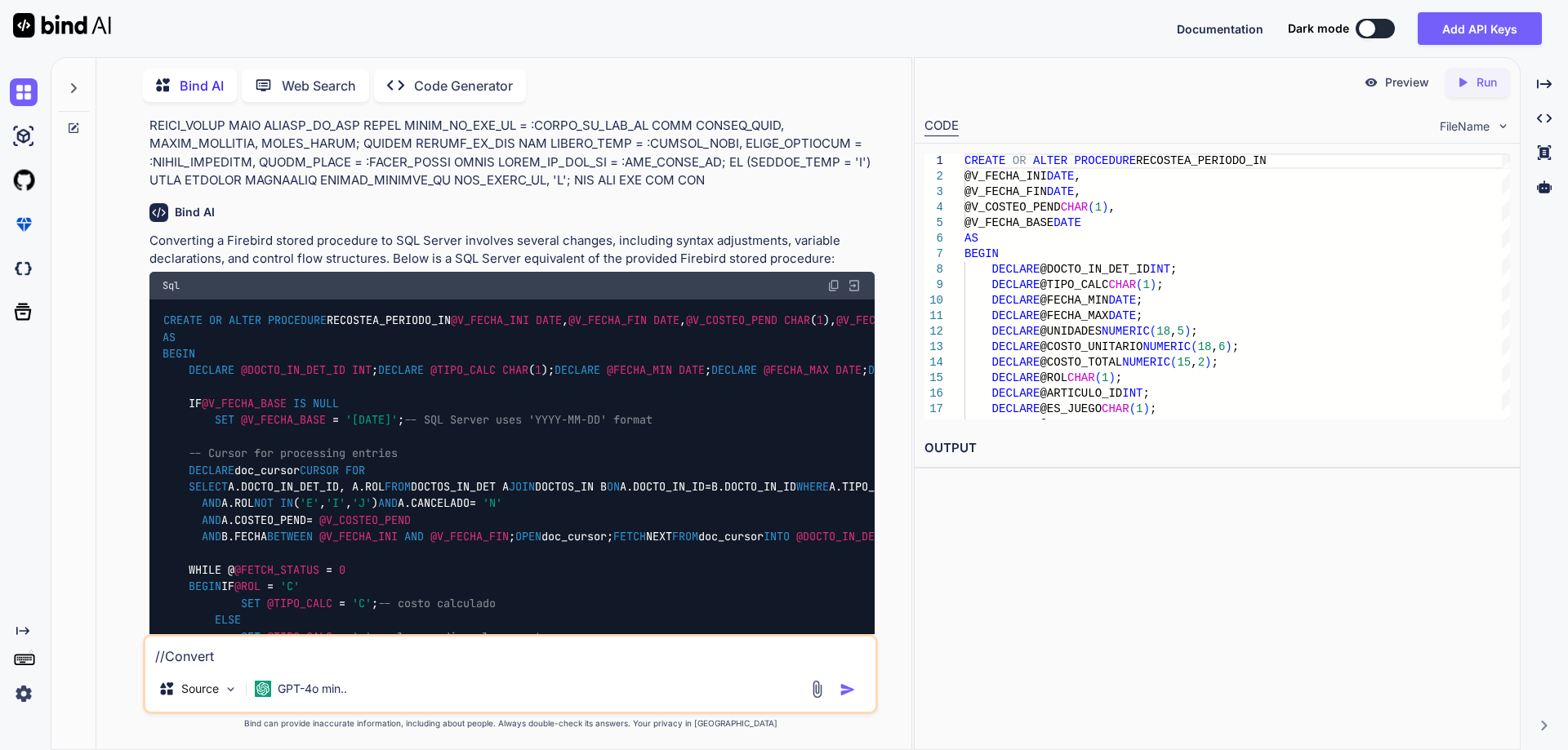
type textarea "x"
type textarea "//Convert"
type textarea "x"
type textarea "//Convert t"
type textarea "x"
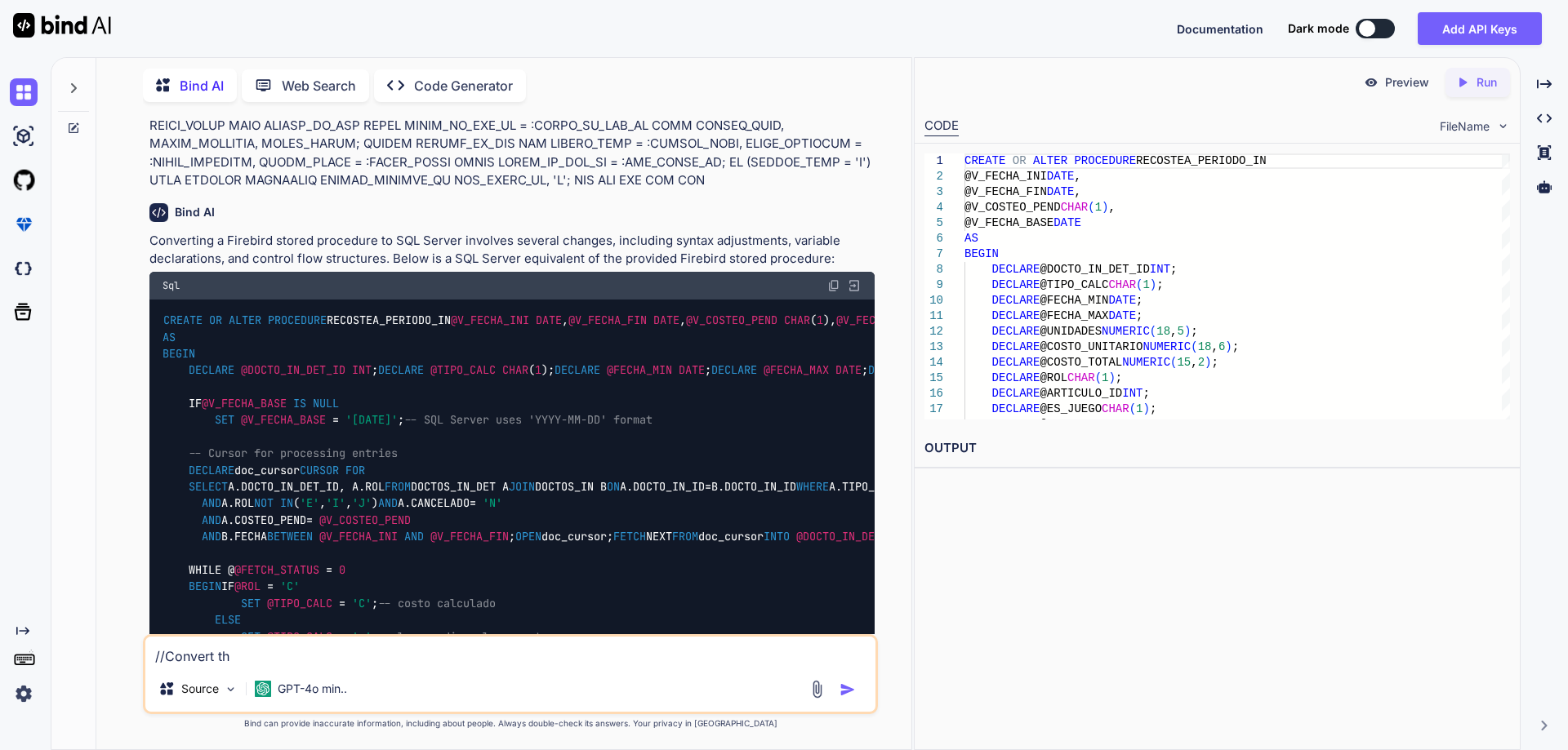
type textarea "//Convert the"
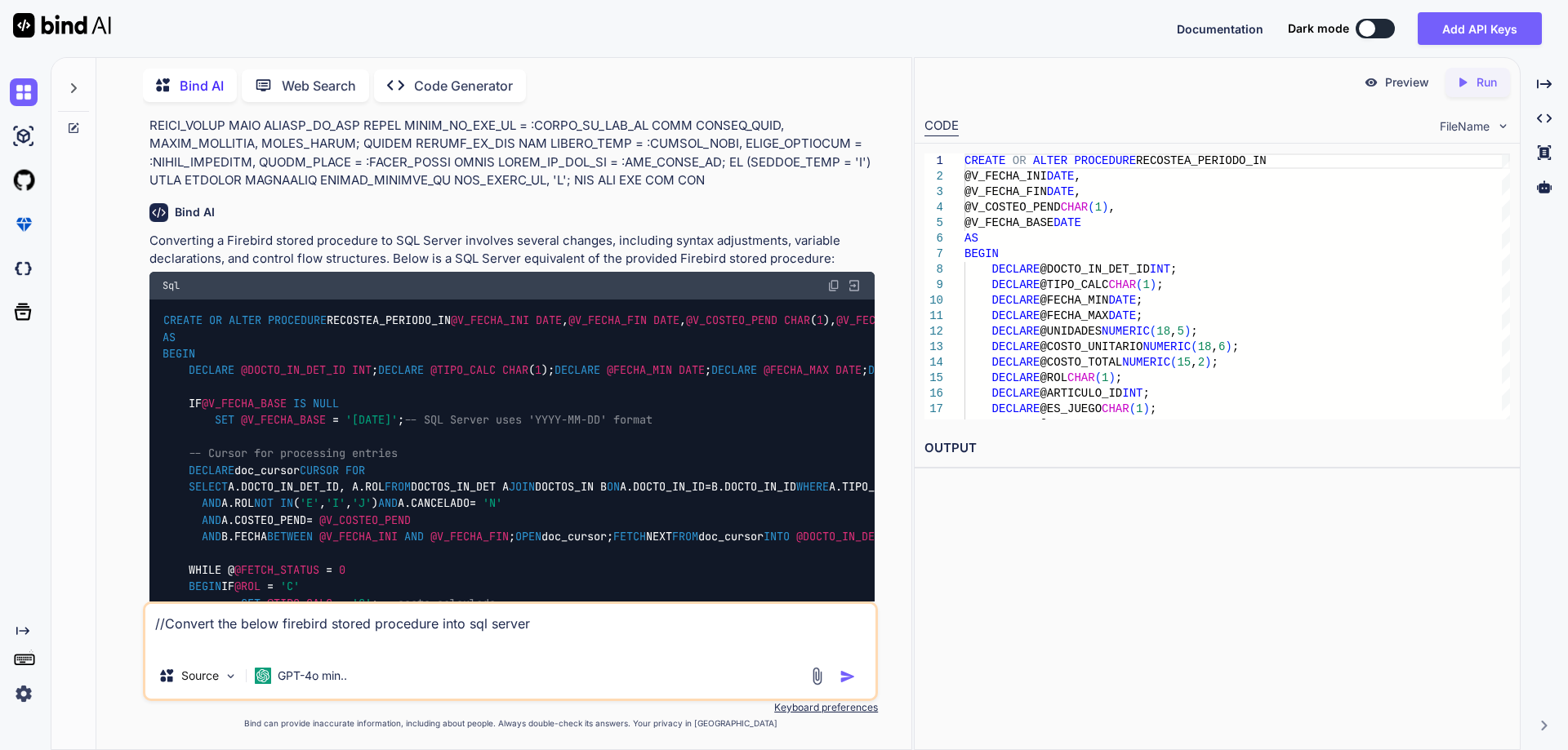
paste textarea "CREATE OR ALTER PROCEDURE DESCOSTEA_MOVTO_IN (V_DOCTO_IN_DET_ID INTEGER) AS DEC…"
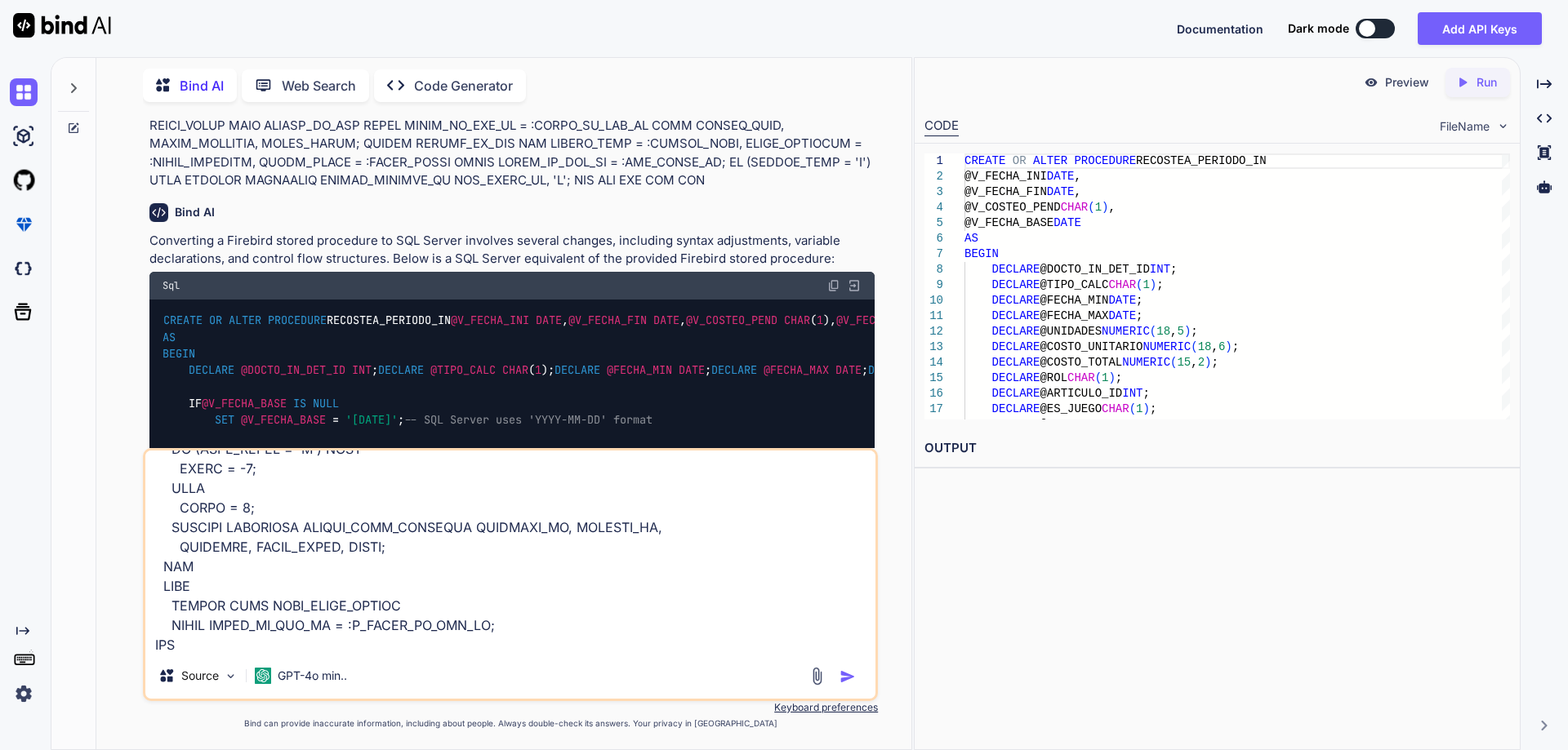
click at [532, 631] on textarea at bounding box center [509, 552] width 730 height 203
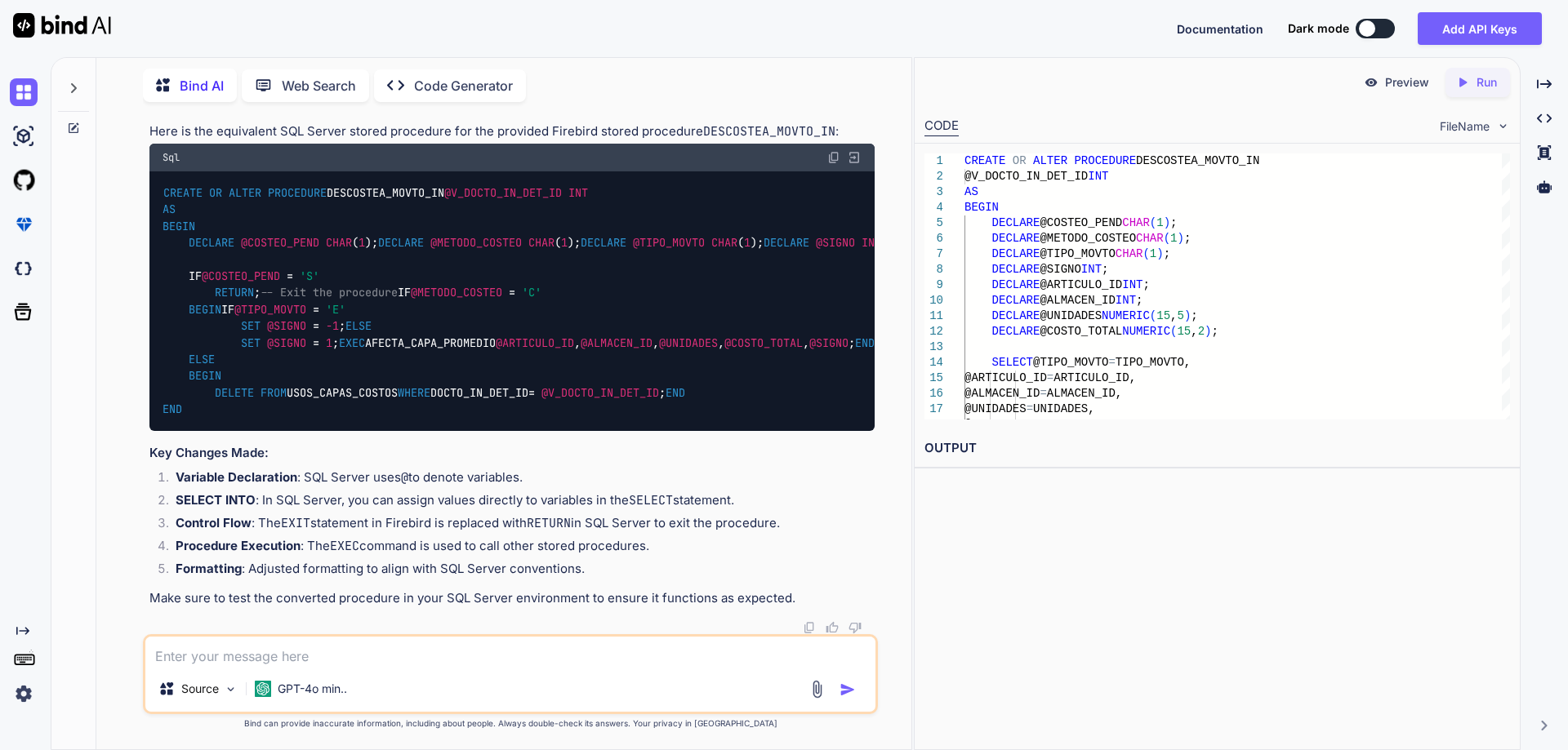
scroll to position [6121, 0]
click at [831, 164] on img at bounding box center [833, 157] width 13 height 13
click at [466, 663] on textarea at bounding box center [509, 651] width 730 height 30
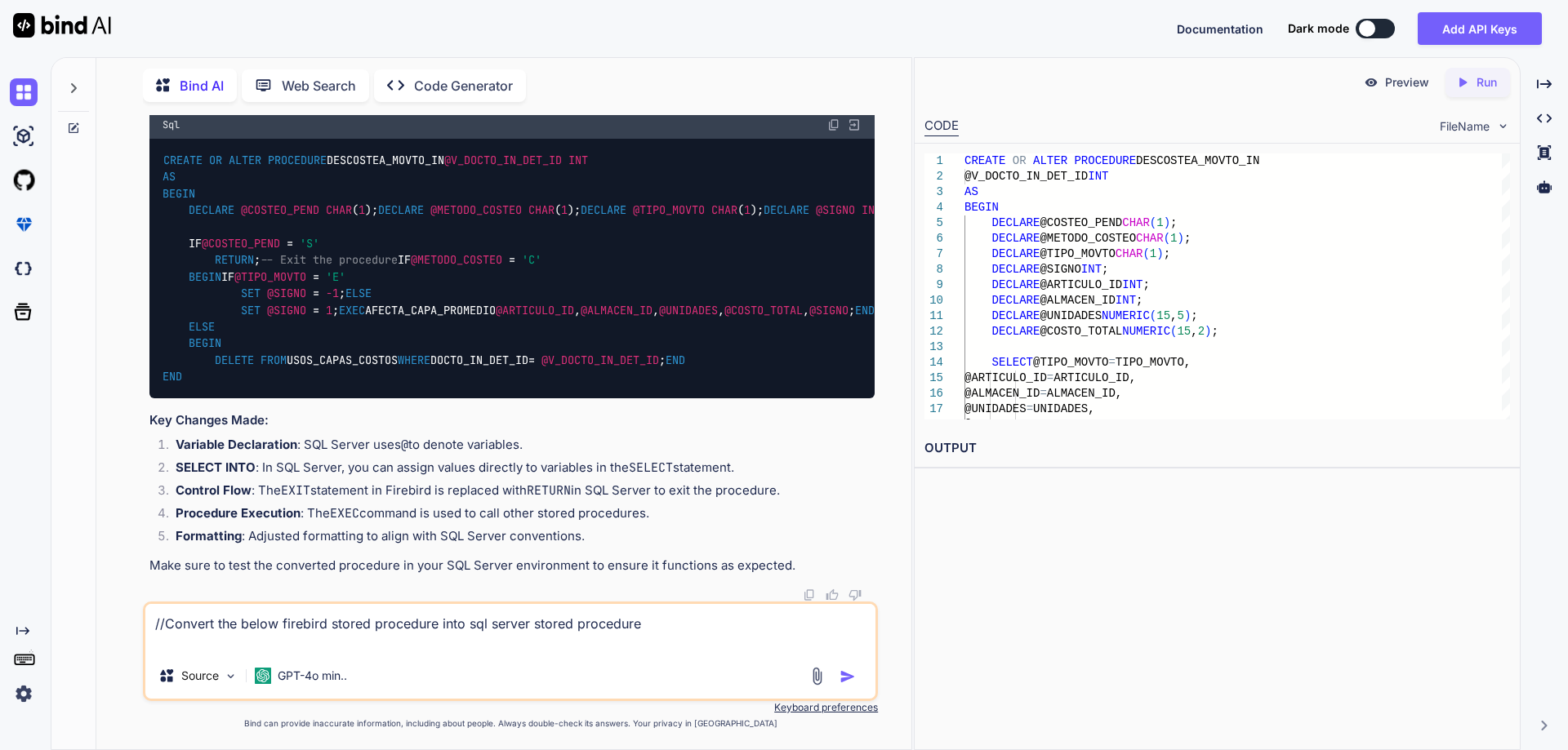
paste textarea "CREATE OR ALTER PROCEDURE RESTAURA_CAPAS_COSTOS (V_FECHA_BASE DATE) AS DECLARE …"
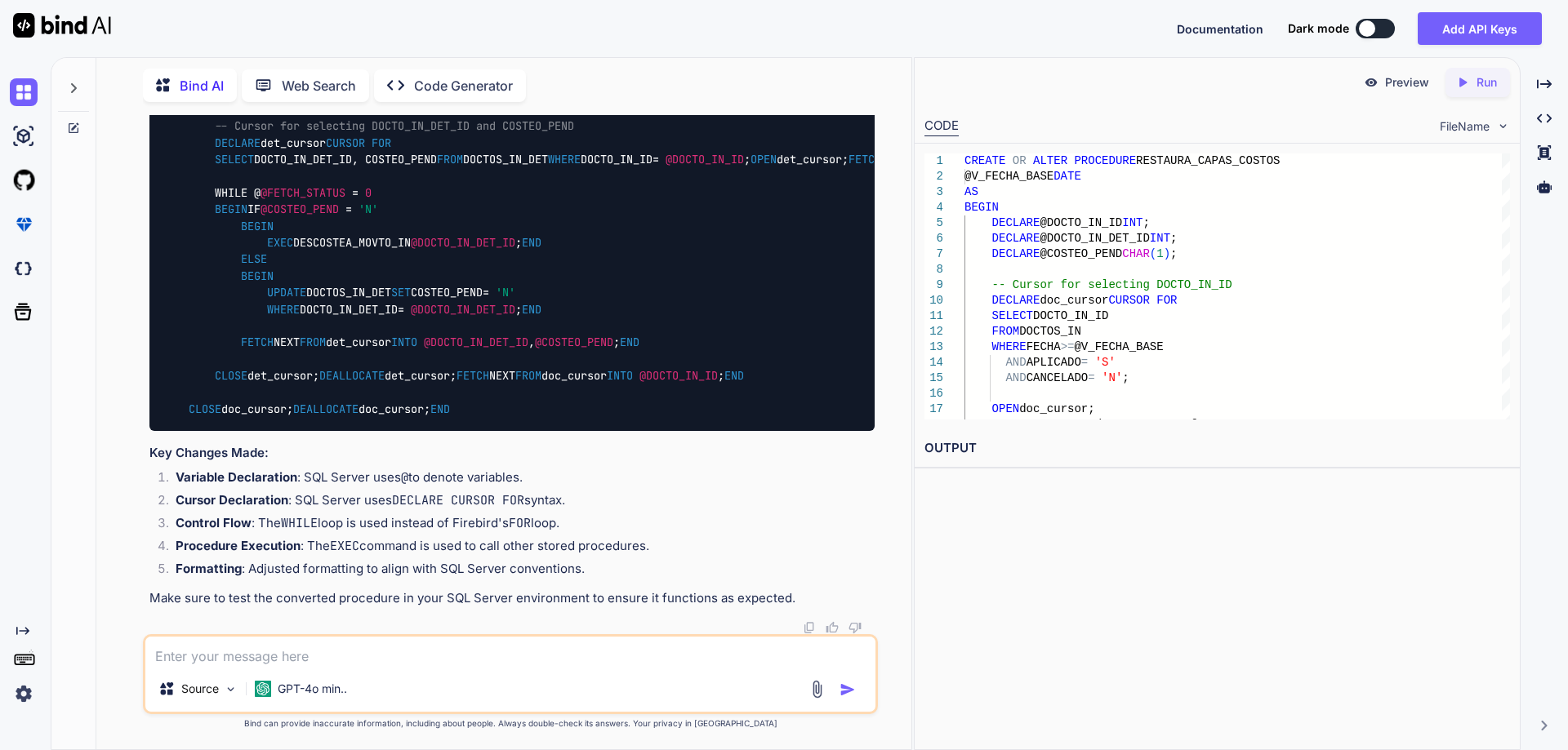
scroll to position [7543, 0]
click at [382, 664] on textarea at bounding box center [509, 651] width 730 height 30
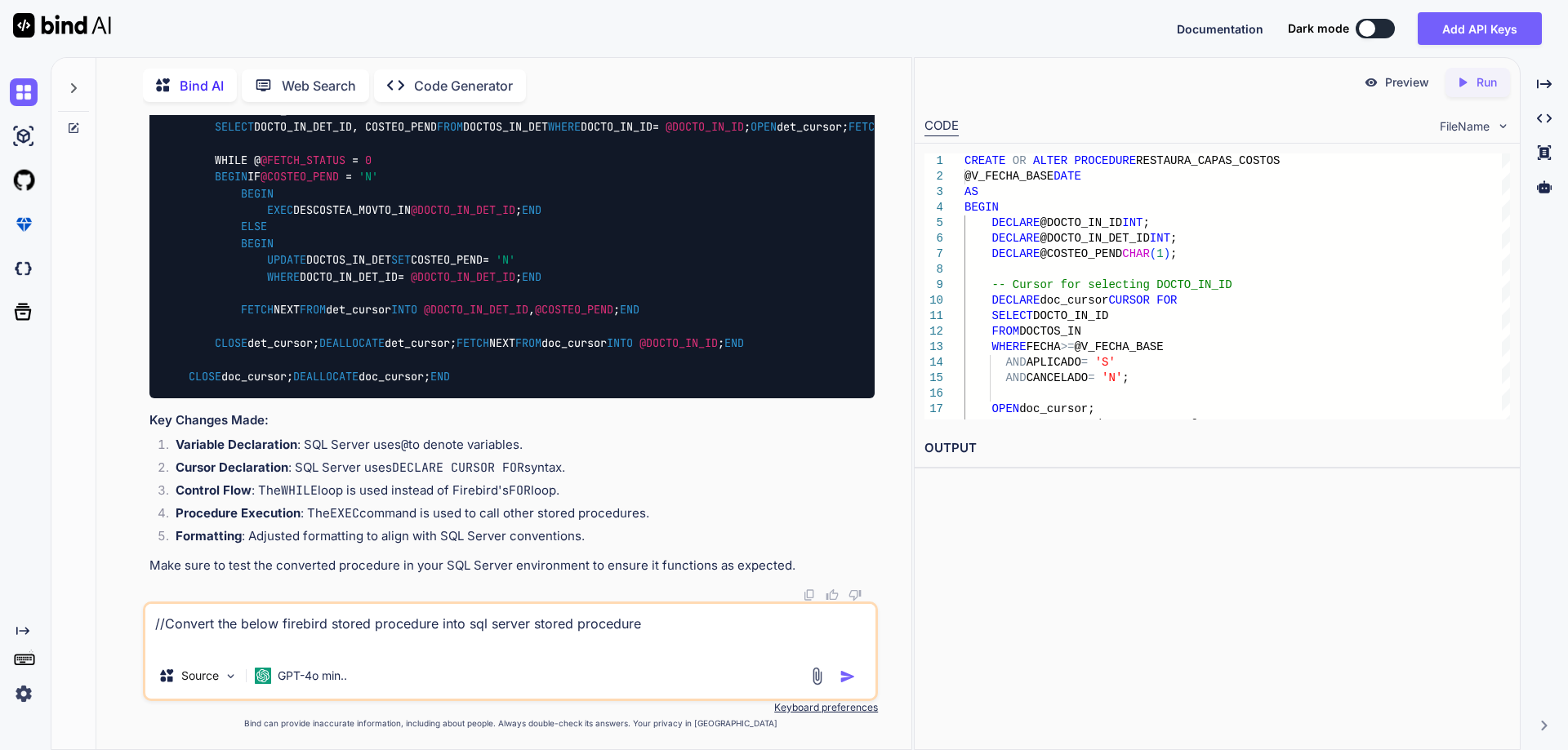
paste textarea "CREATE OR ALTER PROCEDURE RECALC_COSTOS_IN (V_METODO_COSTEO CHAR(1), V_TIPO_CAL…"
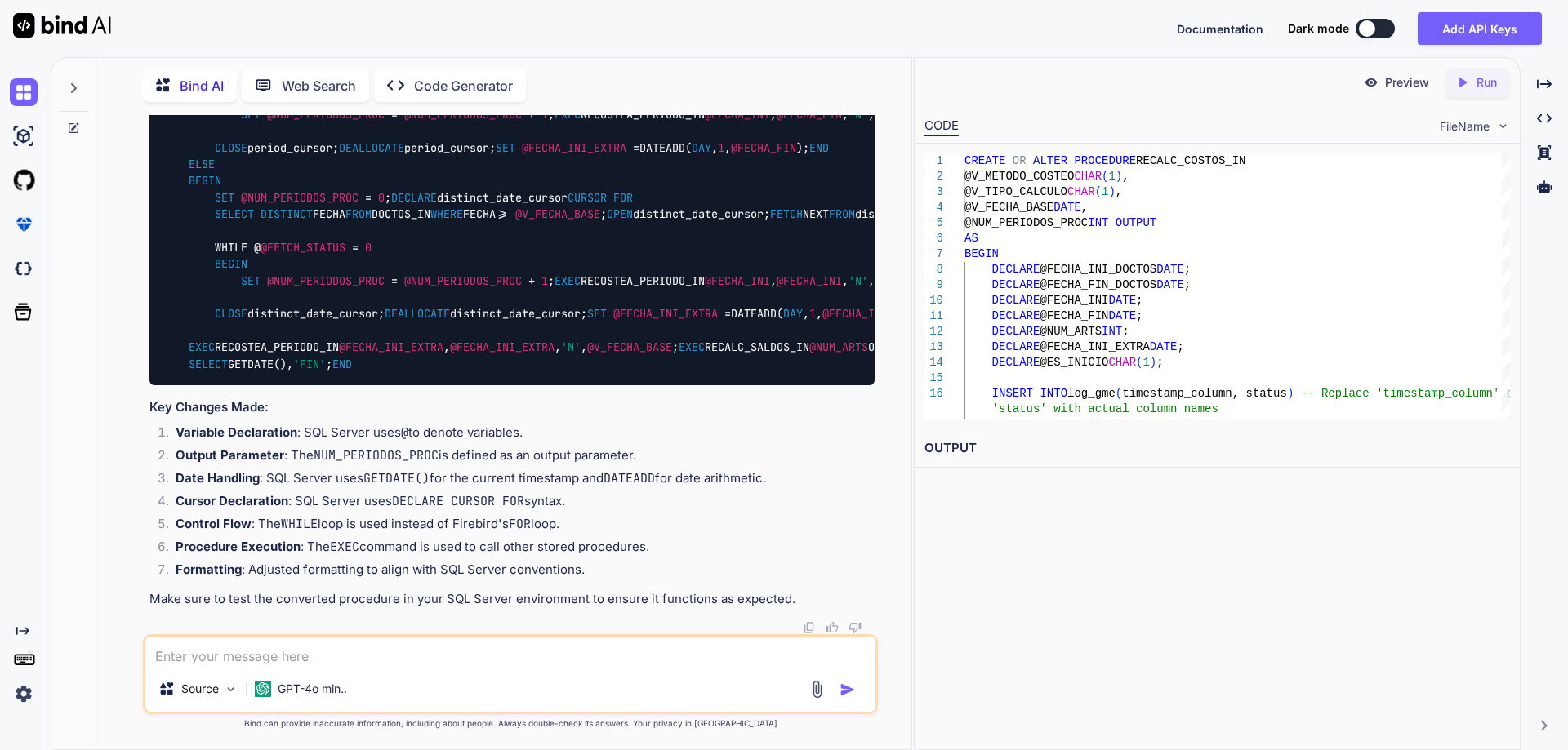
scroll to position [8994, 0]
click at [409, 658] on textarea at bounding box center [509, 651] width 730 height 30
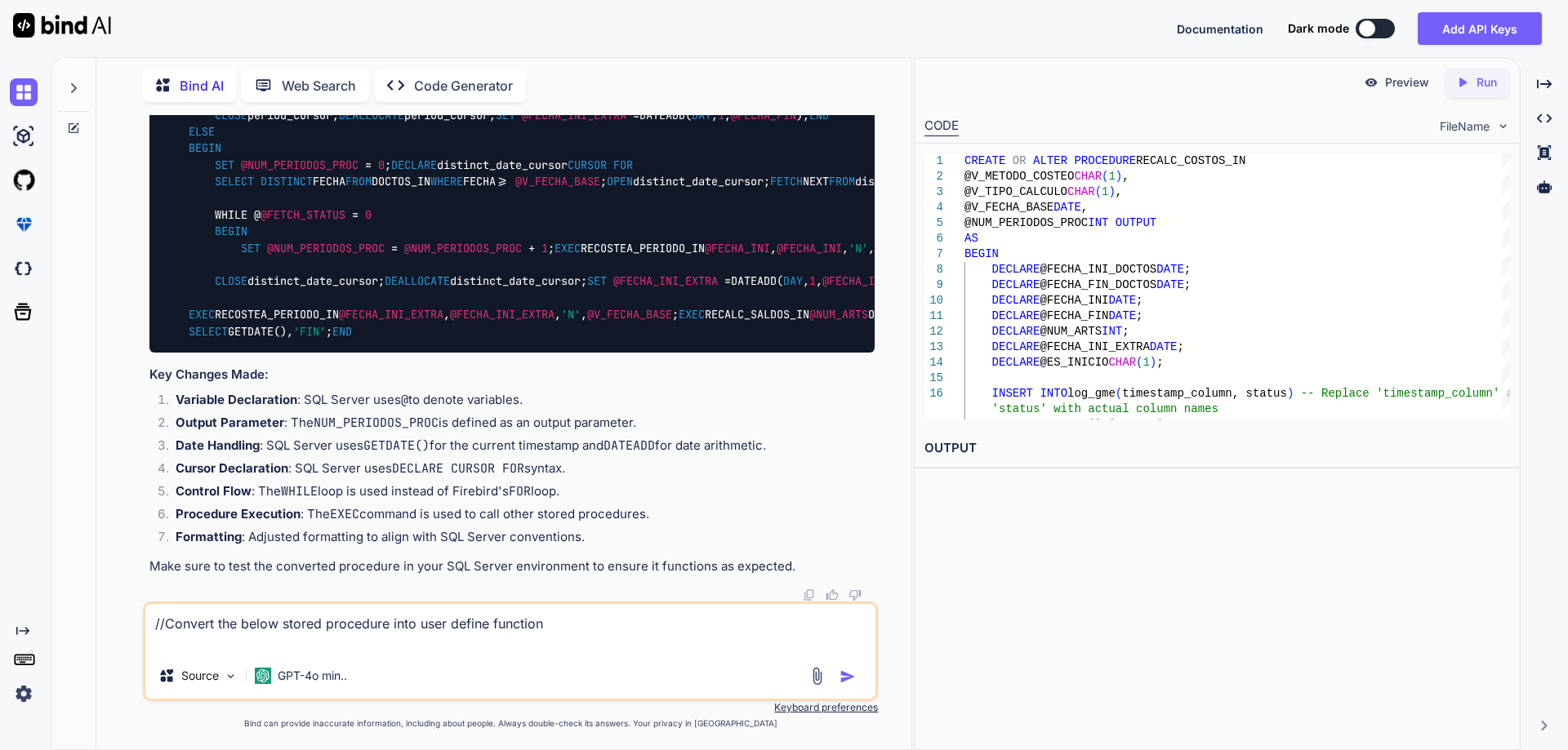
paste textarea "ALTER PROCEDURE [dbo].[FECHAS_PERIODO] @V_FECHA_INI DATE, @V_FECHA_FIN DATE, @V…"
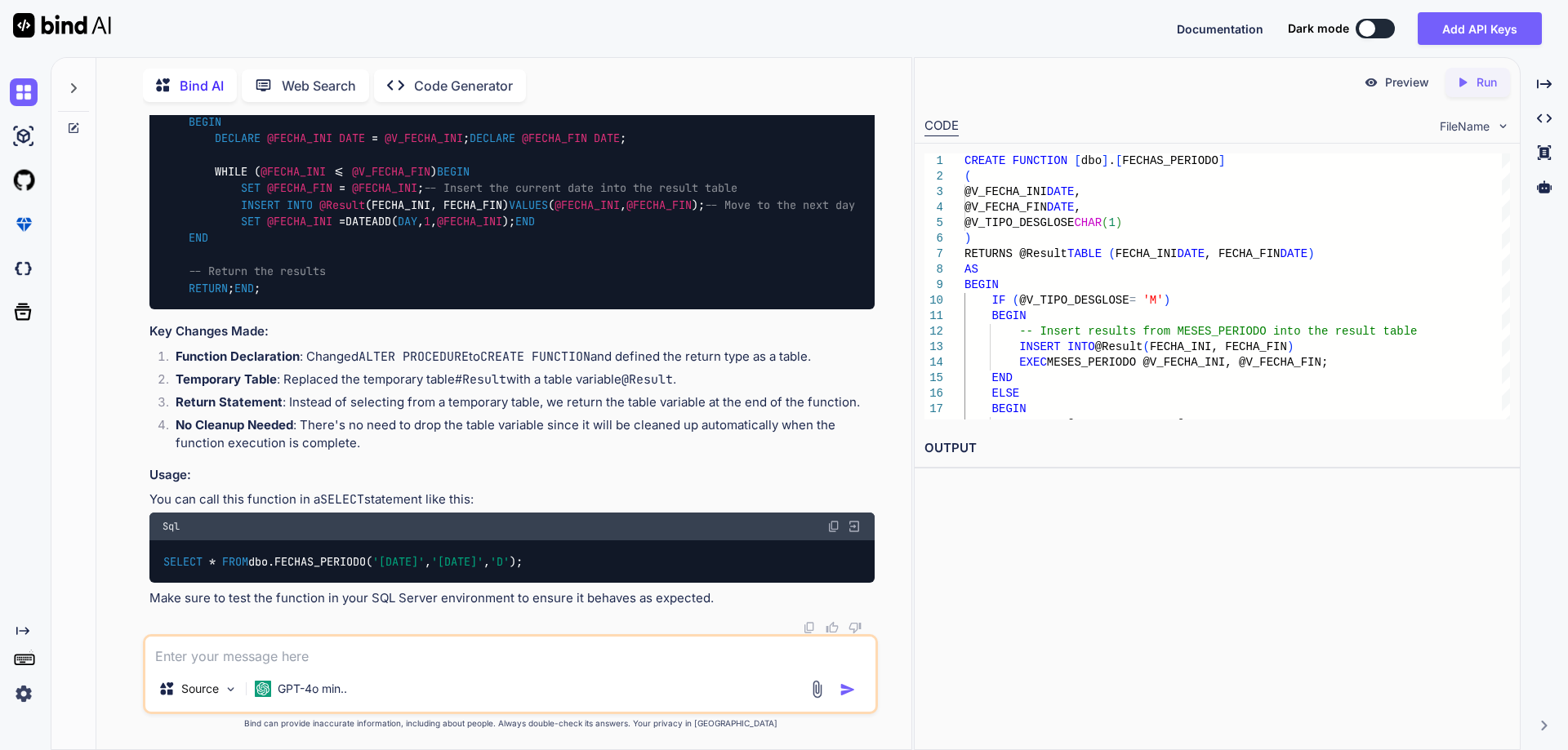
scroll to position [11326, 0]
click at [274, 653] on textarea at bounding box center [509, 651] width 730 height 30
paste textarea "Msg 443, Level 16, State 14, Procedure FECHAS_PERIODO_Fnc, Line 13 [Batch Start…"
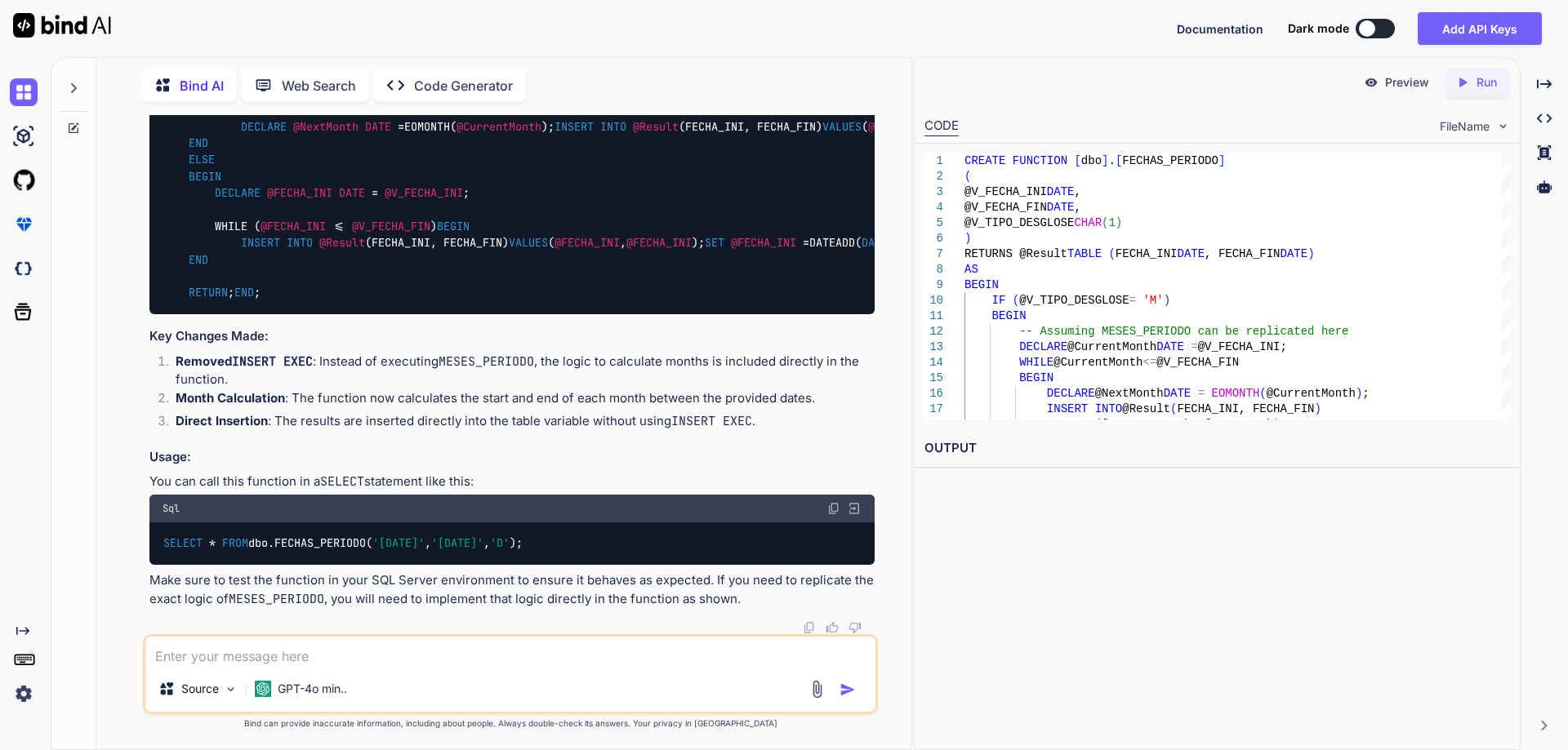
scroll to position [12785, 0]
click at [75, 86] on icon at bounding box center [74, 88] width 6 height 10
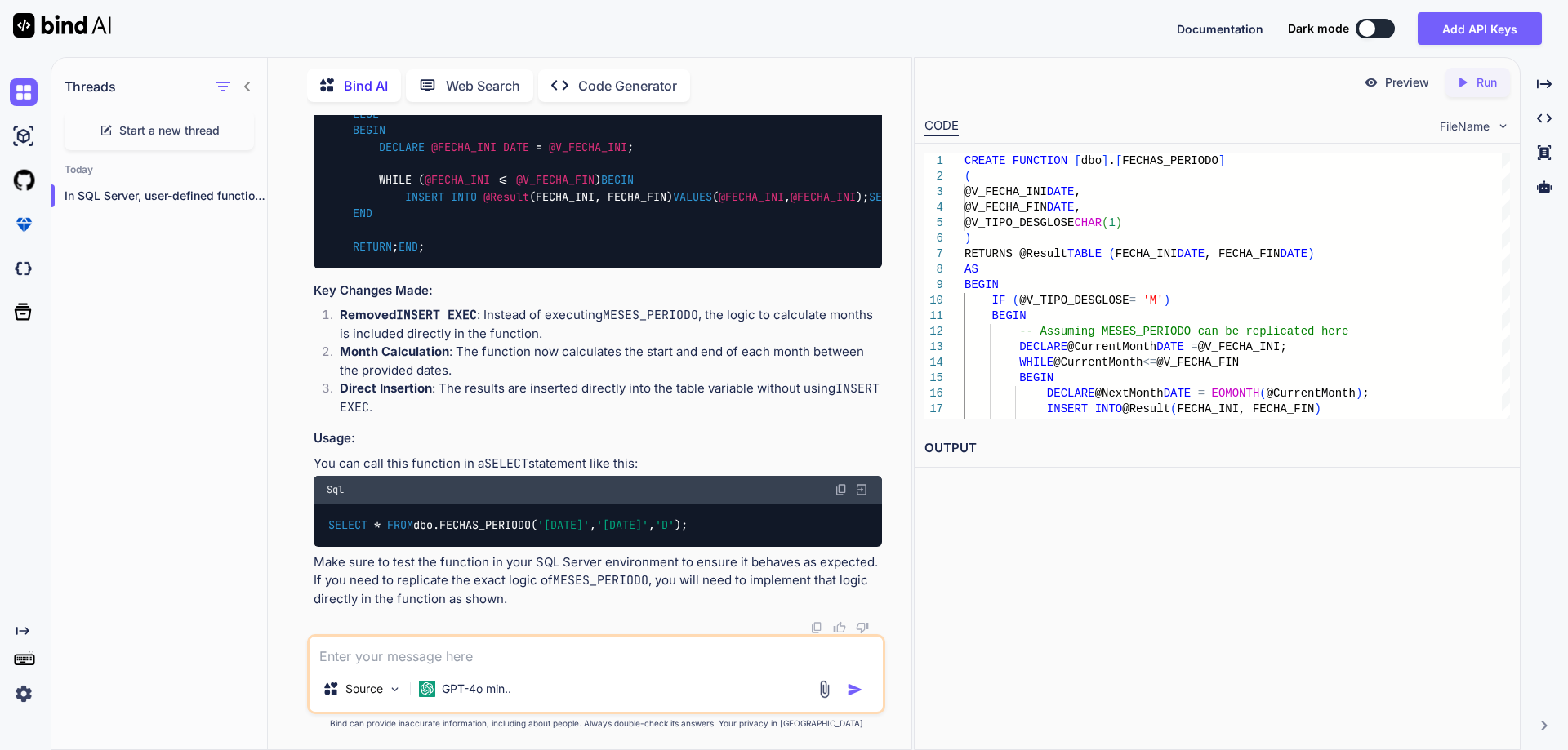
click at [24, 696] on img at bounding box center [24, 694] width 28 height 28
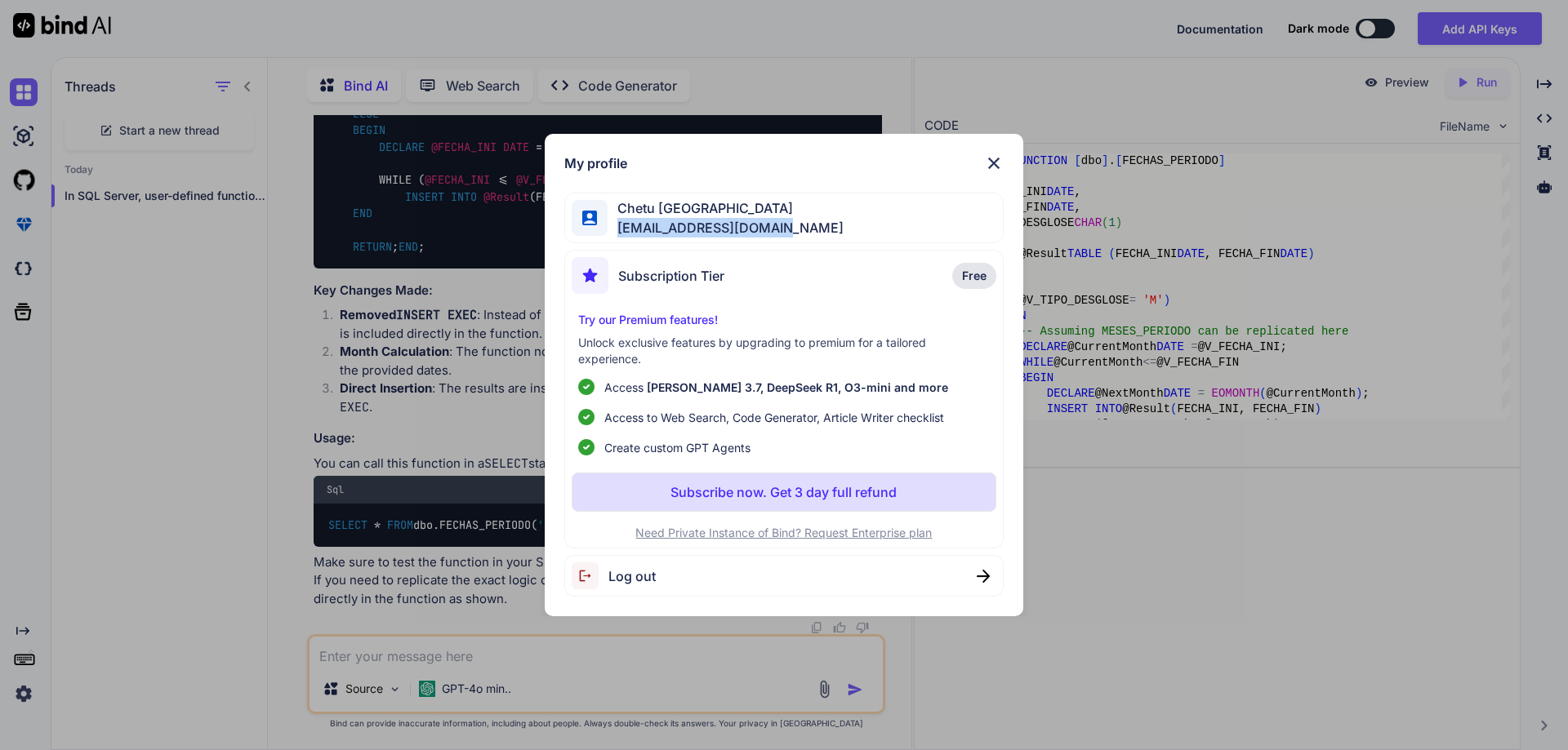
drag, startPoint x: 620, startPoint y: 228, endPoint x: 788, endPoint y: 232, distance: 168.0
click at [788, 232] on div "Chetu [GEOGRAPHIC_DATA] [EMAIL_ADDRESS][DOMAIN_NAME]" at bounding box center [784, 218] width 440 height 52
copy span "[EMAIL_ADDRESS][DOMAIN_NAME]"
click at [994, 161] on img at bounding box center [993, 163] width 19 height 19
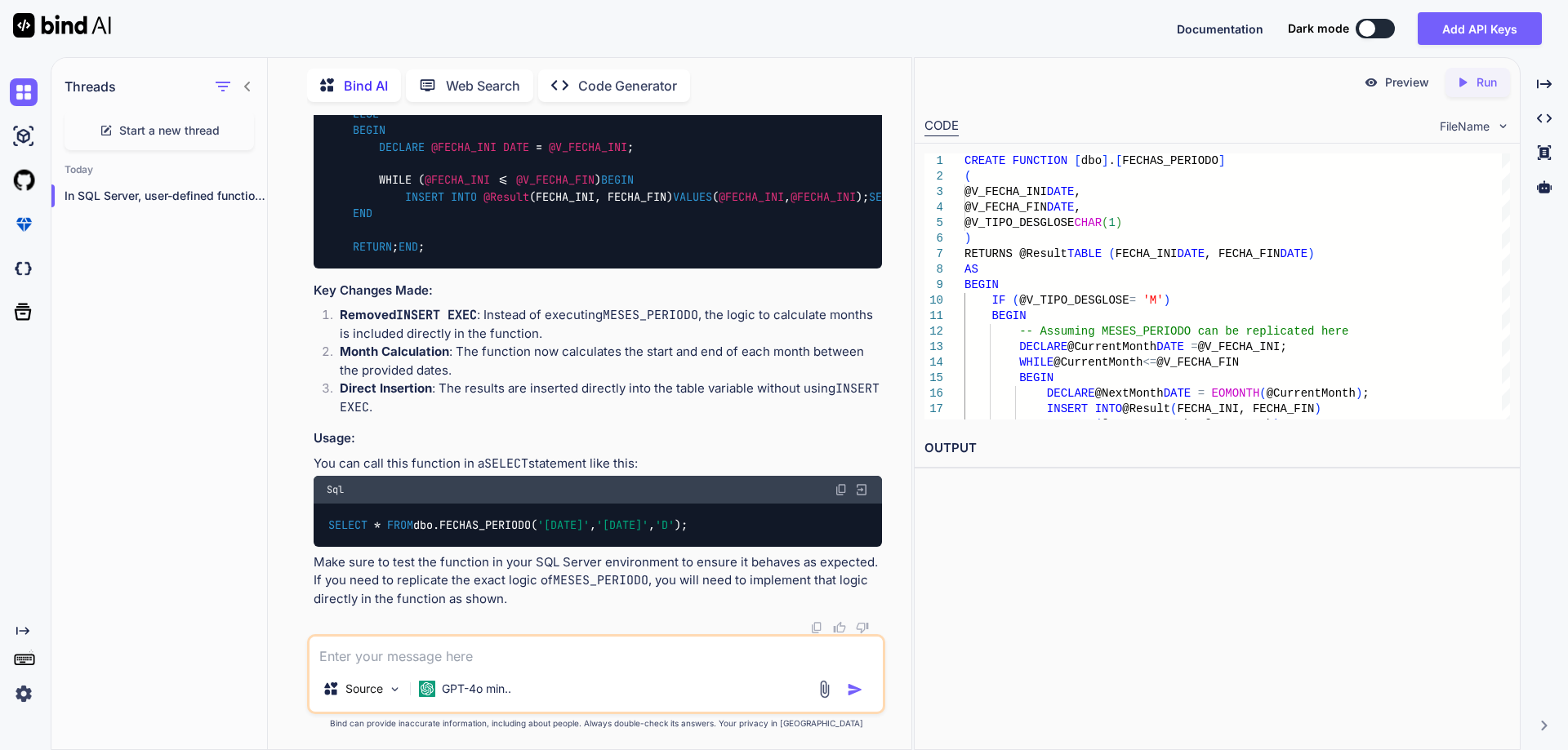
click at [899, 443] on div "You Bind AI Converting a Firebird stored procedure to SQL Server involves sever…" at bounding box center [596, 432] width 631 height 635
click at [561, 657] on textarea at bounding box center [596, 651] width 573 height 30
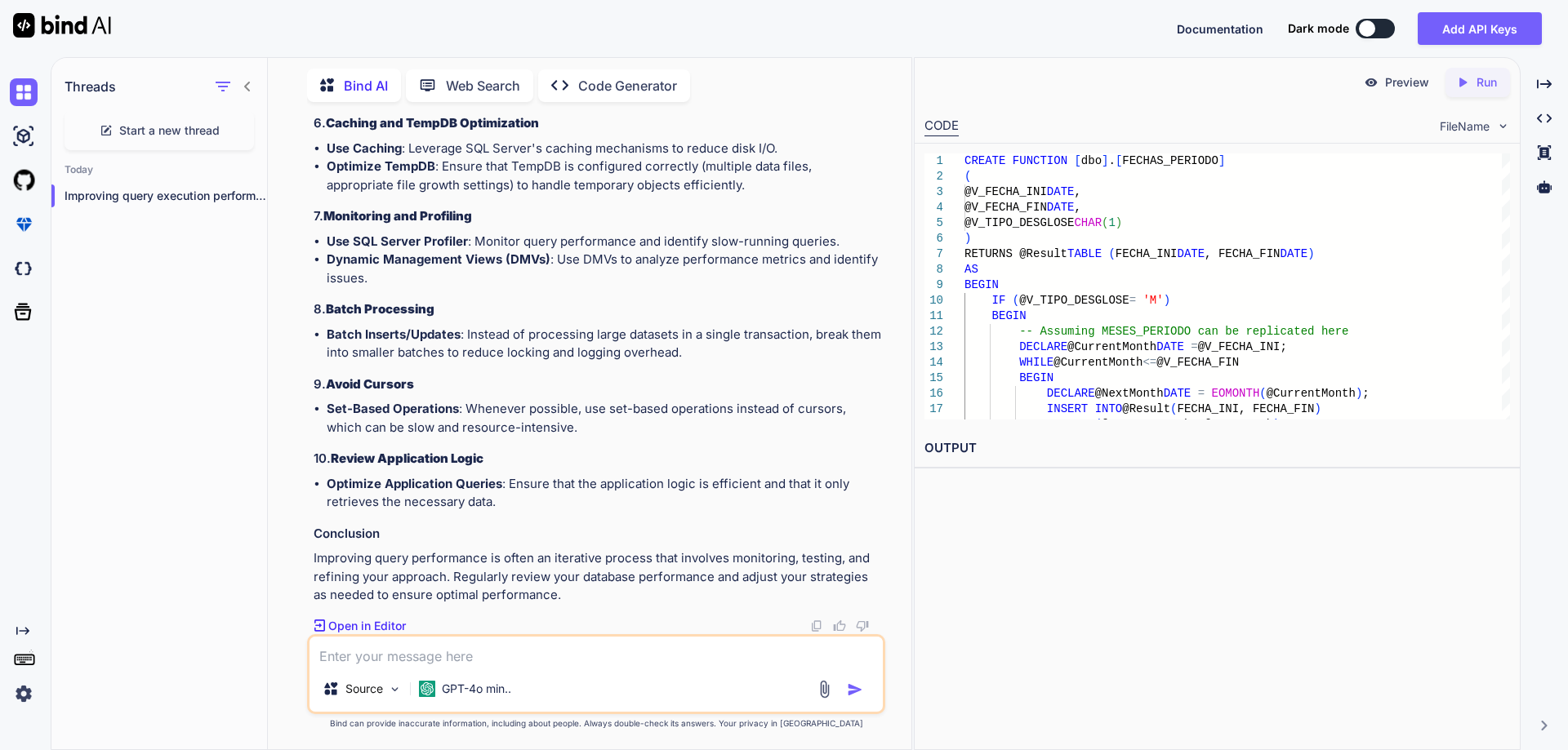
scroll to position [14836, 0]
drag, startPoint x: 452, startPoint y: 305, endPoint x: 565, endPoint y: 304, distance: 113.0
copy code "UPDATE STATISTICS"
click at [480, 653] on textarea at bounding box center [596, 651] width 573 height 30
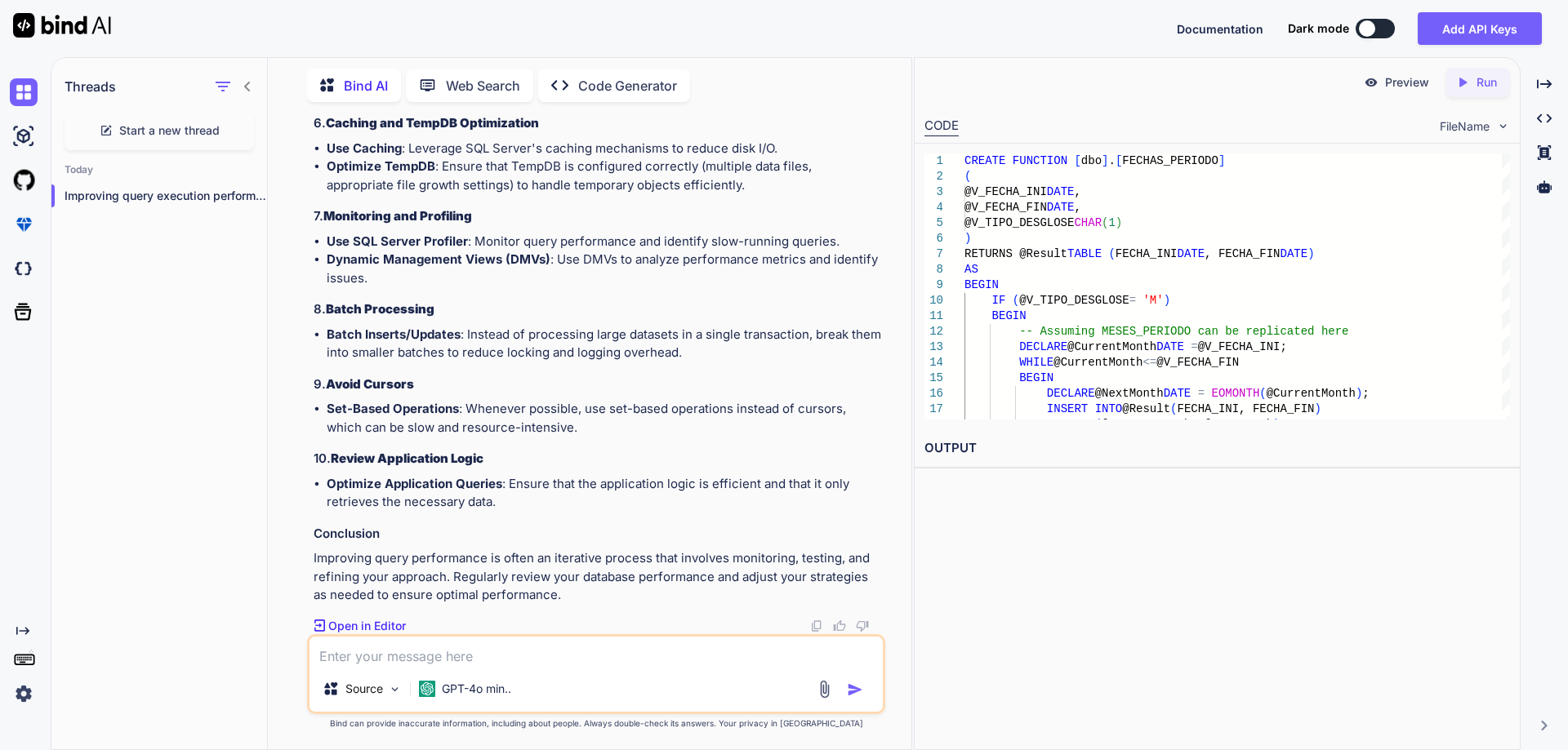
paste textarea "UPDATE STATISTICS"
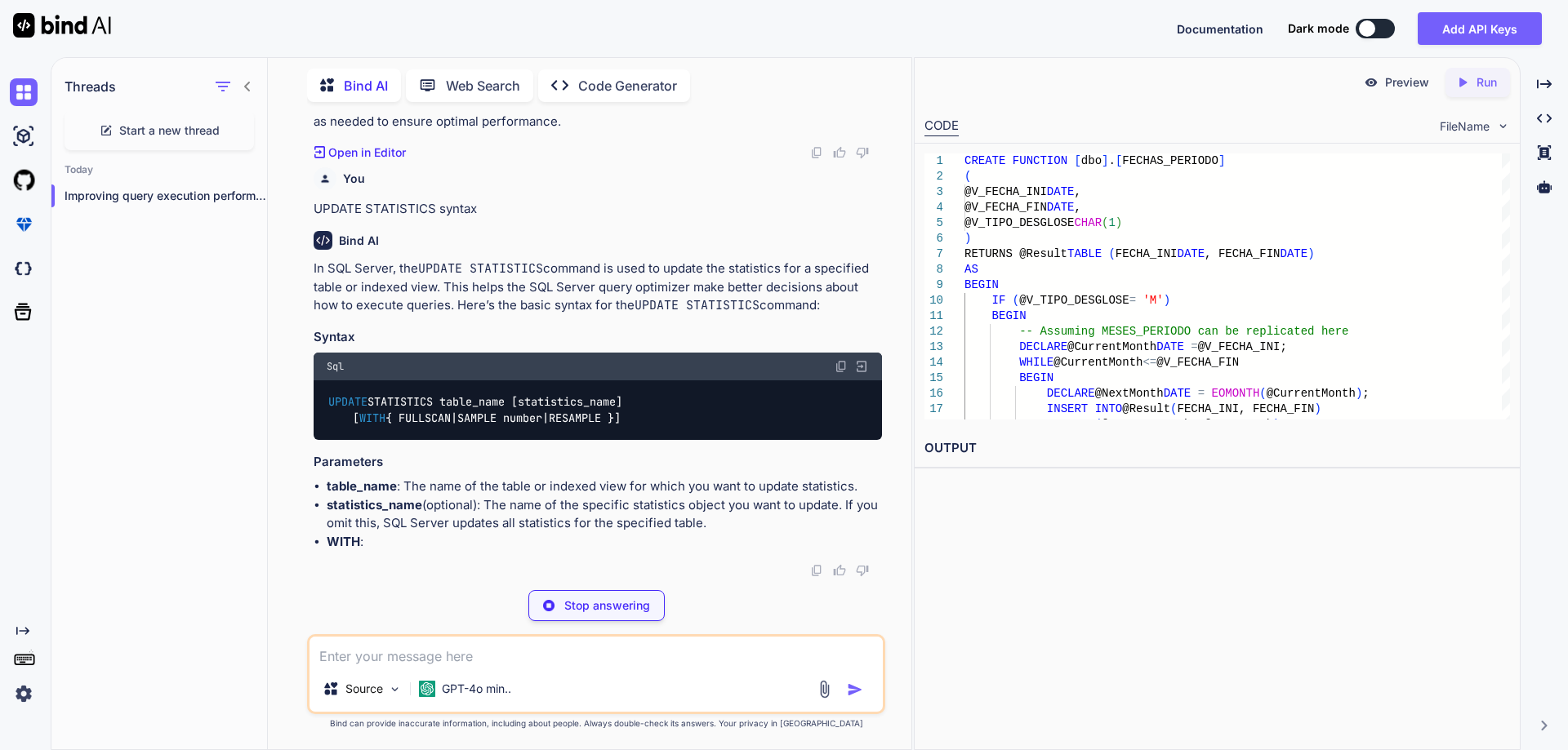
scroll to position [15785, 0]
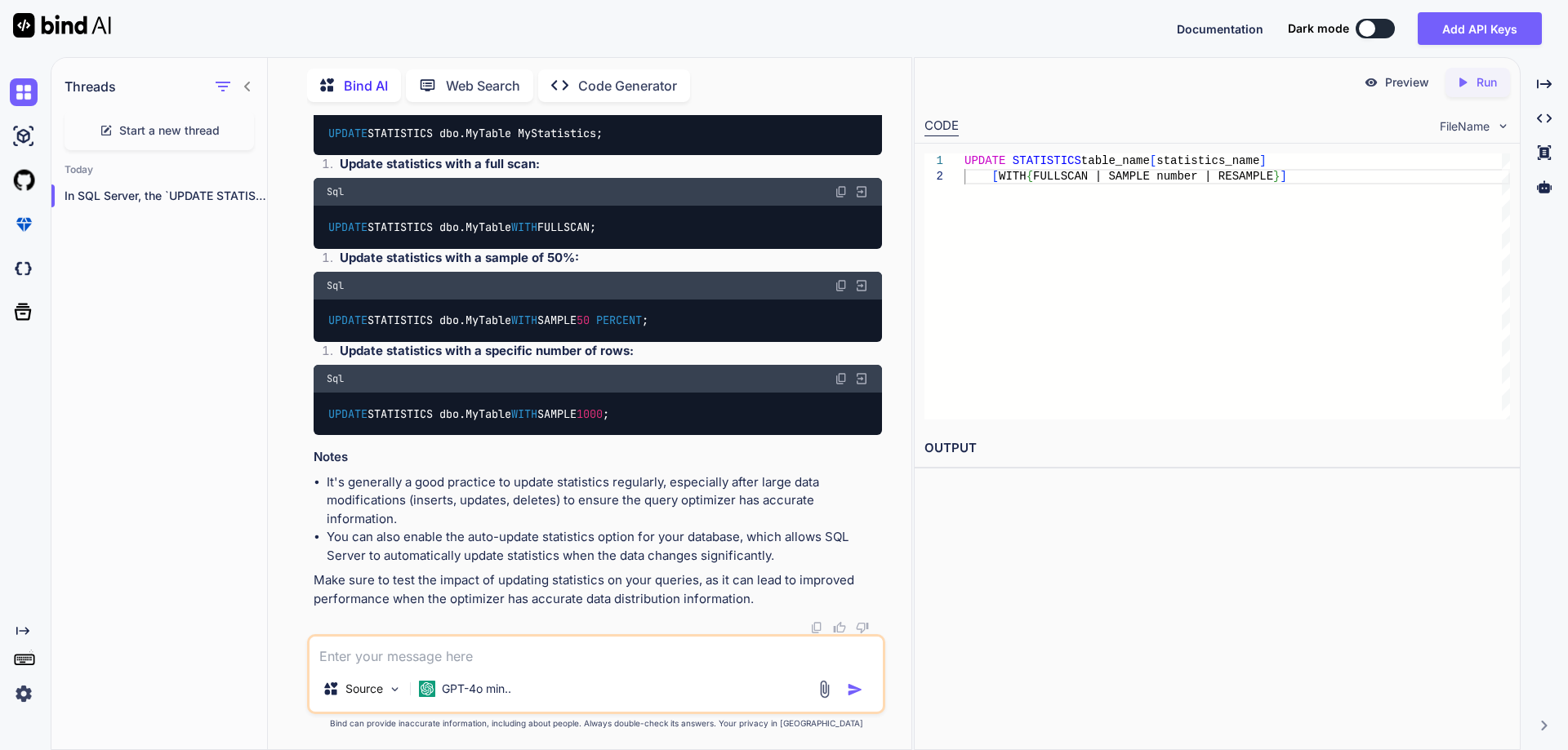
drag, startPoint x: 528, startPoint y: 403, endPoint x: 626, endPoint y: 403, distance: 98.0
copy code "statistics_name"
click at [524, 642] on textarea at bounding box center [596, 651] width 573 height 30
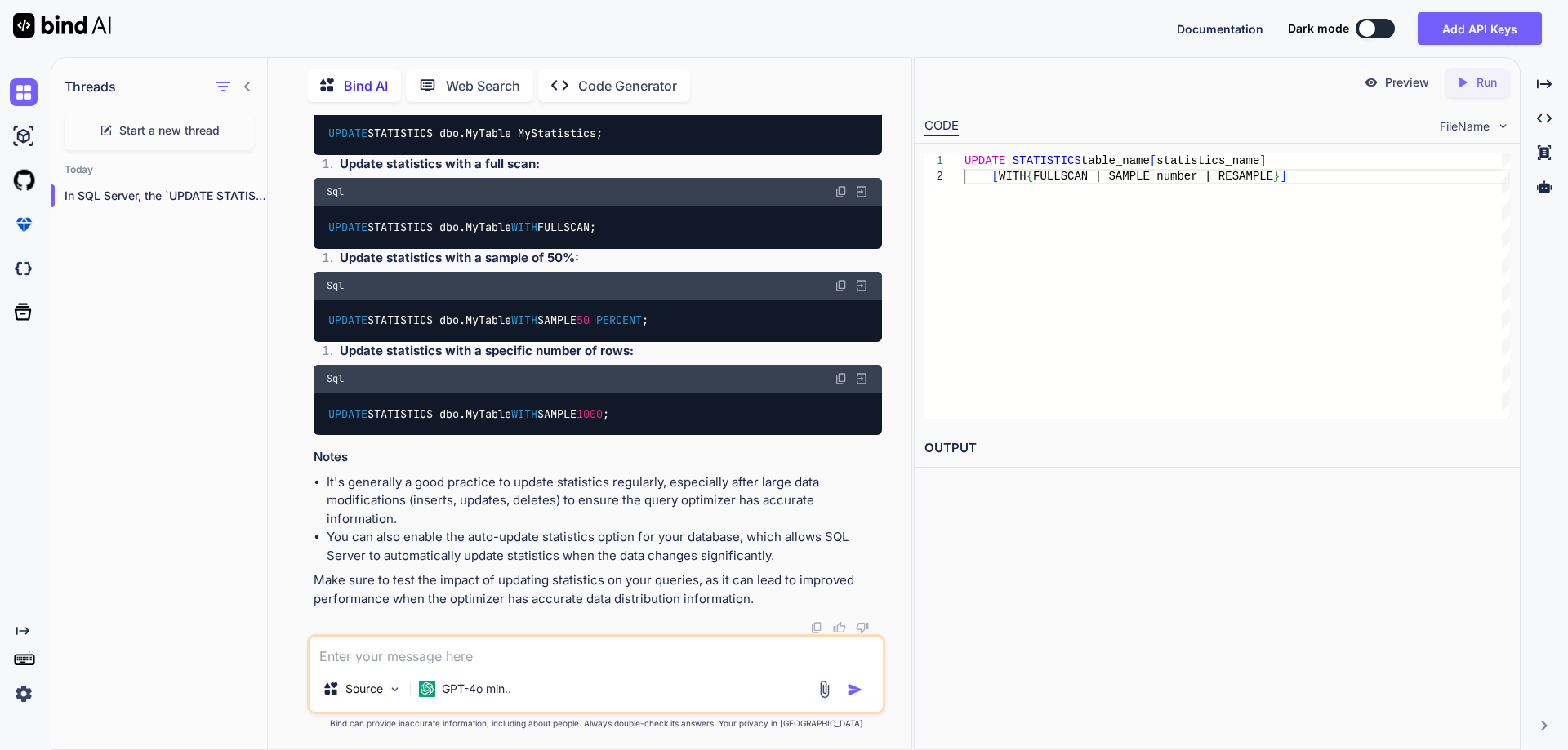
paste textarea "statistics_name"
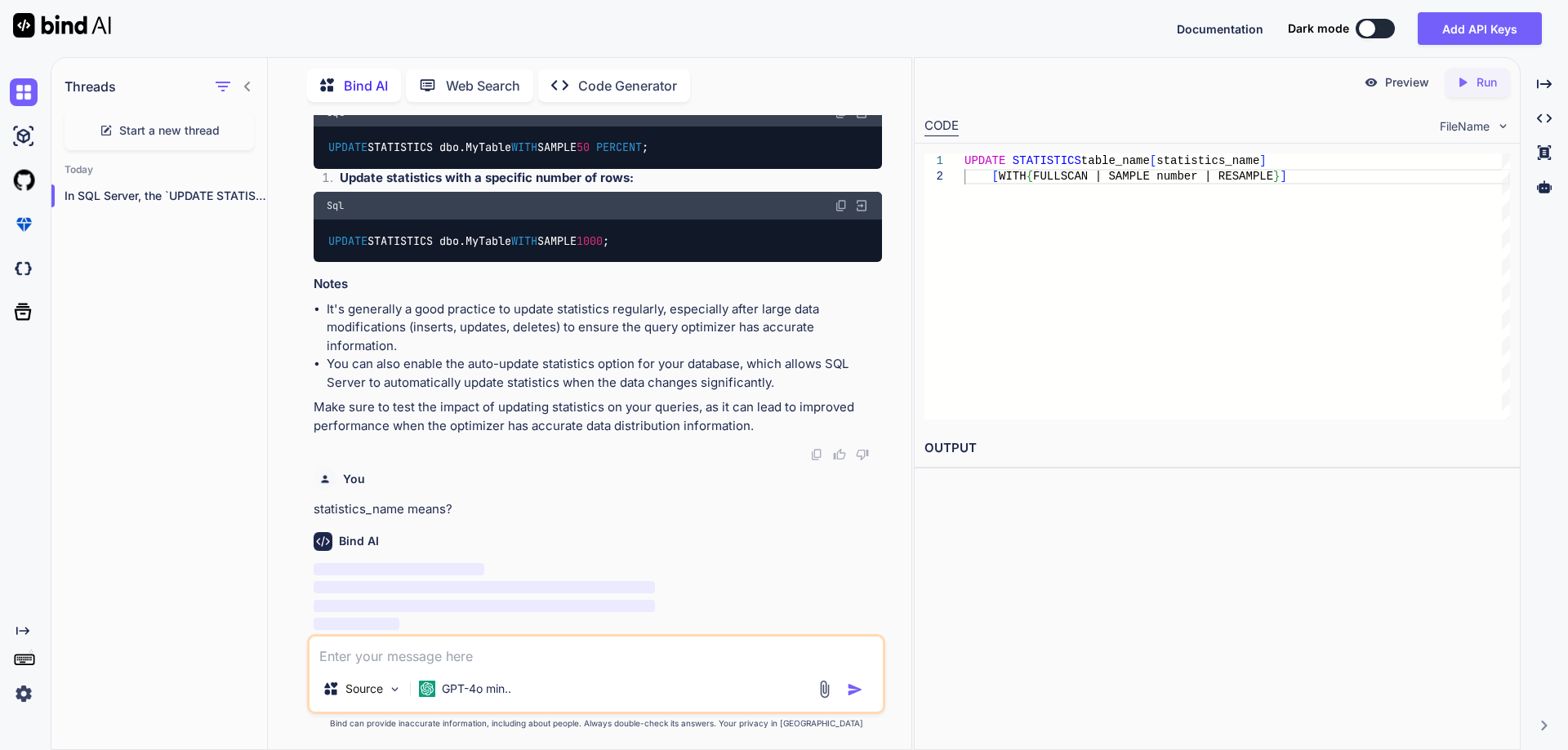
scroll to position [16262, 0]
drag, startPoint x: 330, startPoint y: 274, endPoint x: 543, endPoint y: 279, distance: 213.1
copy code "UPDATE STATISTICS dbo.MyTable;"
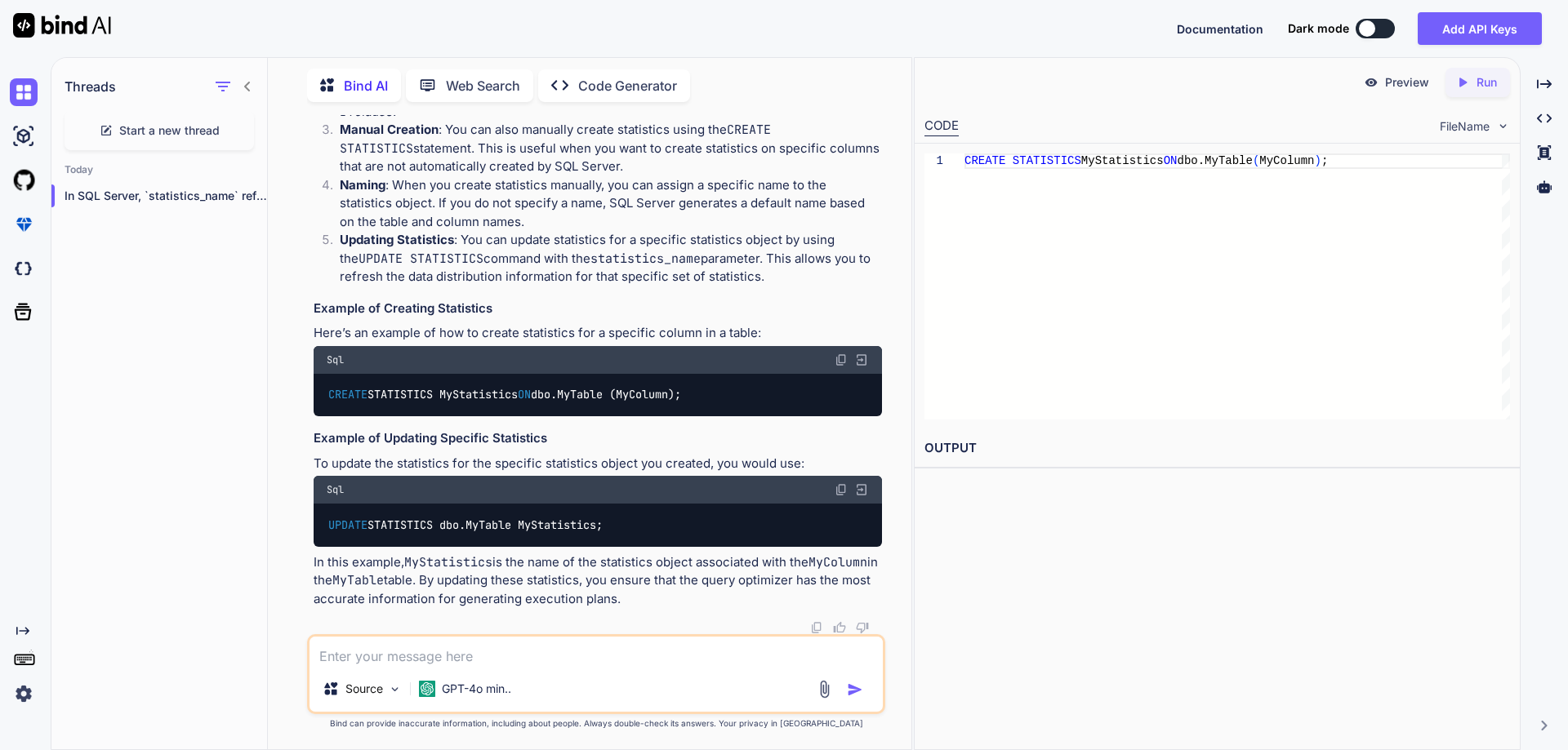
scroll to position [16425, 0]
